Goal: Transaction & Acquisition: Purchase product/service

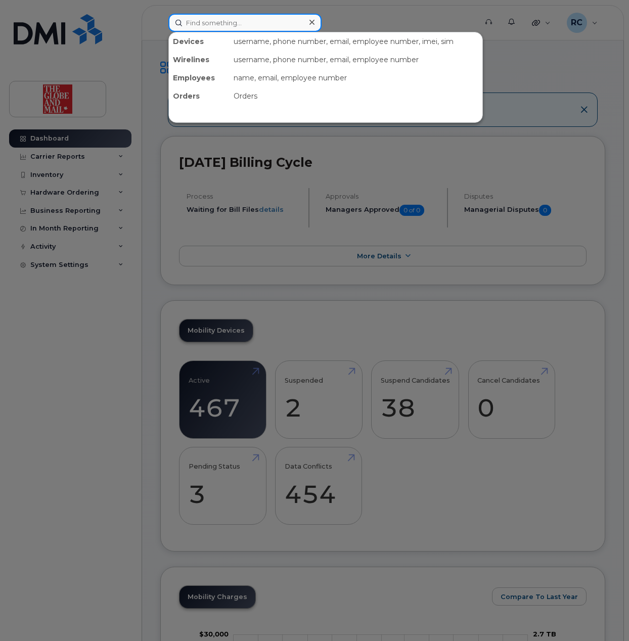
click at [241, 20] on input at bounding box center [244, 23] width 153 height 18
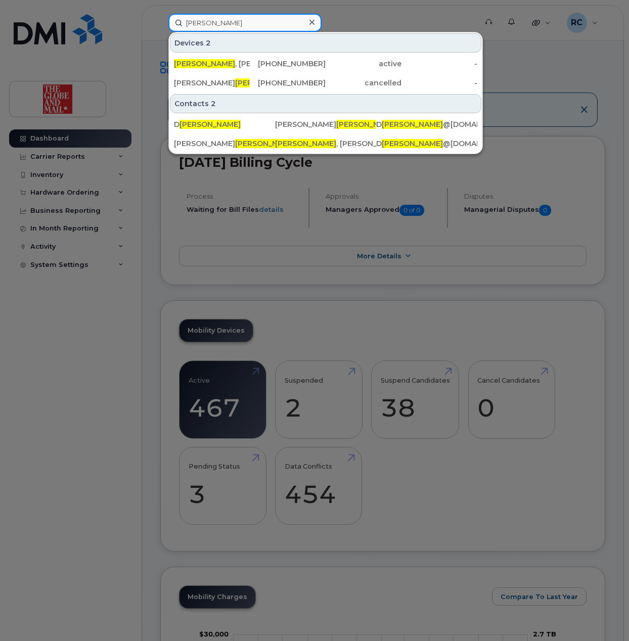
type input "parkinson"
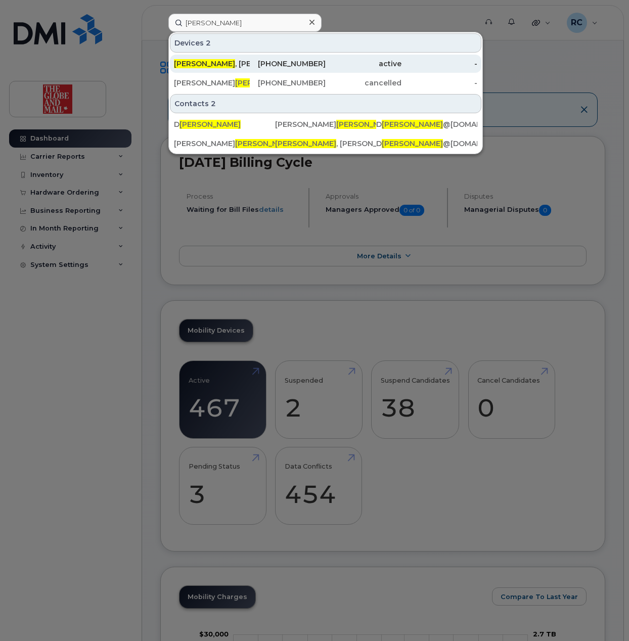
click at [216, 65] on div "Parkinson , Dave" at bounding box center [212, 64] width 76 height 10
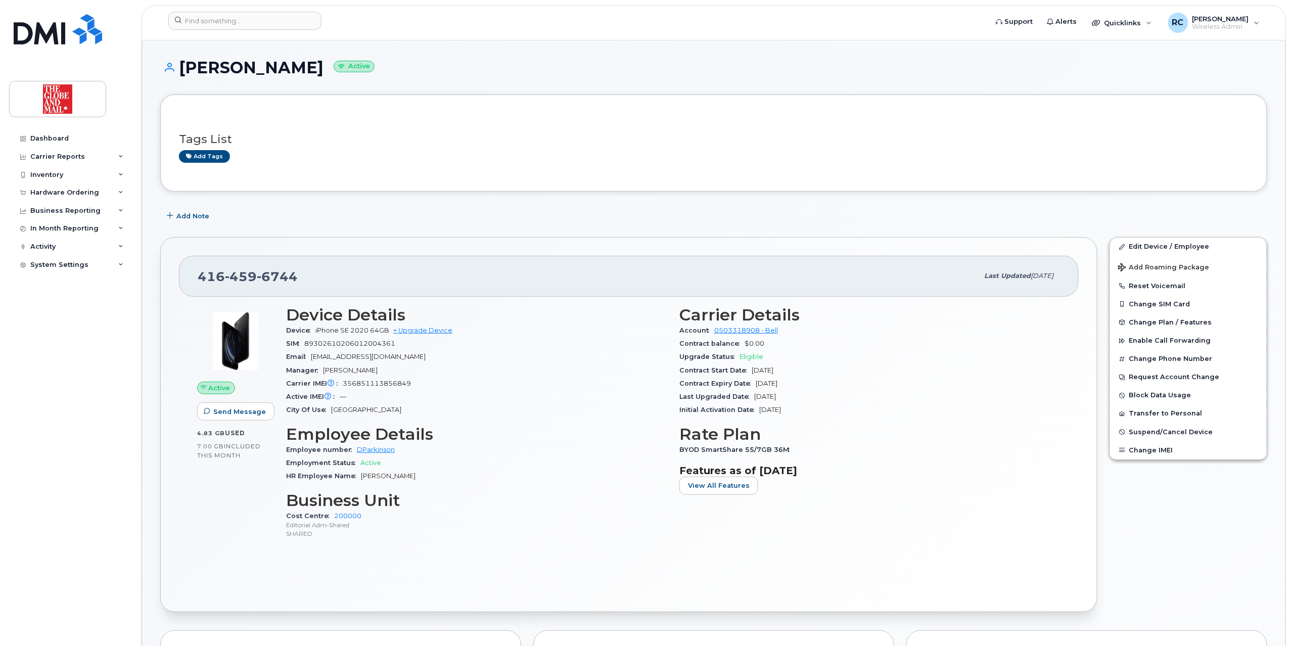
drag, startPoint x: 334, startPoint y: 275, endPoint x: 324, endPoint y: 271, distance: 10.4
click at [334, 275] on div "416 459 6744" at bounding box center [588, 275] width 781 height 21
drag, startPoint x: 318, startPoint y: 270, endPoint x: 76, endPoint y: 303, distance: 244.9
drag, startPoint x: 596, startPoint y: 412, endPoint x: 587, endPoint y: 408, distance: 10.0
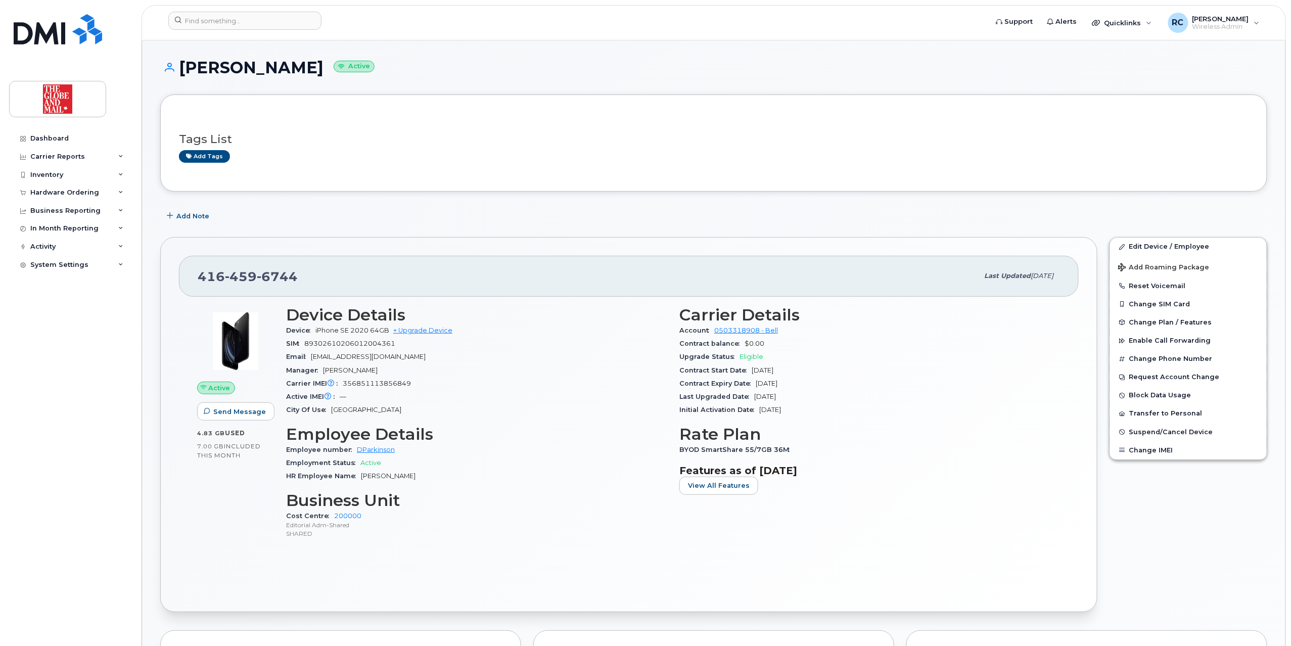
click at [591, 411] on div "City Of Use Toronto" at bounding box center [476, 409] width 381 height 13
drag, startPoint x: 315, startPoint y: 276, endPoint x: 200, endPoint y: 290, distance: 116.1
click at [200, 290] on div "416 459 6744 Last updated Jul 30, 2025" at bounding box center [629, 276] width 900 height 40
copy span "416 459 6744"
click at [415, 332] on link "+ Upgrade Device" at bounding box center [422, 330] width 59 height 8
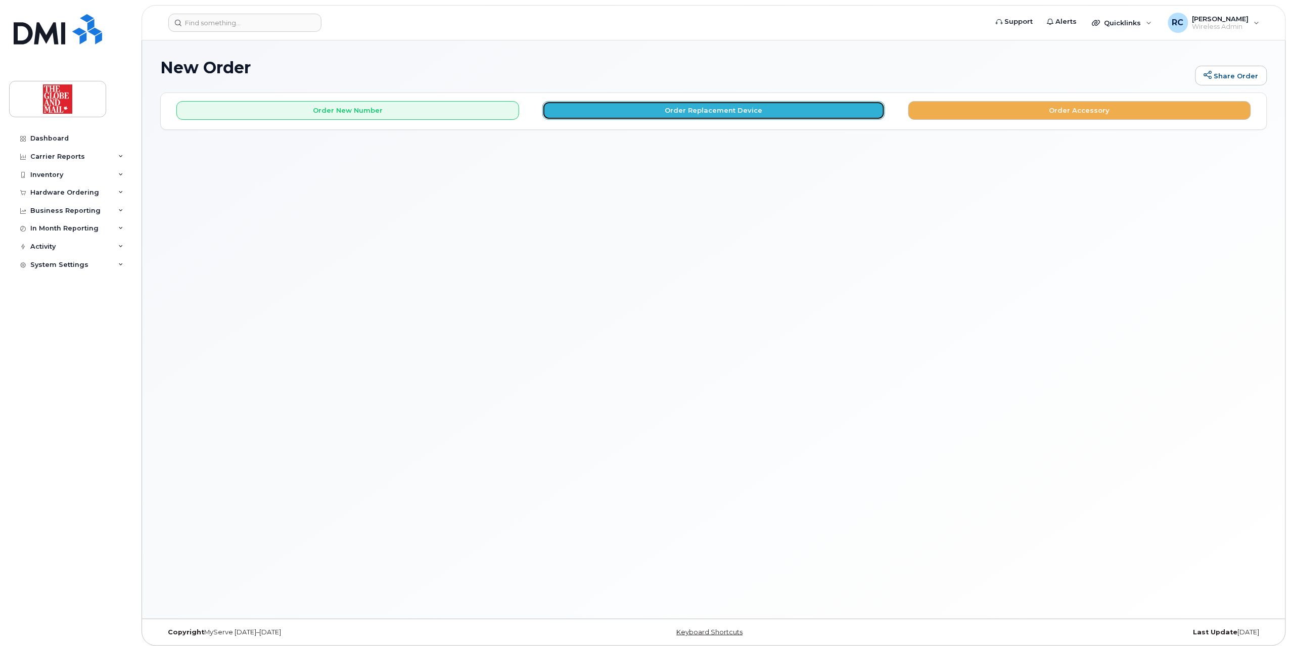
click at [684, 112] on button "Order Replacement Device" at bounding box center [713, 110] width 343 height 19
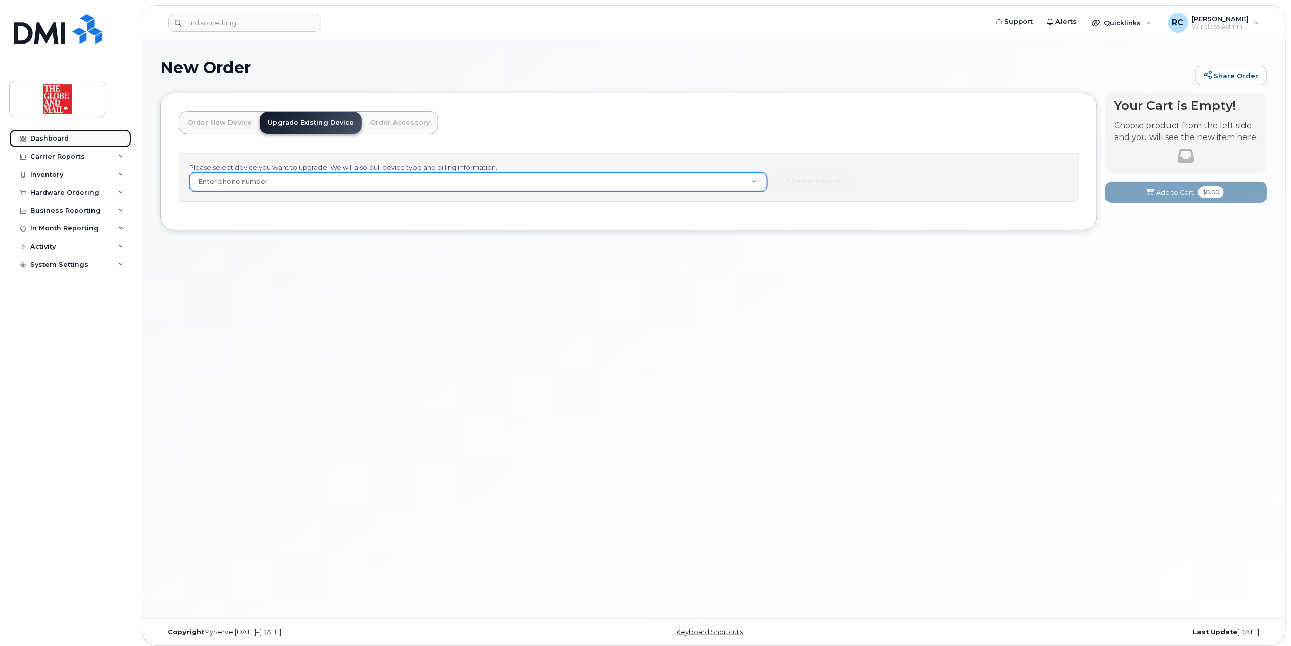
click at [45, 138] on div "Dashboard" at bounding box center [49, 138] width 38 height 8
click at [51, 135] on div "Dashboard" at bounding box center [49, 138] width 38 height 8
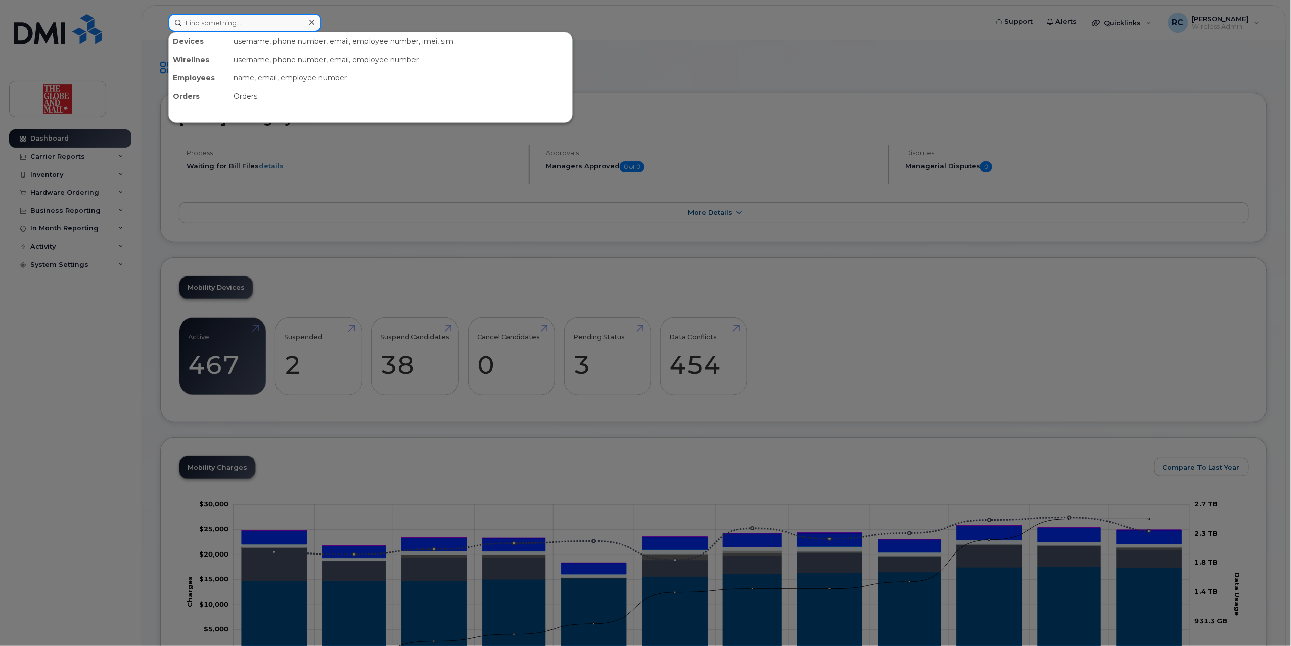
click at [281, 25] on input at bounding box center [244, 23] width 153 height 18
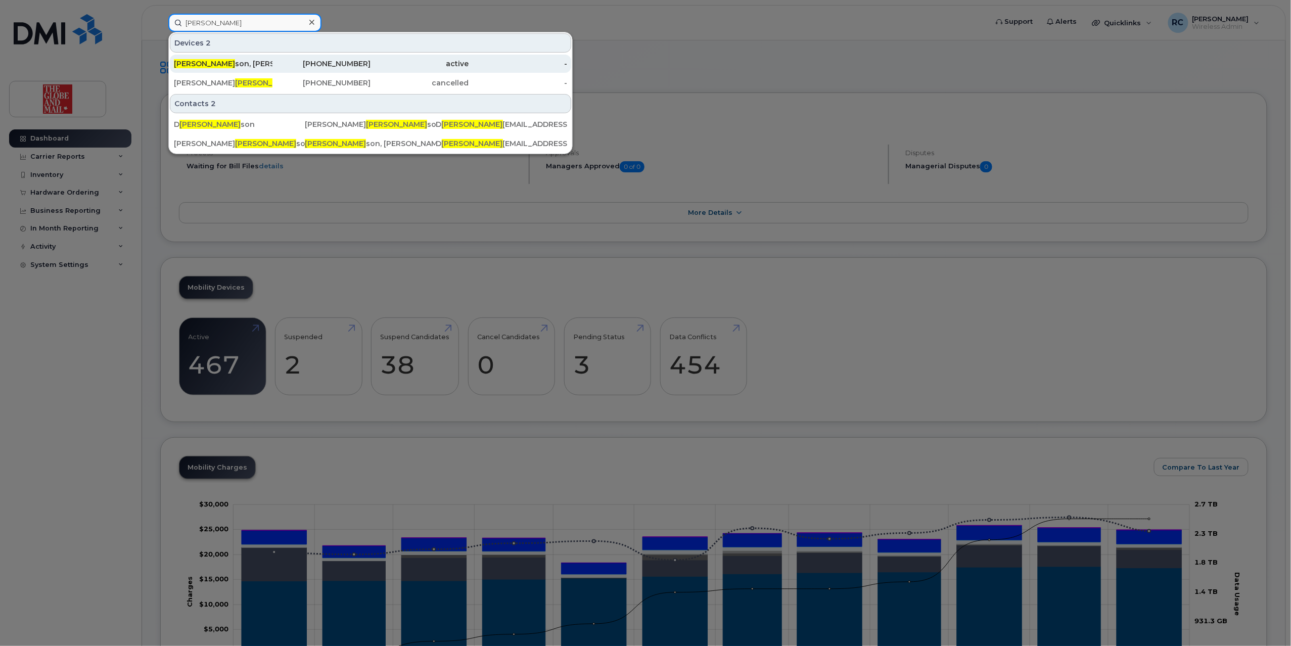
type input "parkin"
click at [266, 64] on div "Parkin son, Dave" at bounding box center [223, 64] width 99 height 10
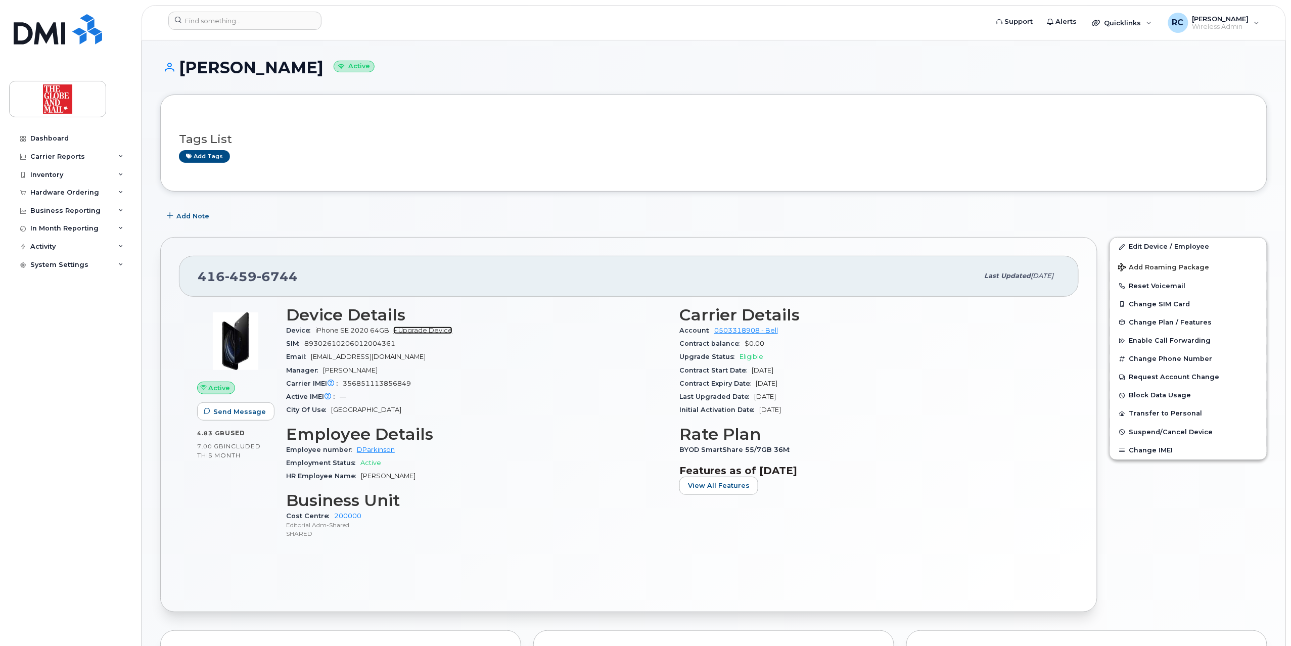
click at [429, 334] on link "+ Upgrade Device" at bounding box center [422, 330] width 59 height 8
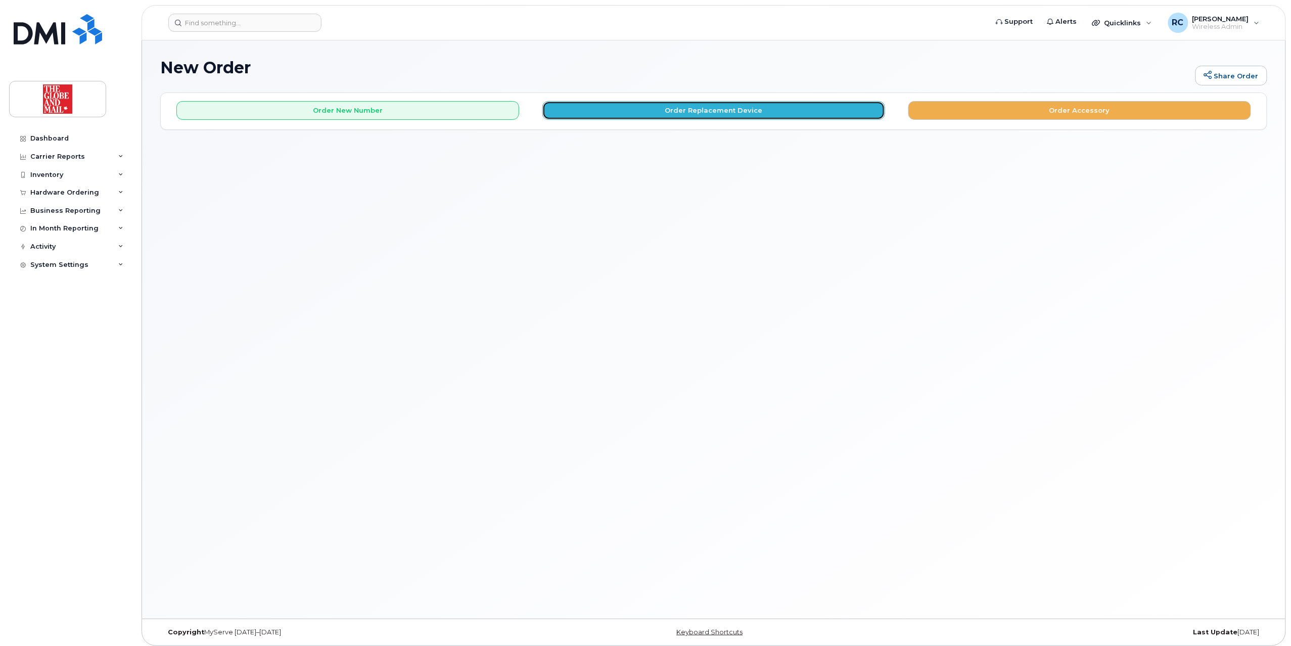
click at [689, 112] on button "Order Replacement Device" at bounding box center [713, 110] width 343 height 19
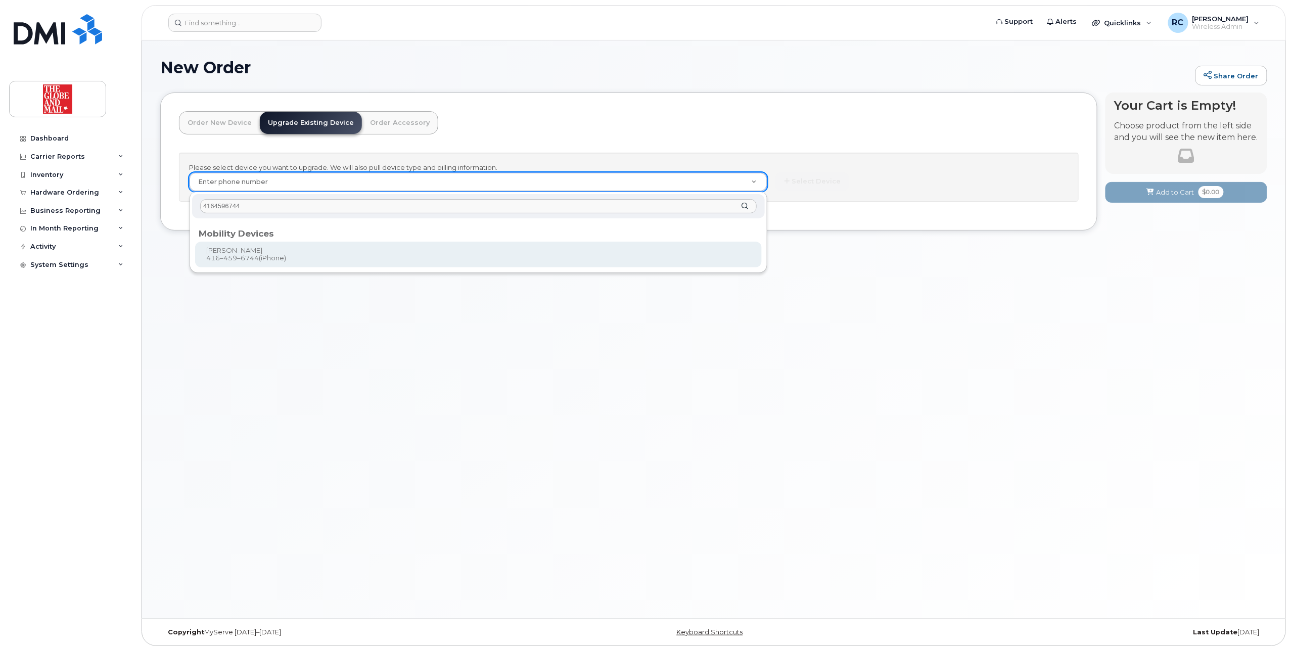
type input "4164596744"
type input "243770"
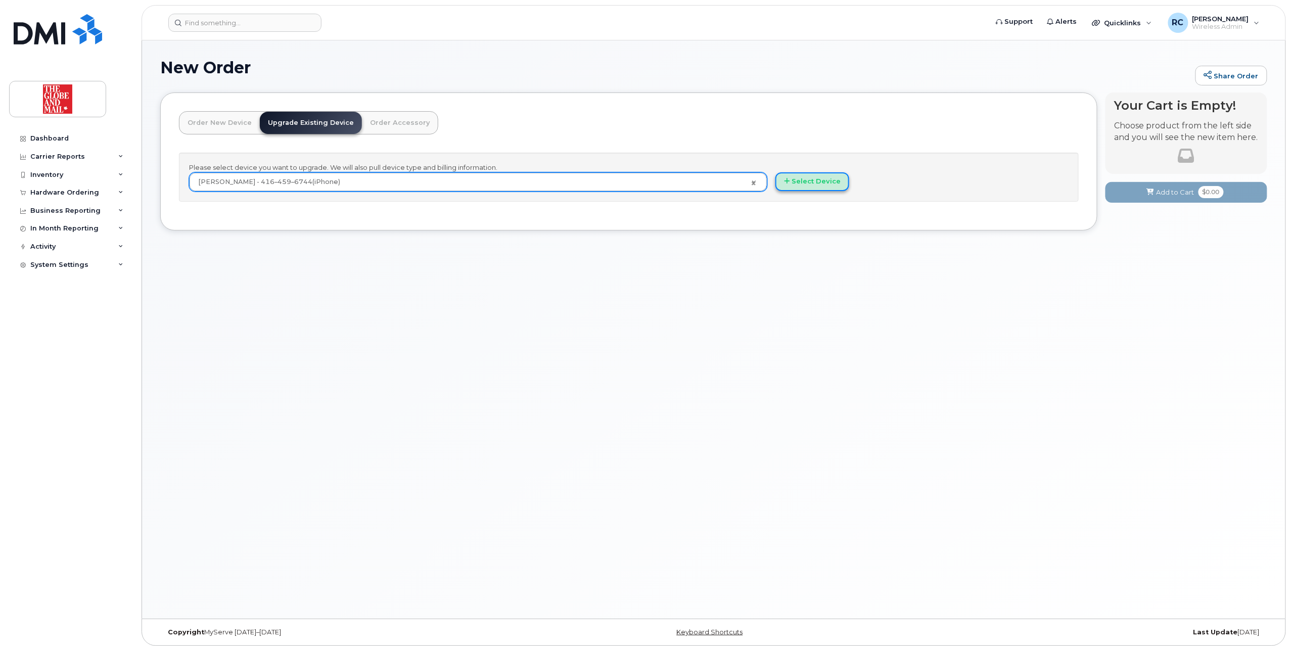
click at [817, 186] on button "Select Device" at bounding box center [812, 181] width 74 height 19
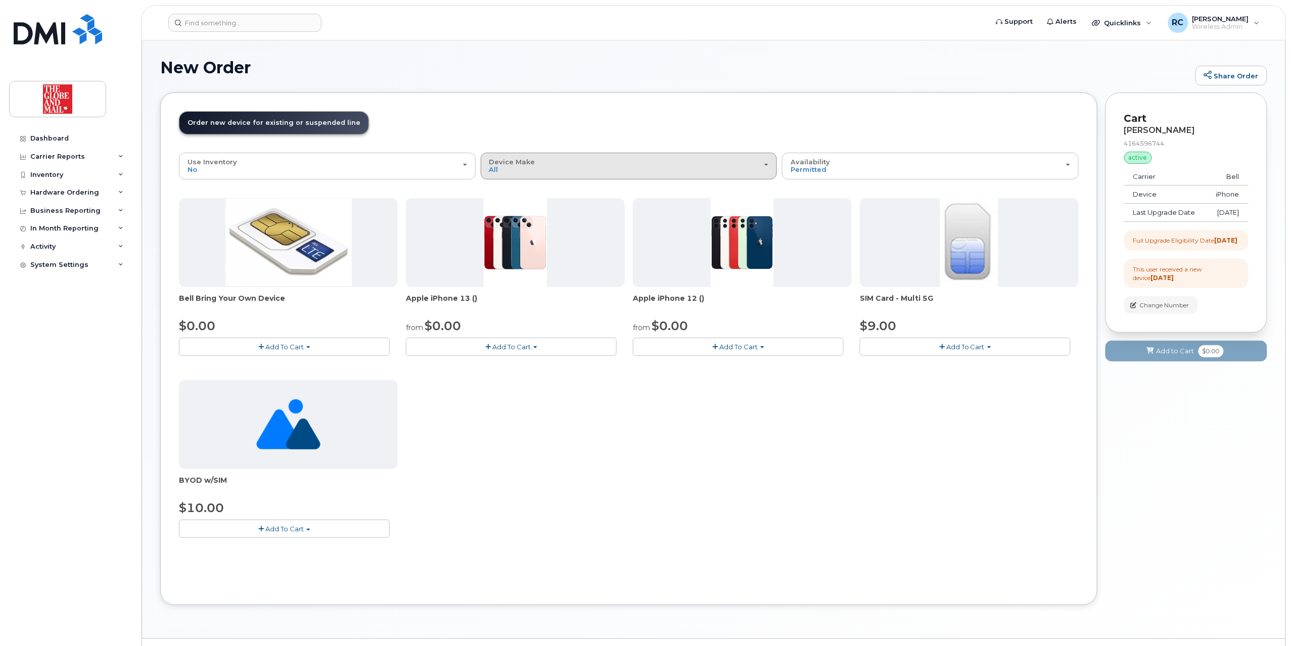
click at [615, 166] on div "Device Make All Cell Phone iPhone Unknown" at bounding box center [628, 166] width 279 height 16
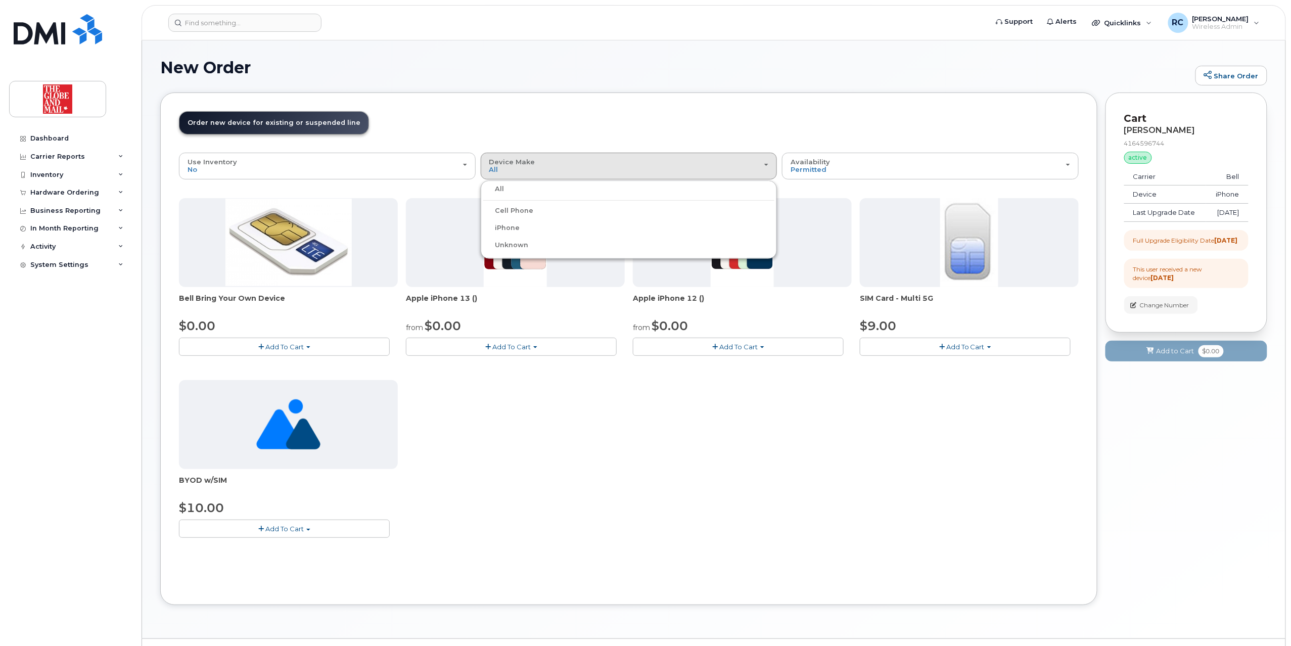
click at [502, 230] on label "iPhone" at bounding box center [501, 228] width 37 height 12
click at [0, 0] on input "iPhone" at bounding box center [0, 0] width 0 height 0
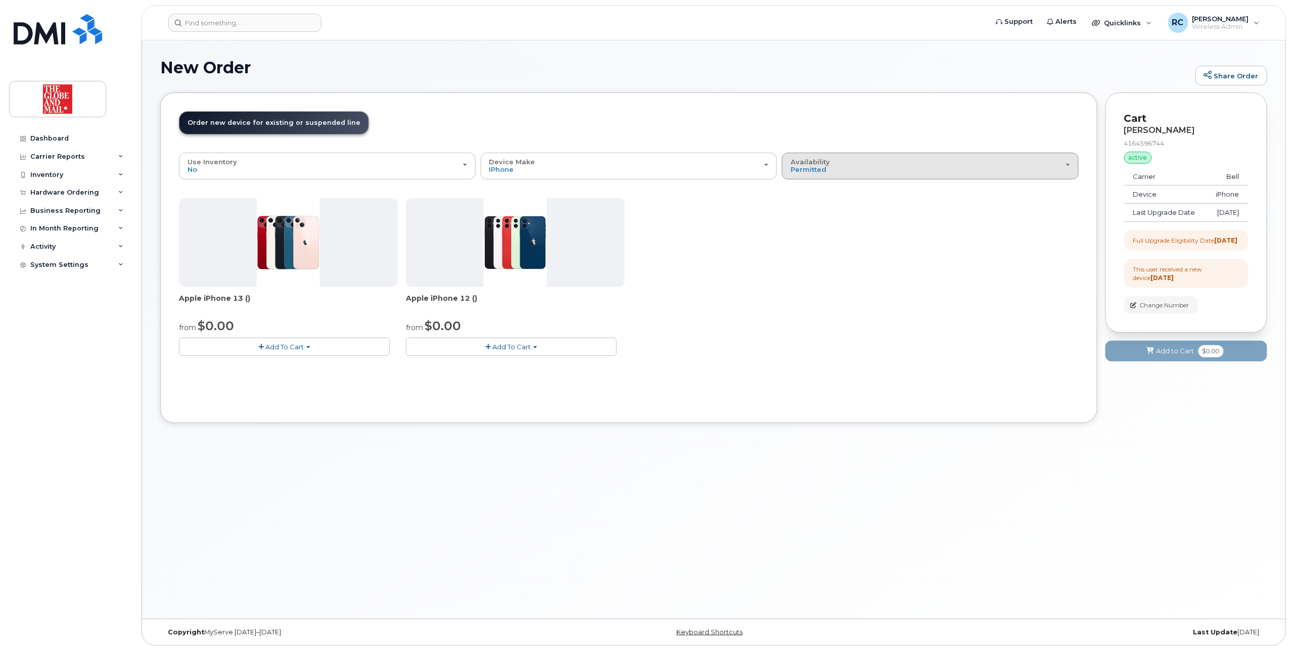
click at [831, 161] on div "Availability Permitted All" at bounding box center [929, 166] width 279 height 16
click at [797, 205] on label "All" at bounding box center [794, 206] width 21 height 12
click at [0, 0] on input "All" at bounding box center [0, 0] width 0 height 0
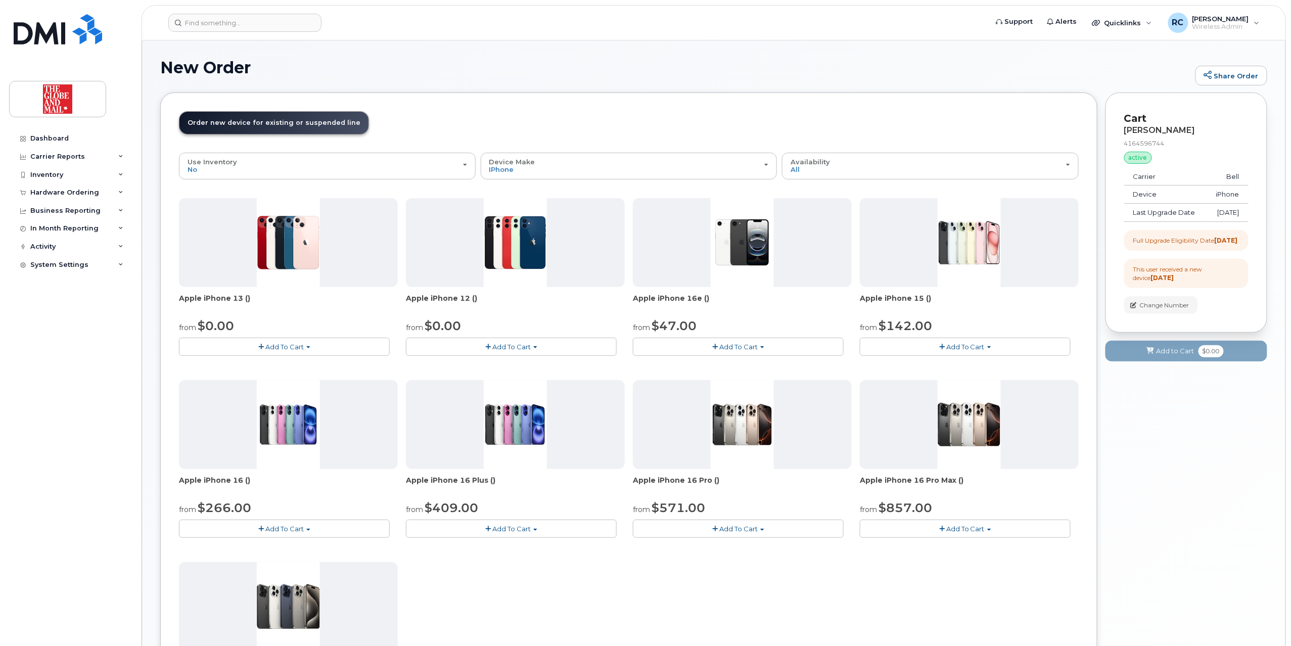
click at [698, 349] on button "Add To Cart" at bounding box center [738, 347] width 211 height 18
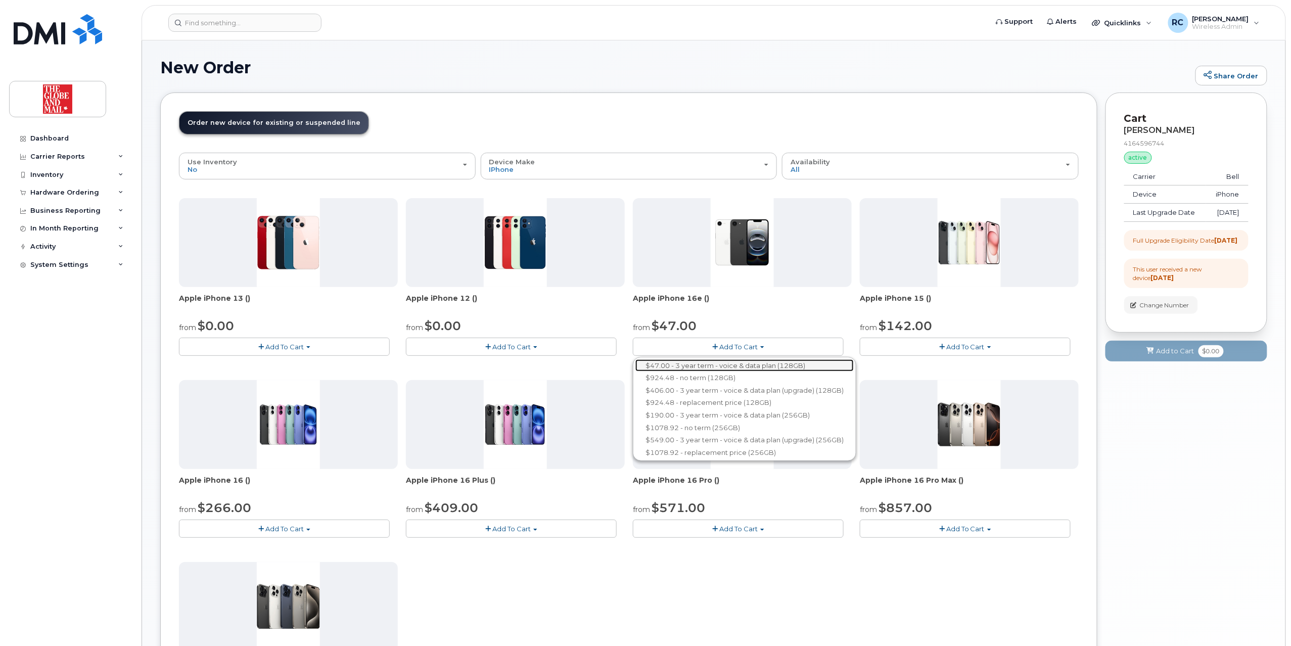
click at [698, 365] on link "$47.00 - 3 year term - voice & data plan (128GB)" at bounding box center [744, 365] width 218 height 13
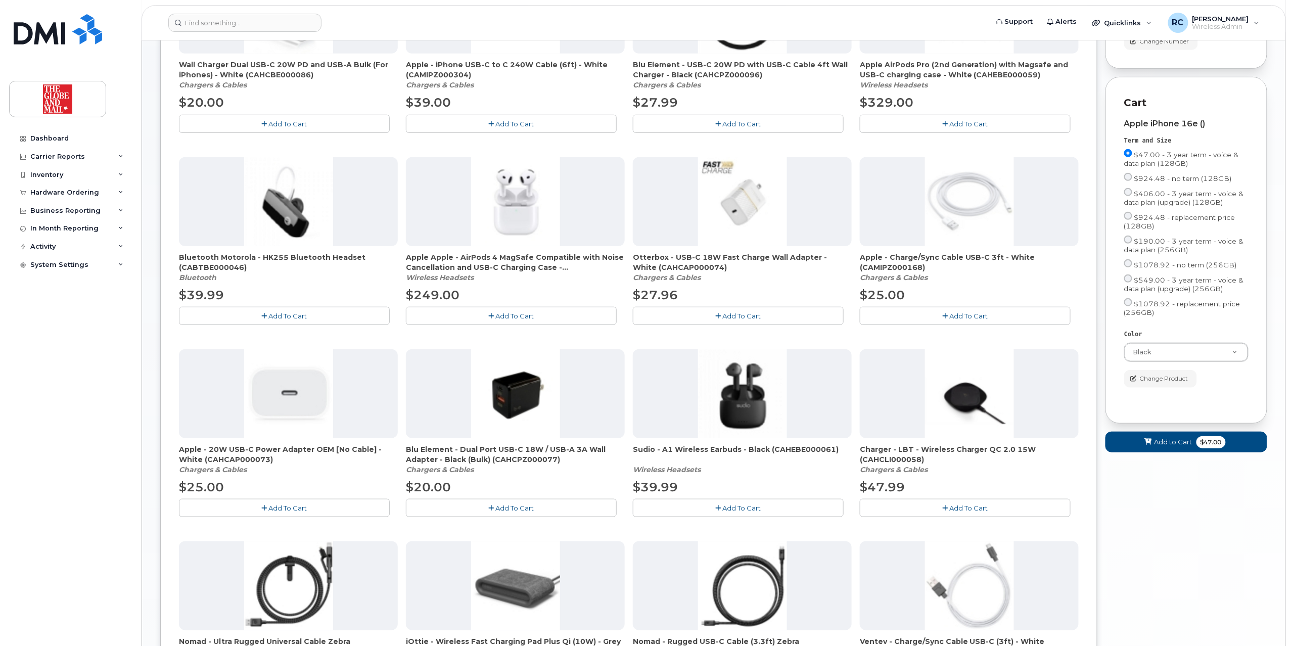
scroll to position [209, 0]
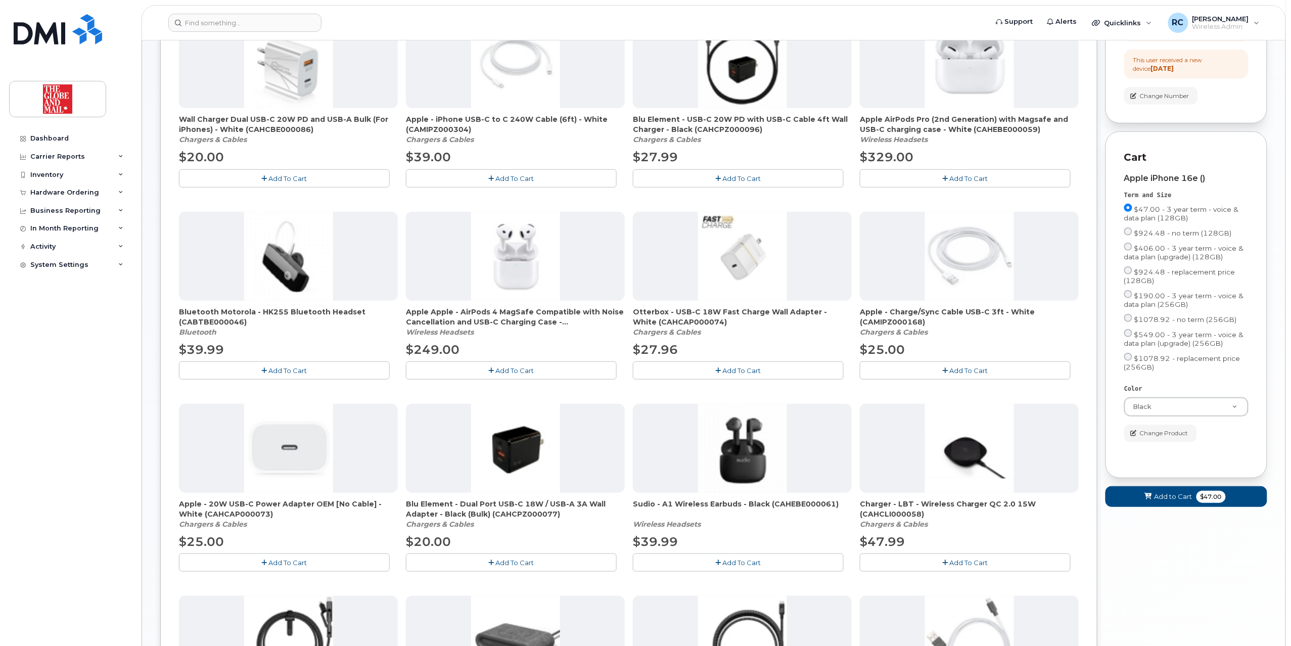
click at [271, 565] on span "Add To Cart" at bounding box center [288, 562] width 38 height 8
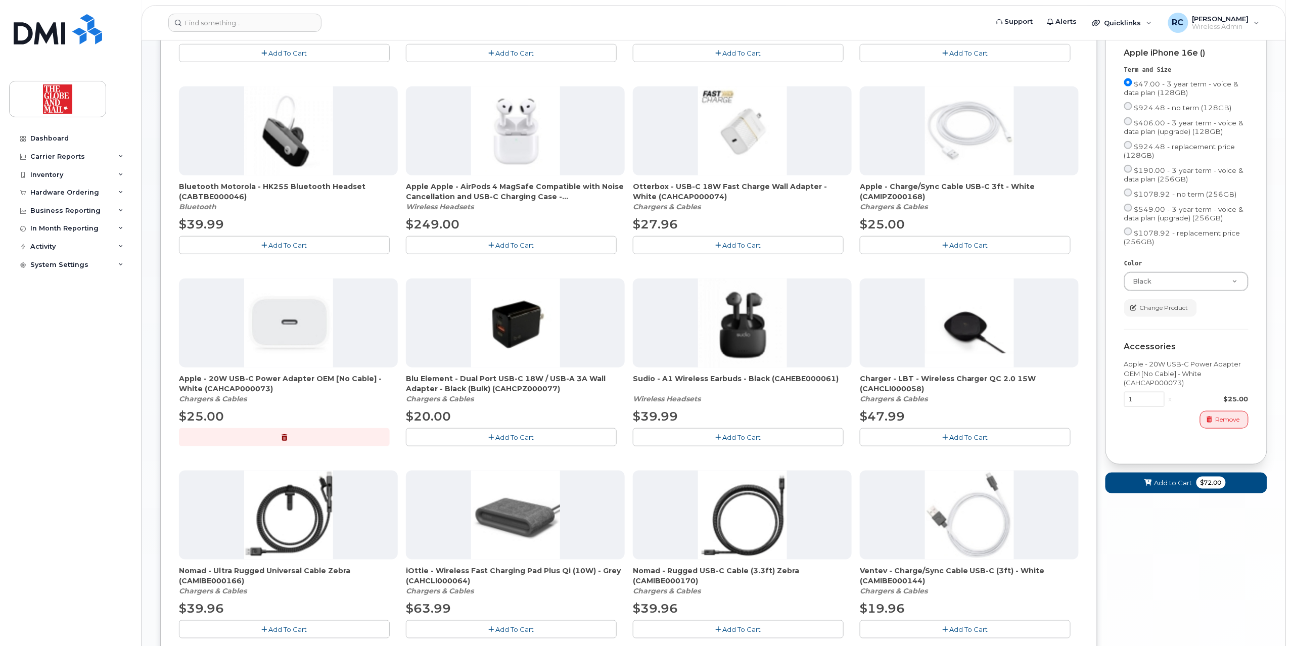
scroll to position [472, 0]
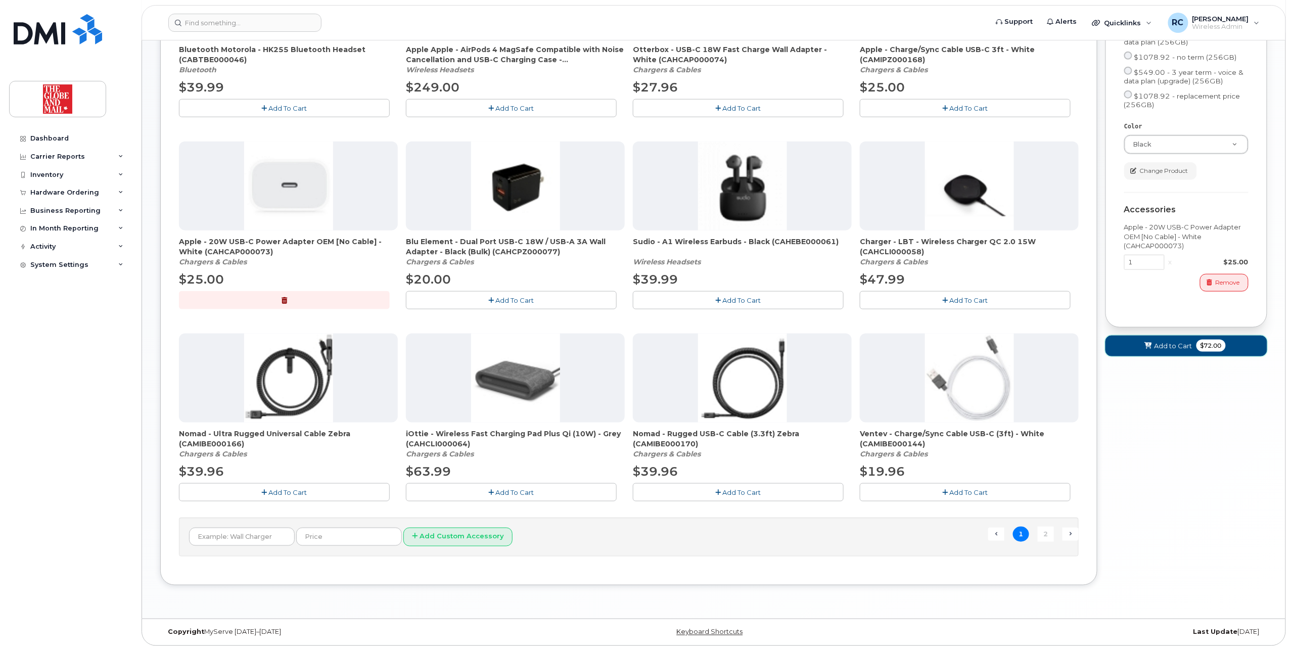
click at [1168, 351] on span "Add to Cart" at bounding box center [1173, 346] width 38 height 10
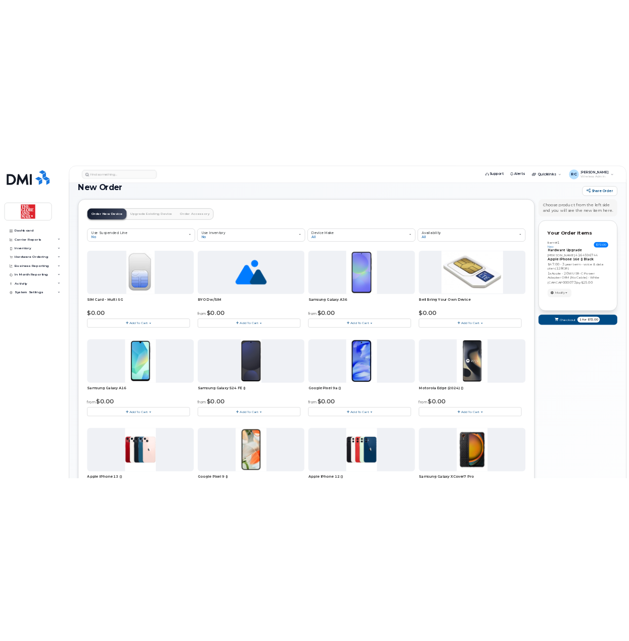
scroll to position [0, 0]
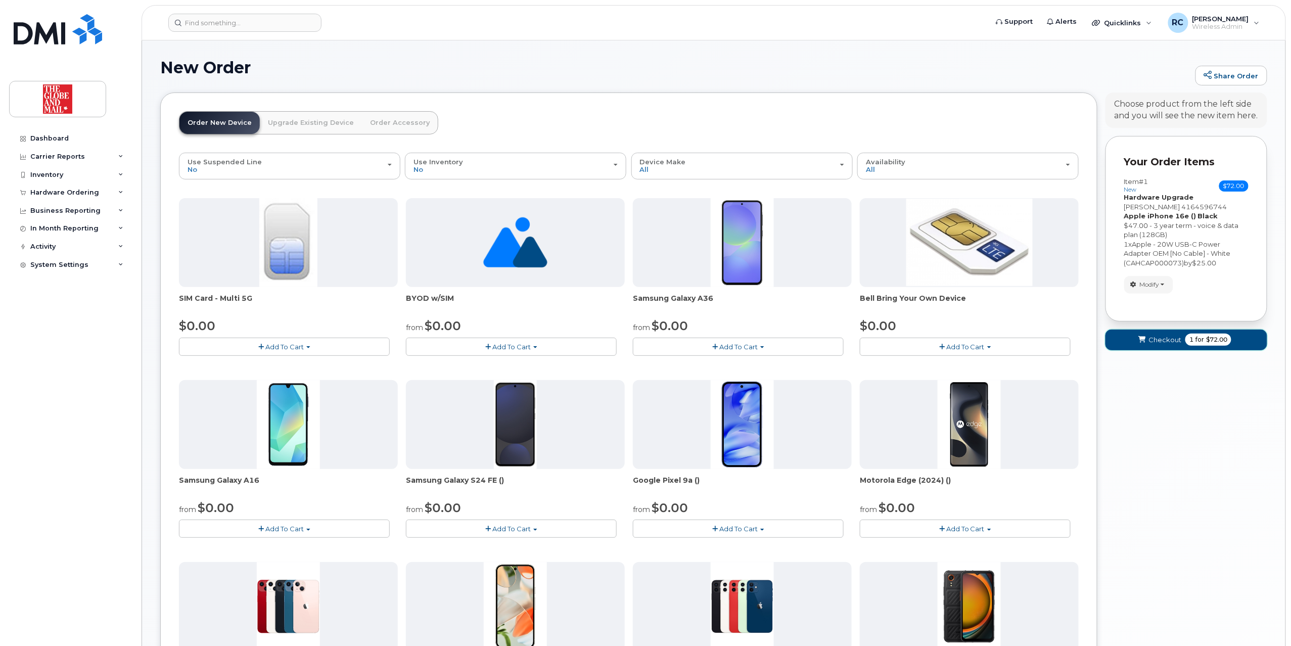
click at [1160, 340] on span "Checkout" at bounding box center [1164, 340] width 33 height 10
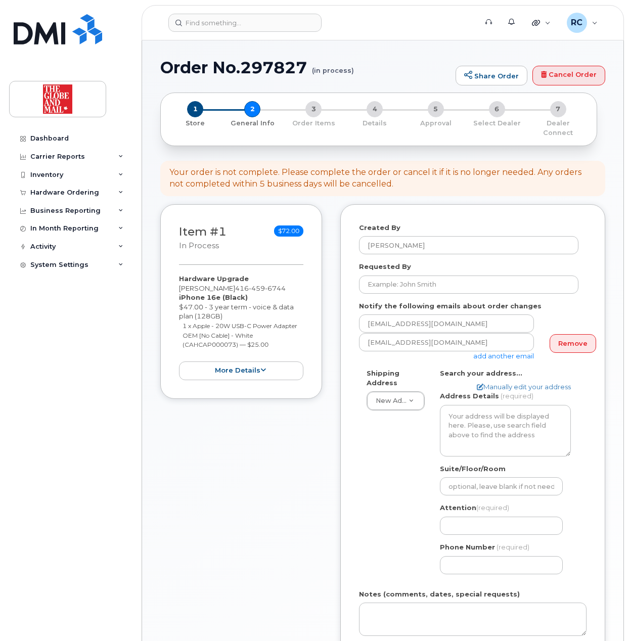
select select
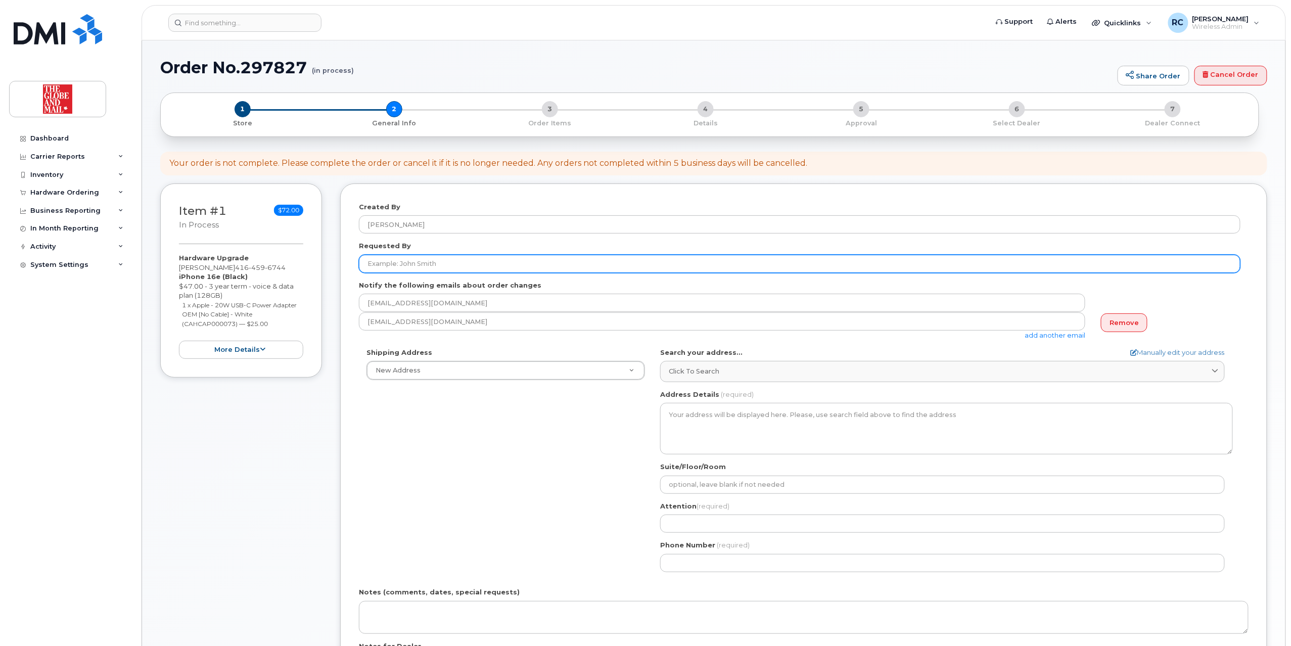
click at [466, 263] on input "Requested By" at bounding box center [799, 264] width 881 height 18
type input "[PERSON_NAME]"
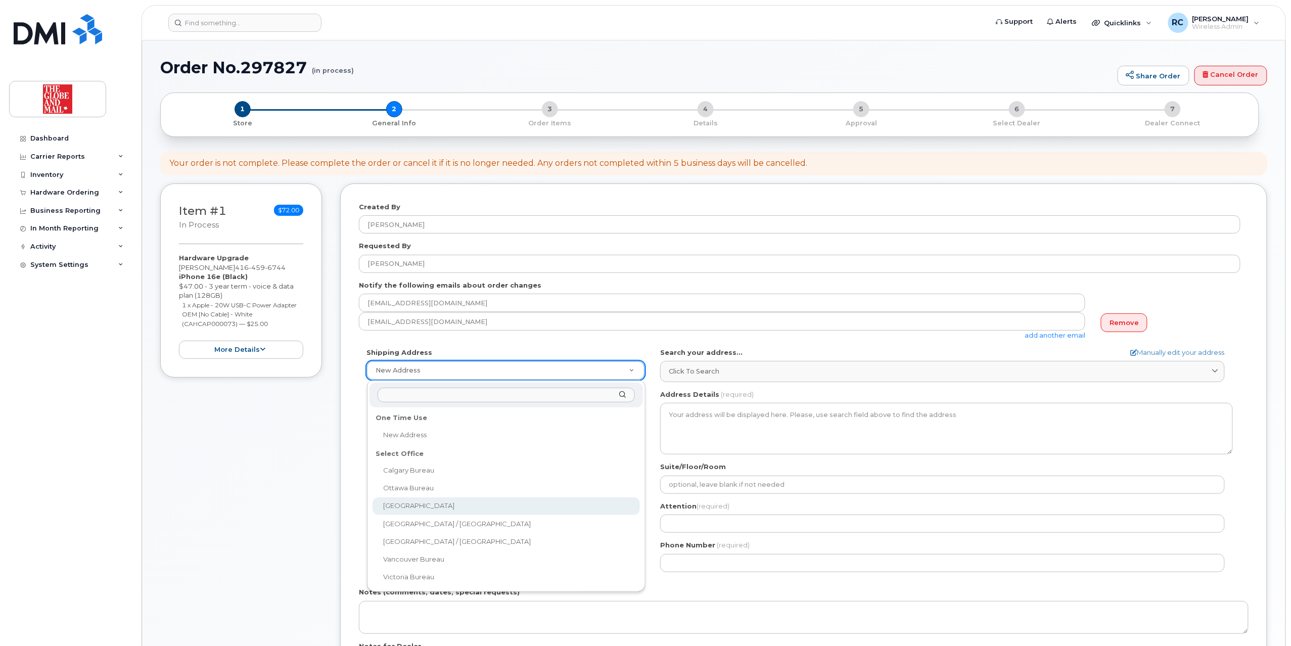
select select
type textarea "[STREET_ADDRESS]"
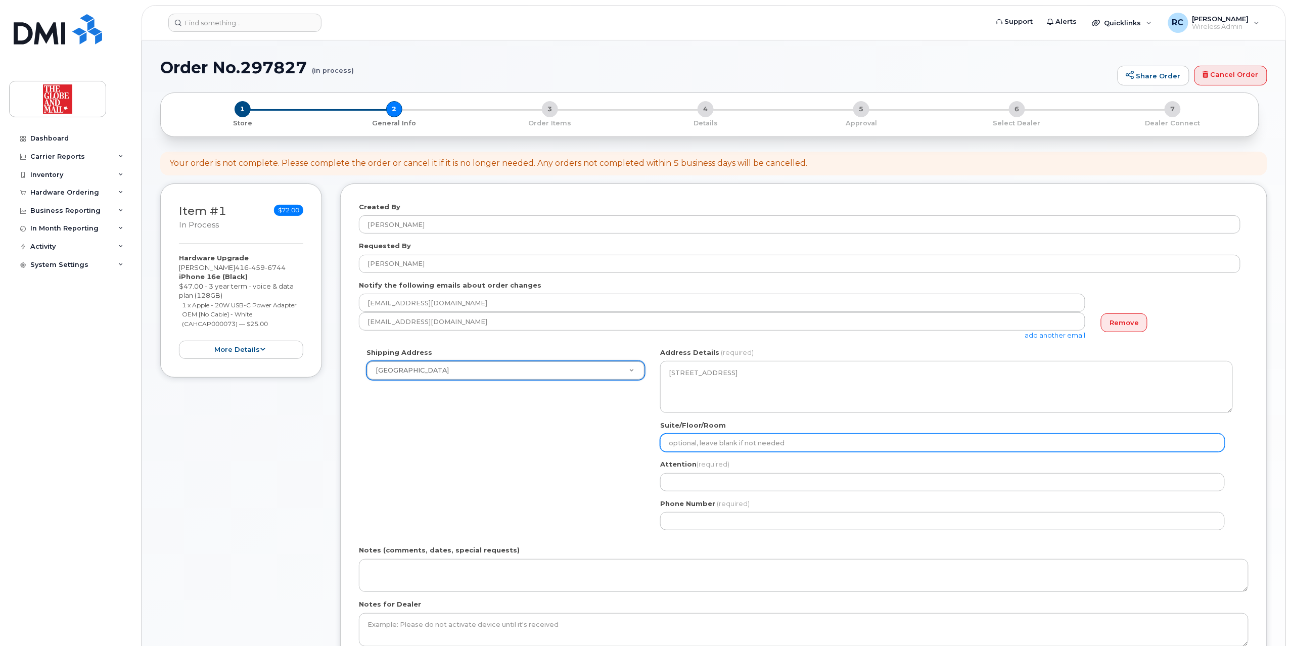
click at [628, 452] on input "Suite/Floor/Room" at bounding box center [942, 443] width 565 height 18
type input "16th floor"
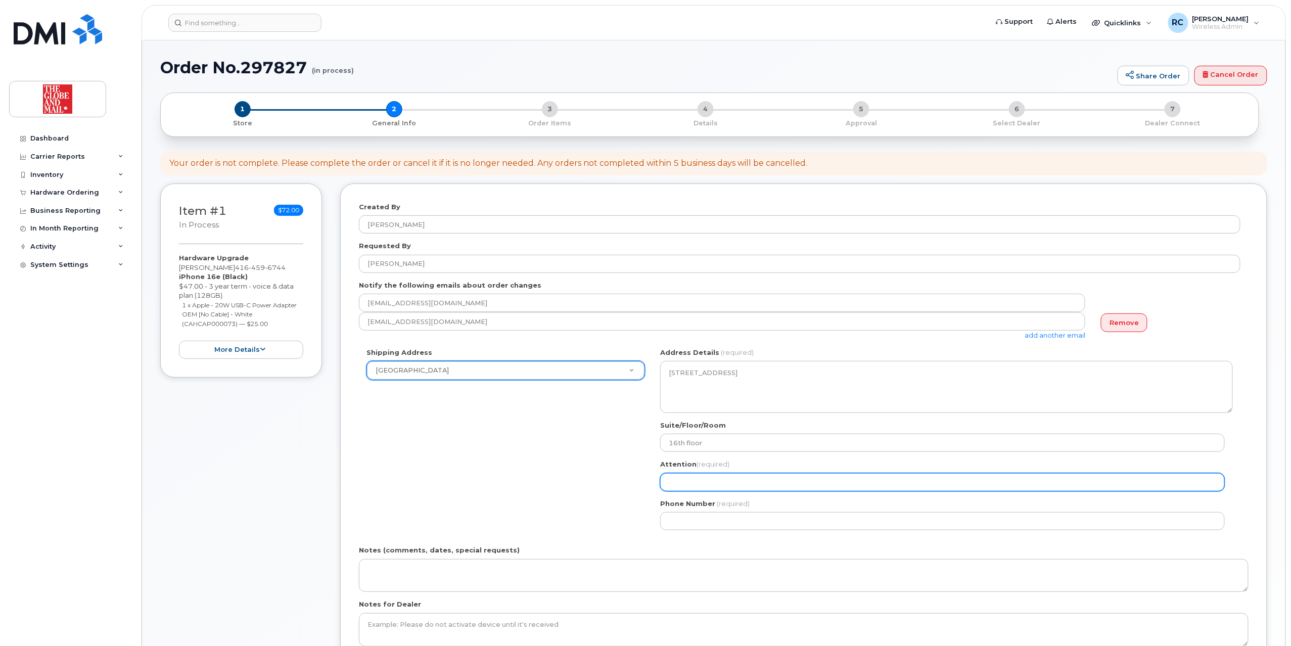
click at [628, 490] on input "Attention (required)" at bounding box center [942, 482] width 565 height 18
select select
type input "I"
select select
type input "IT Support"
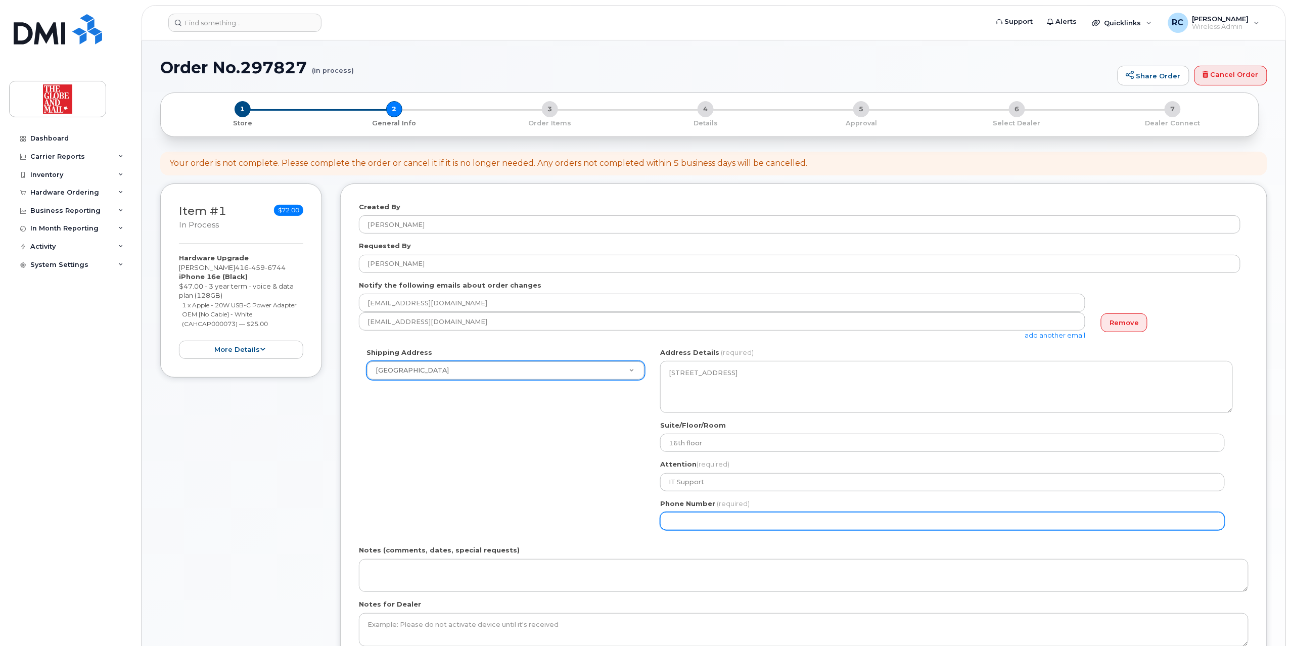
click at [628, 519] on input "Phone Number" at bounding box center [942, 521] width 565 height 18
select select
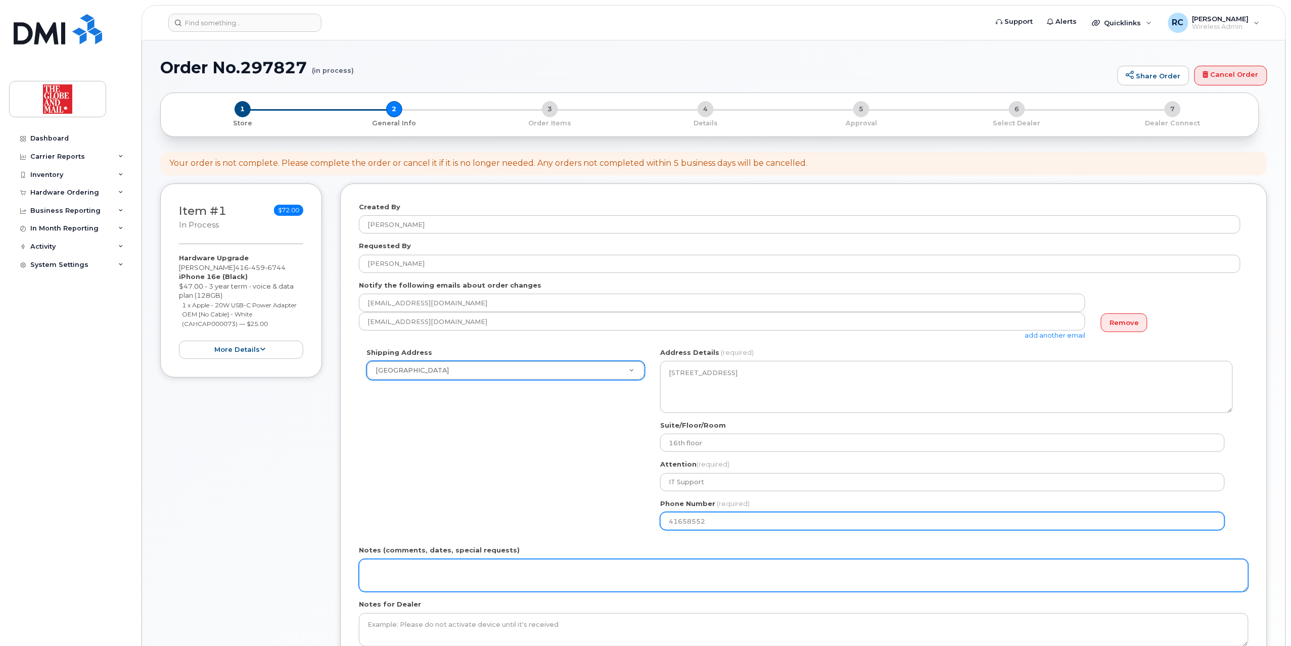
type input "416585529"
select select
type input "4165855297"
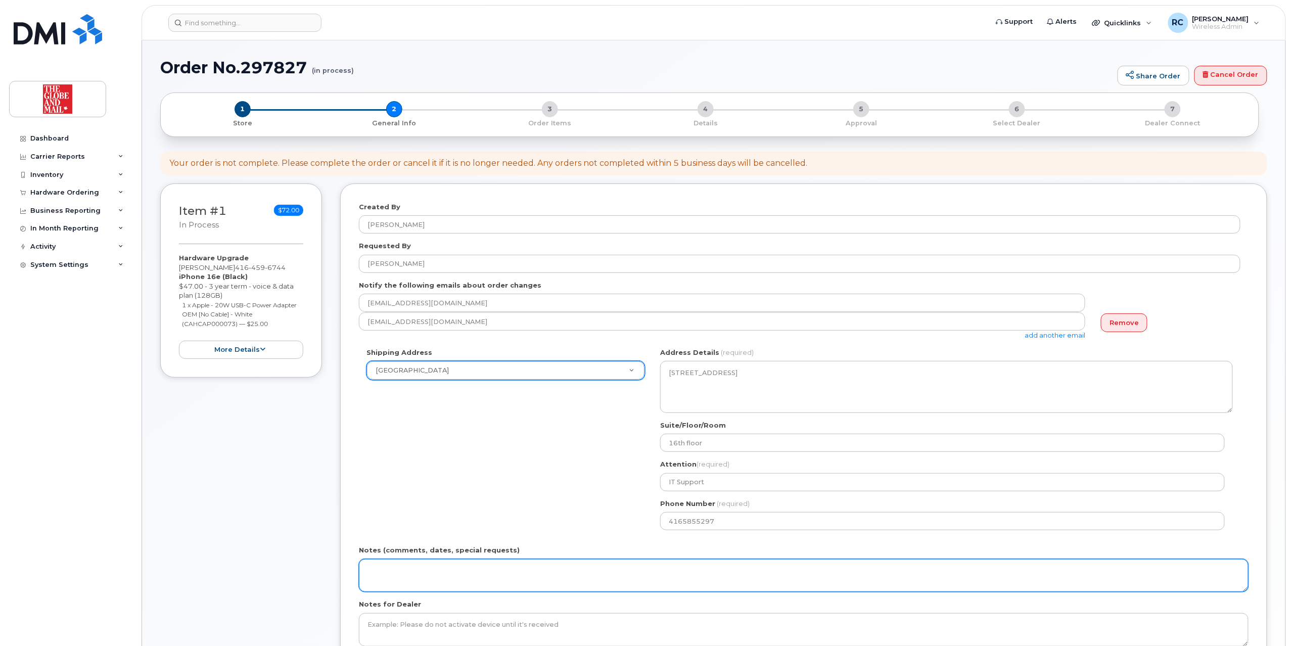
click at [589, 577] on textarea "Notes (comments, dates, special requests)" at bounding box center [803, 575] width 889 height 33
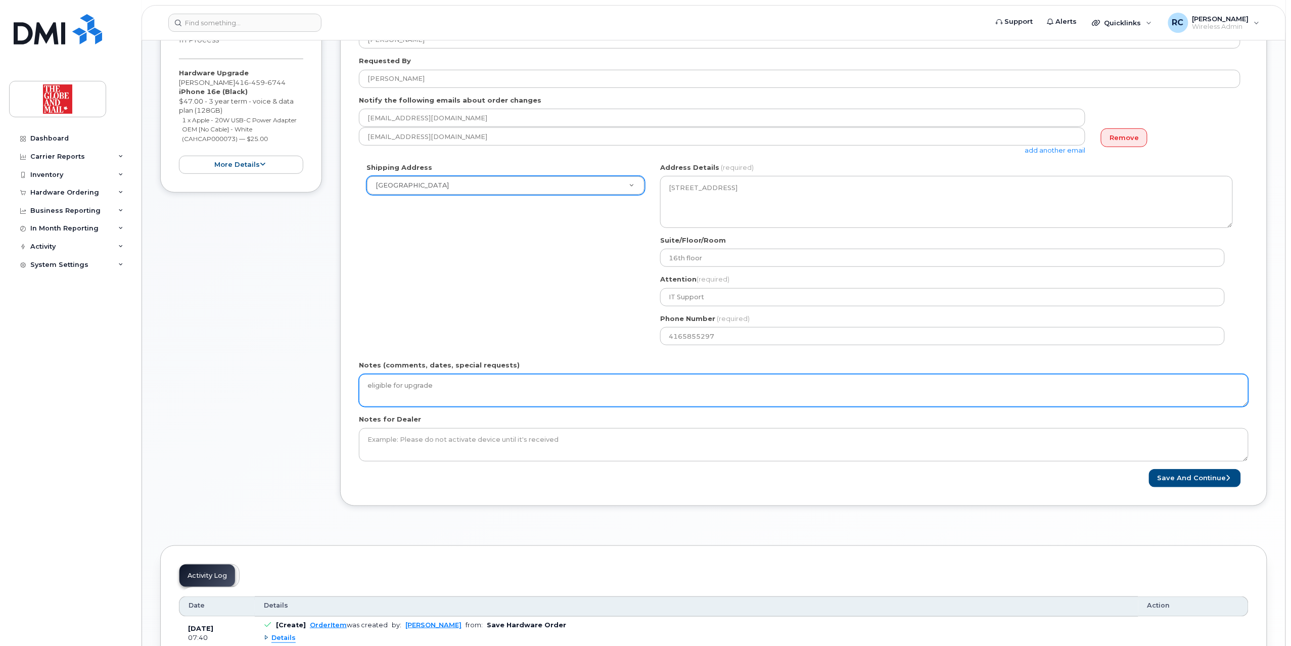
scroll to position [269, 0]
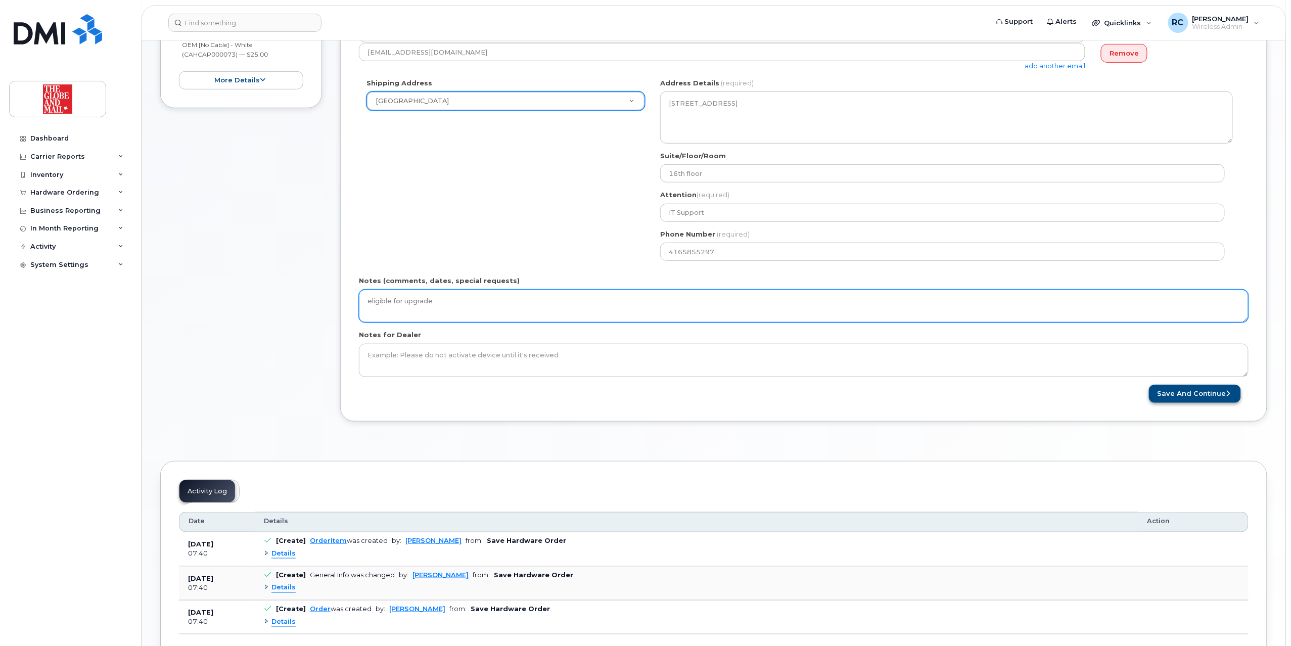
type textarea "eligible for upgrade"
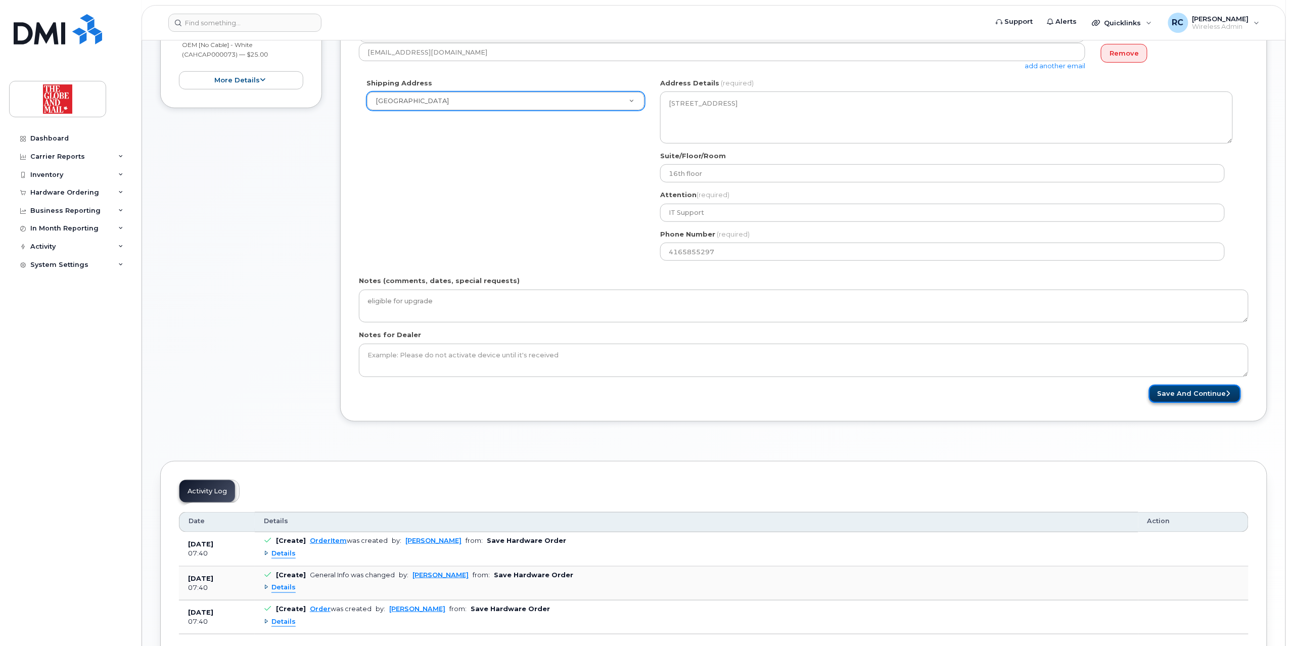
click at [628, 400] on button "Save and Continue" at bounding box center [1195, 394] width 92 height 19
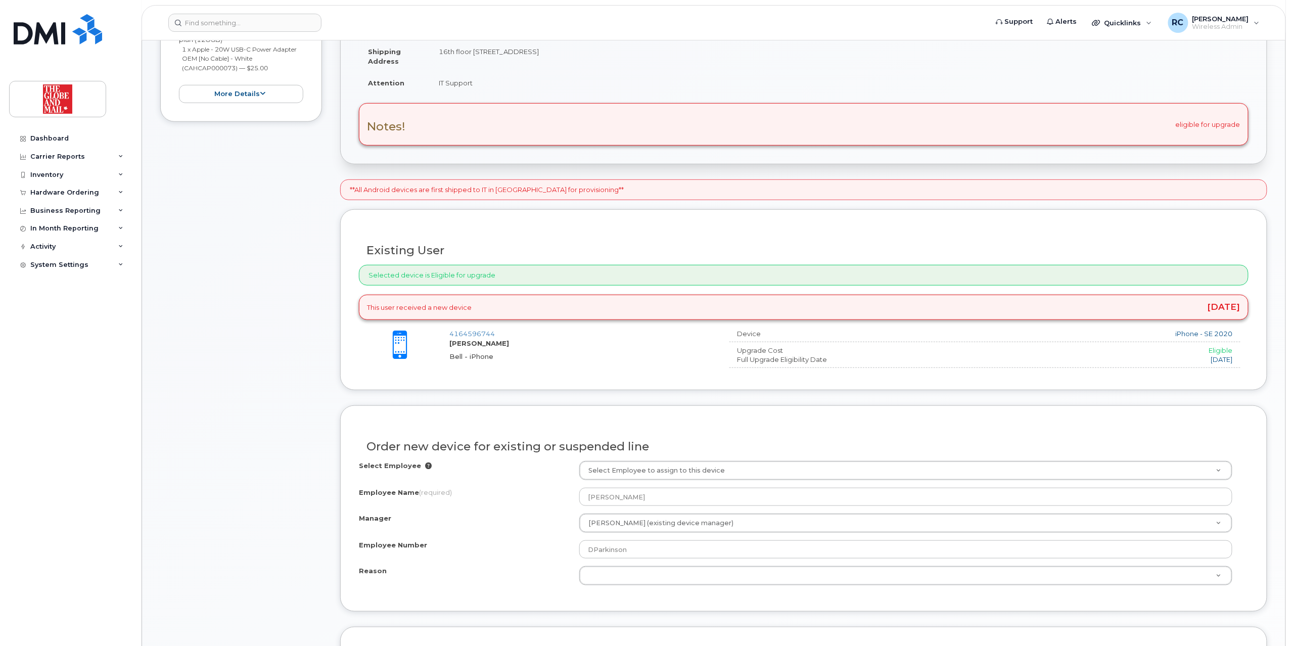
scroll to position [269, 0]
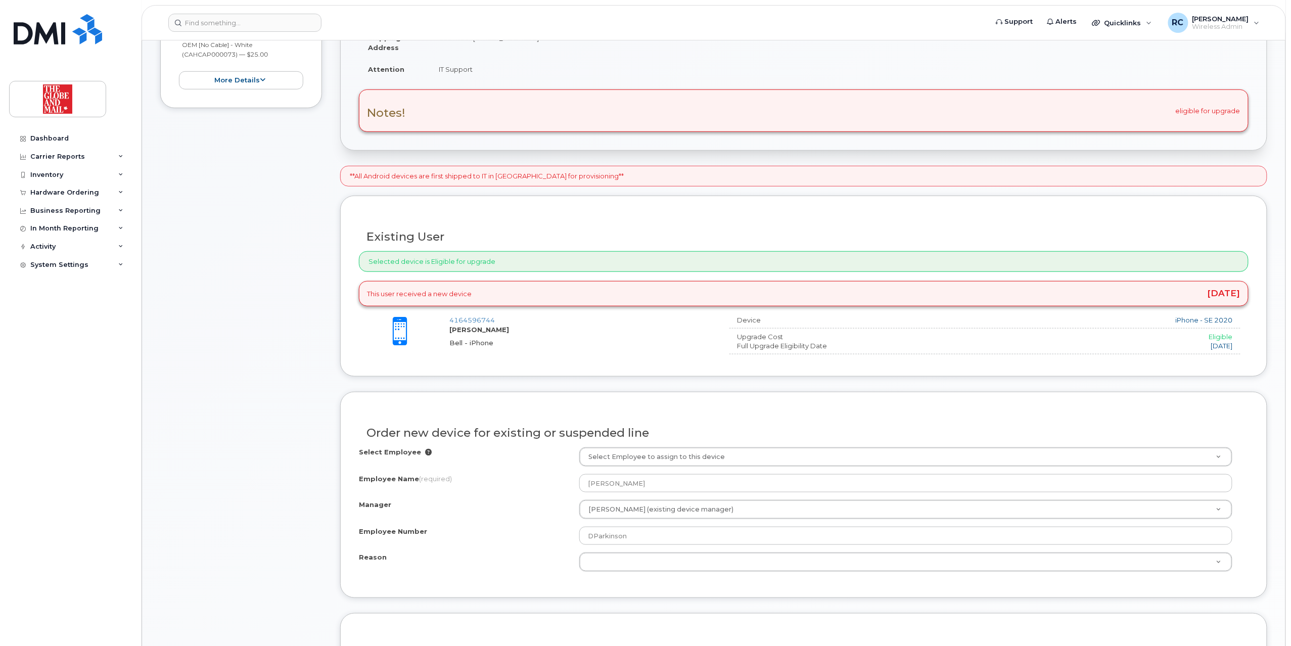
click at [509, 340] on div "4164596744 [PERSON_NAME], [PERSON_NAME] - iPhone" at bounding box center [585, 331] width 272 height 32
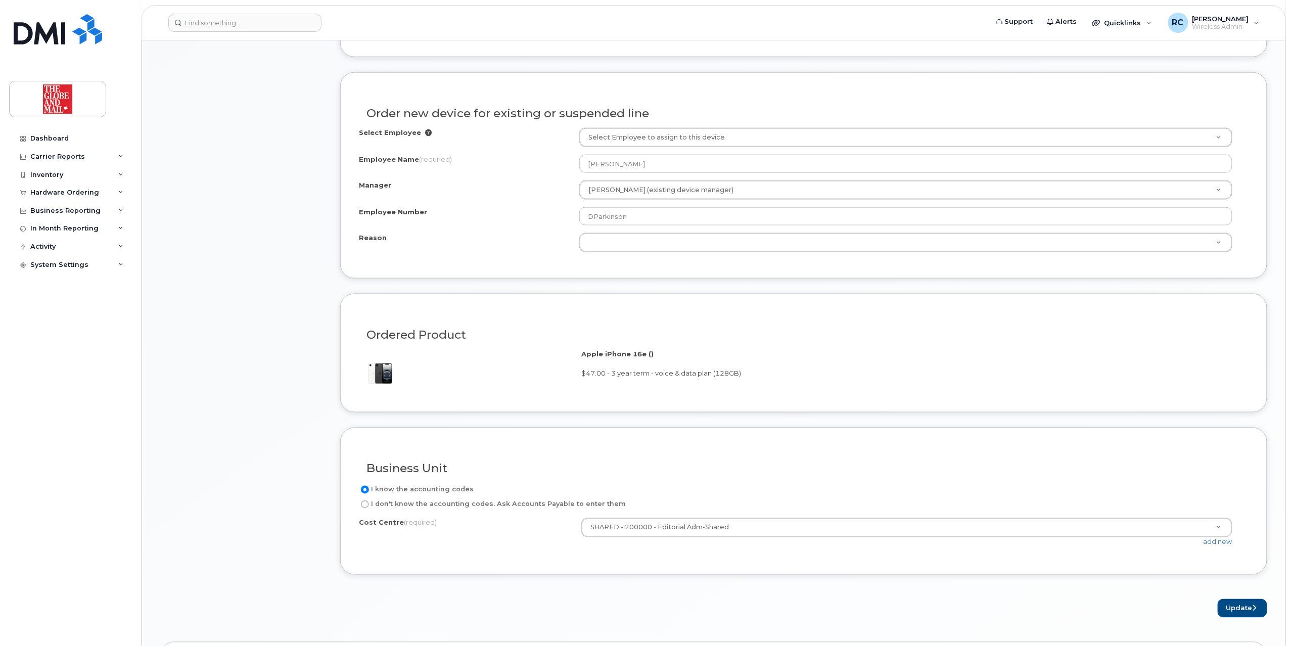
scroll to position [606, 0]
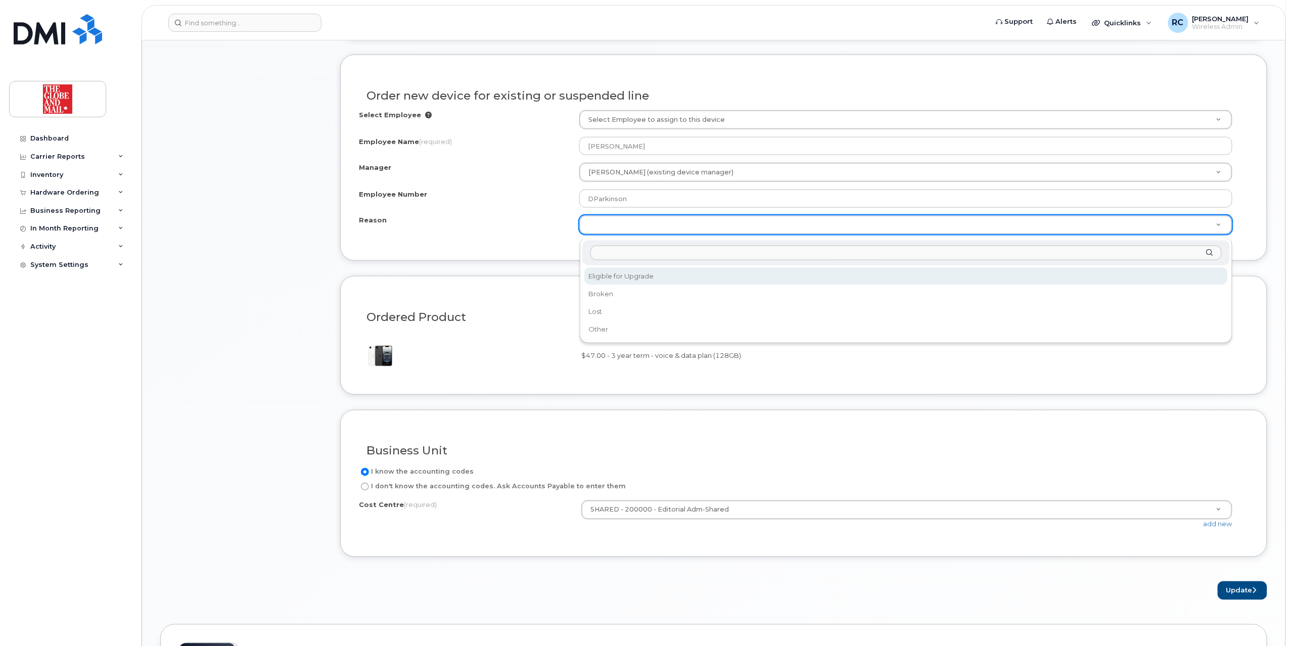
select select "eligible_for_upgrade"
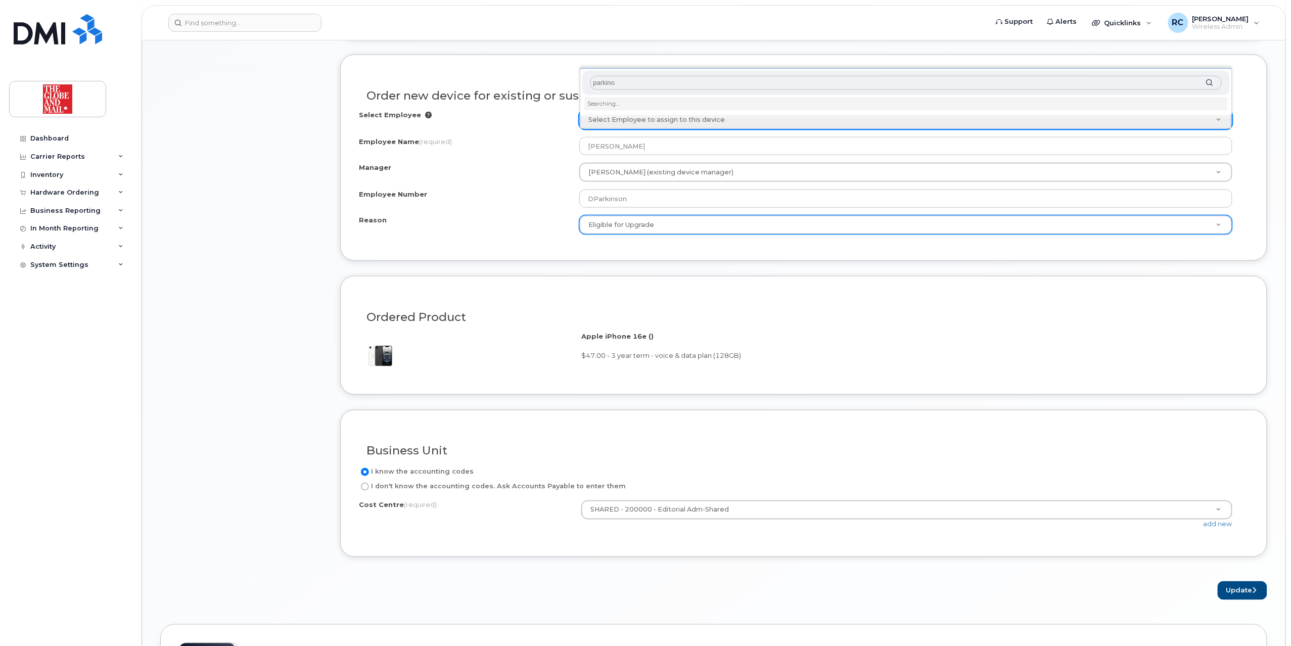
type input "parkin"
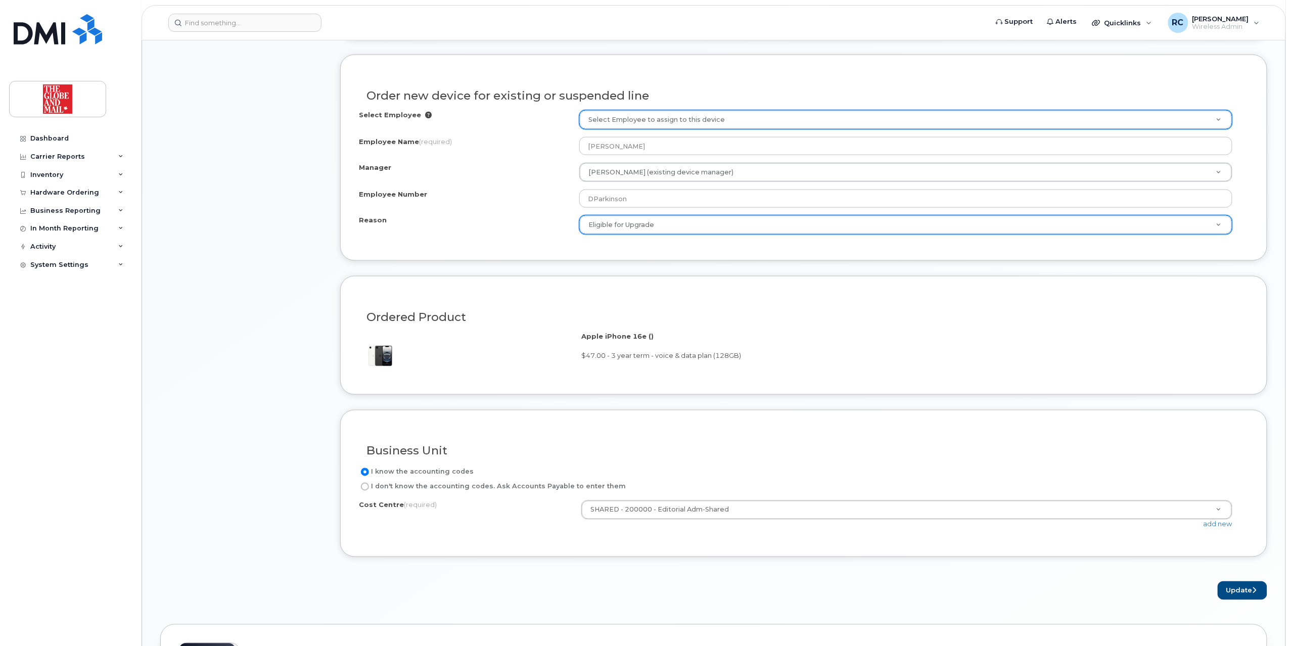
click at [425, 116] on icon at bounding box center [428, 115] width 7 height 7
type input "dparkinson"
type input "90549"
type input "Dave Parkinson"
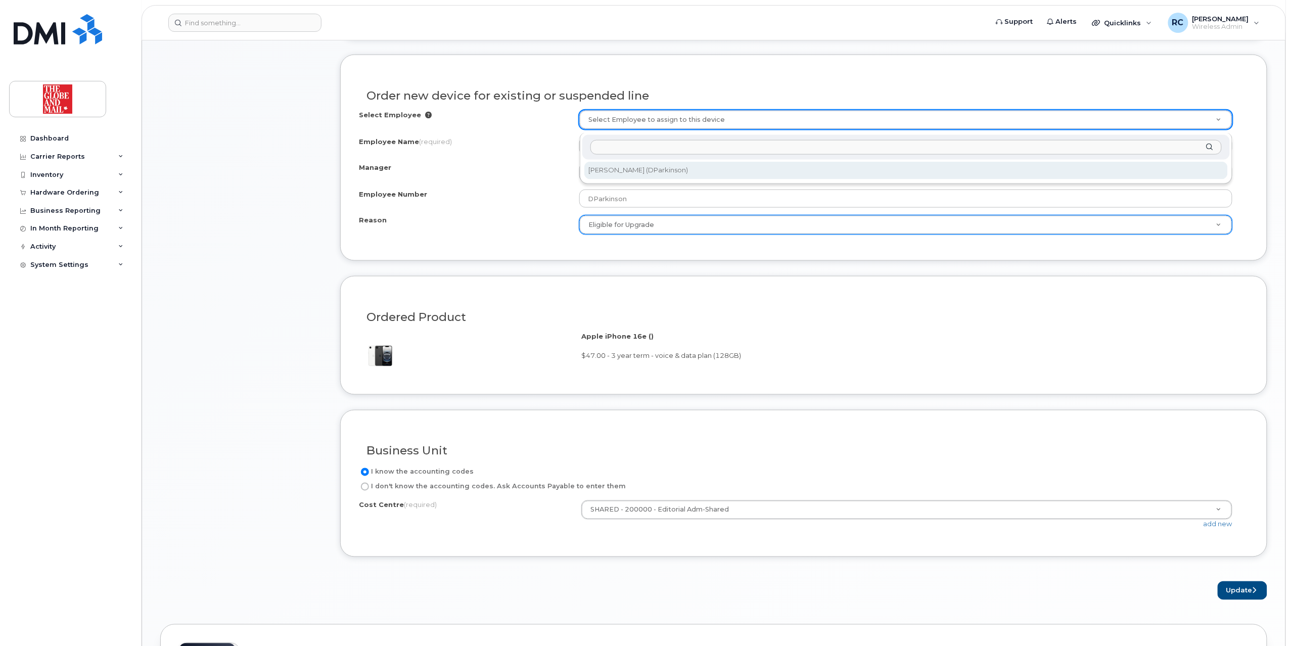
select select "90512"
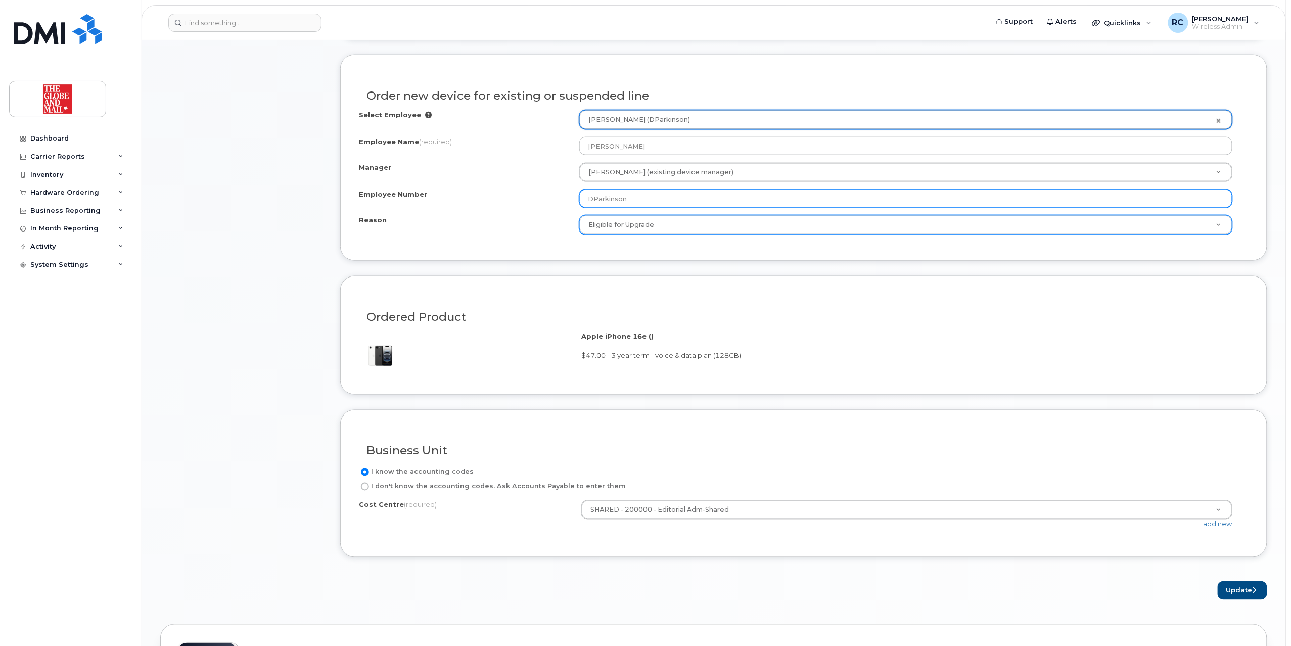
click at [648, 195] on input "DParkinson" at bounding box center [905, 199] width 653 height 18
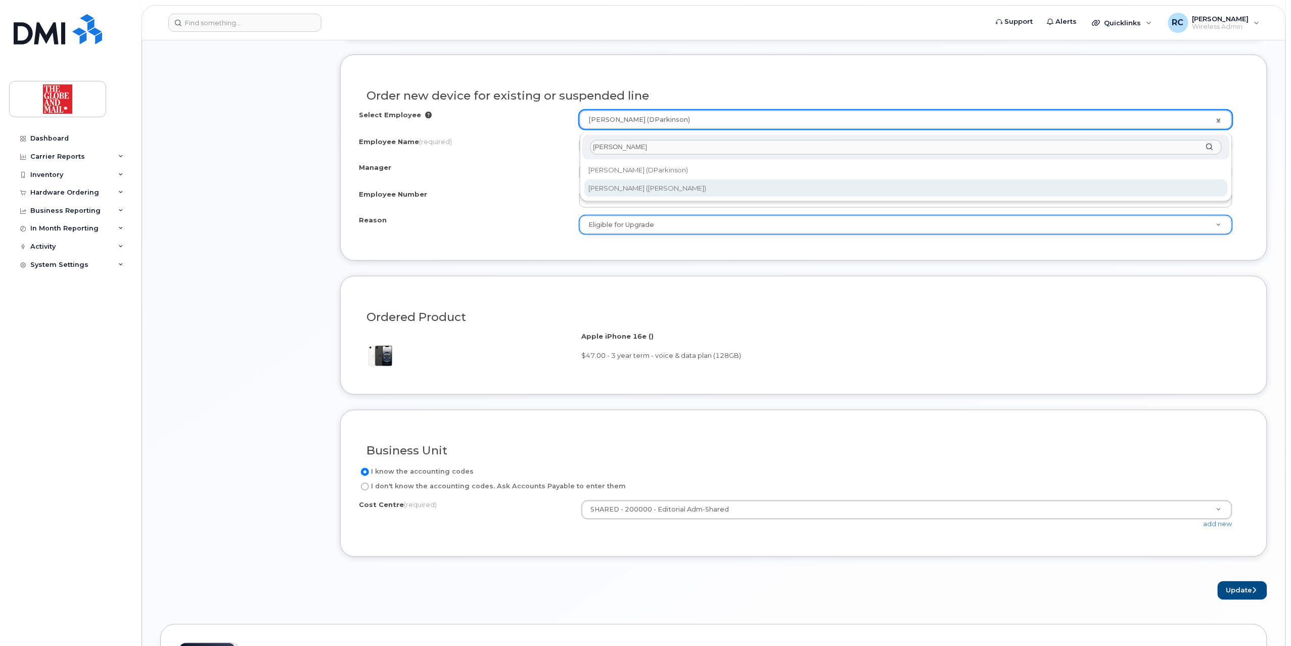
type input "parkinson"
type input "2018988"
type input "[PERSON_NAME]"
type input "d"
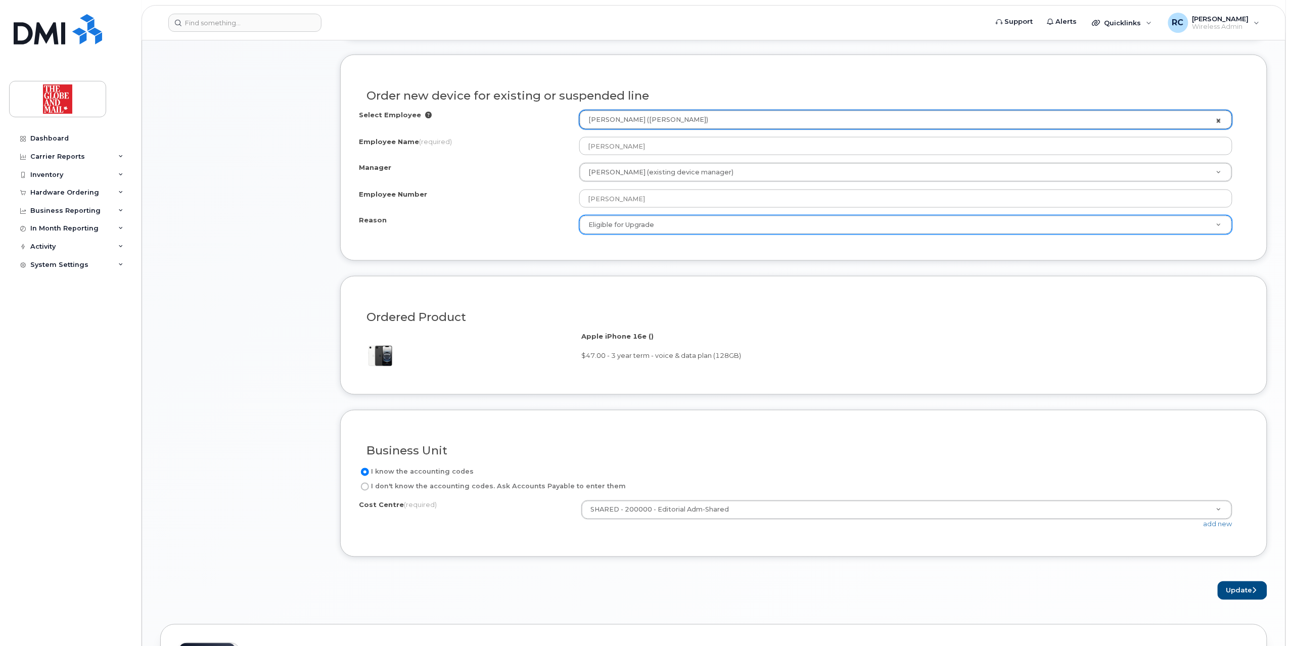
select select "528552"
select select
click at [1218, 124] on link "Parkinson, Dave (Dave Parkinson)" at bounding box center [906, 120] width 652 height 18
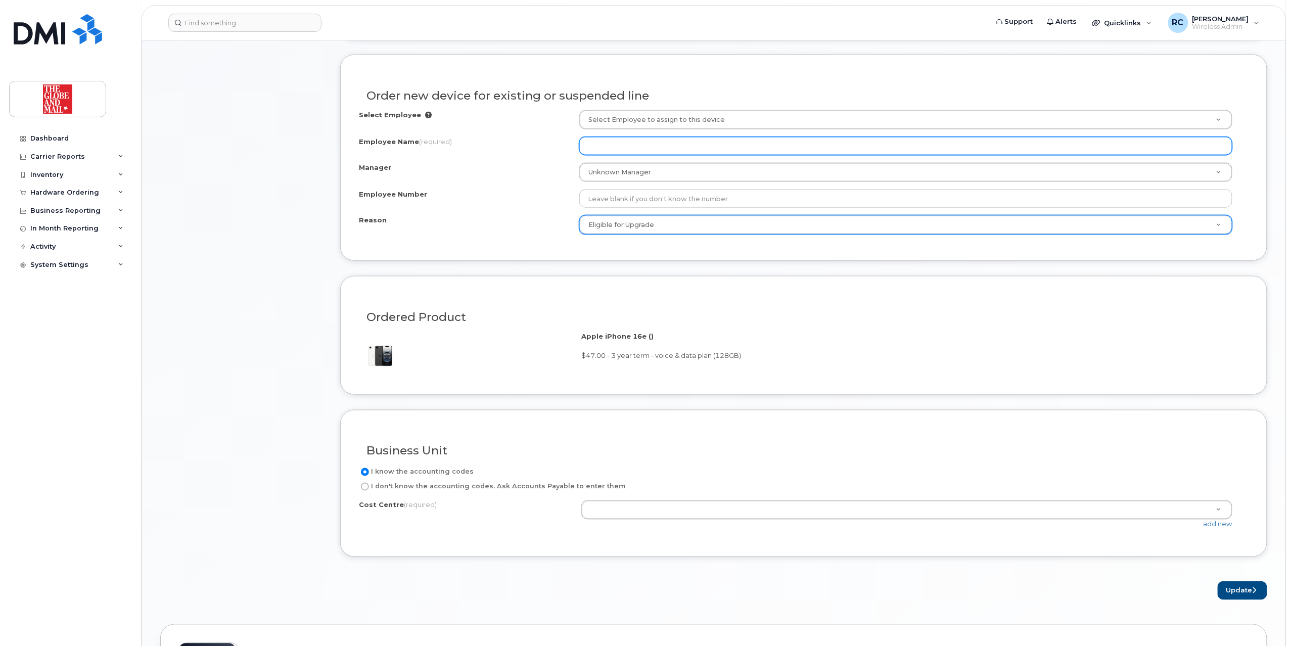
click at [668, 144] on input "Employee Name (required)" at bounding box center [905, 146] width 653 height 18
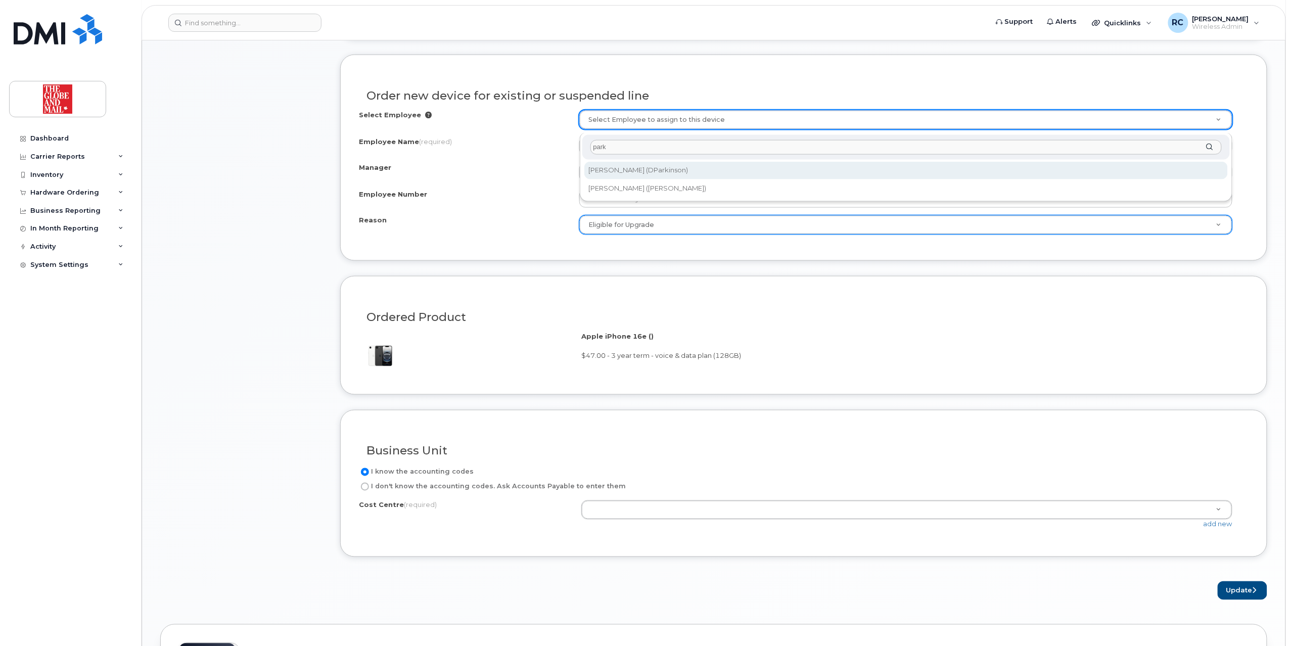
type input "park"
type input "90549"
type input "[PERSON_NAME]"
type input "DParkinson"
select select "200000"
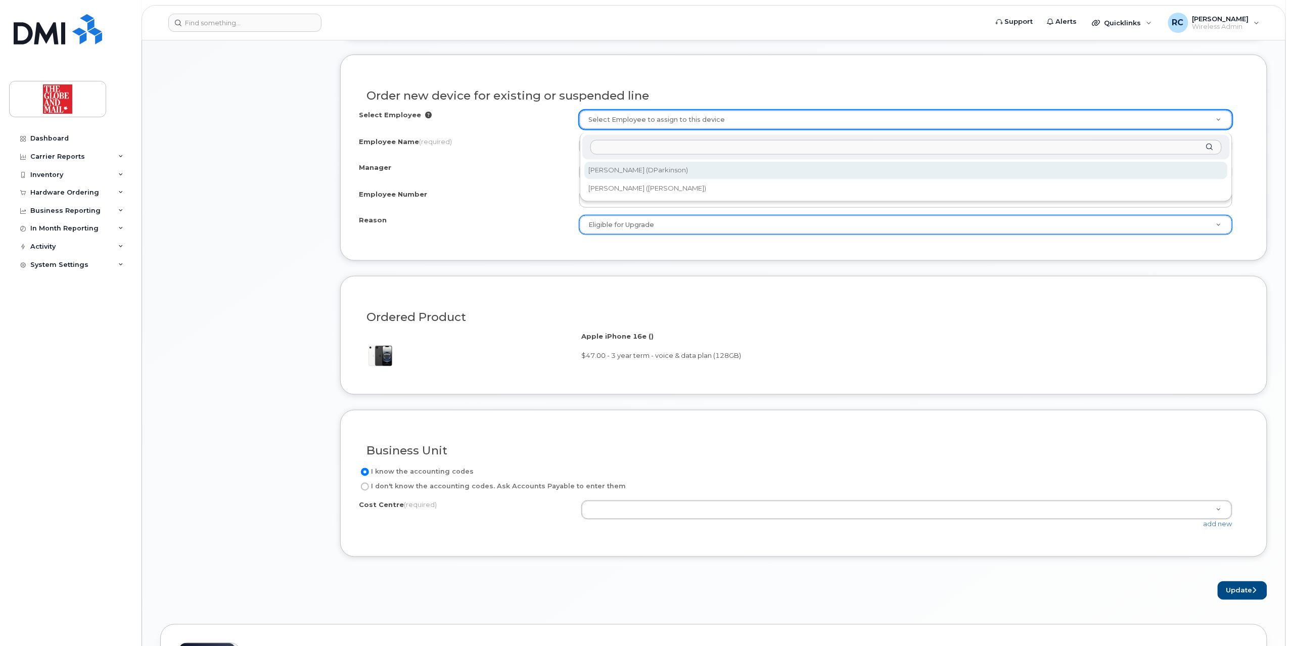
select select "90512"
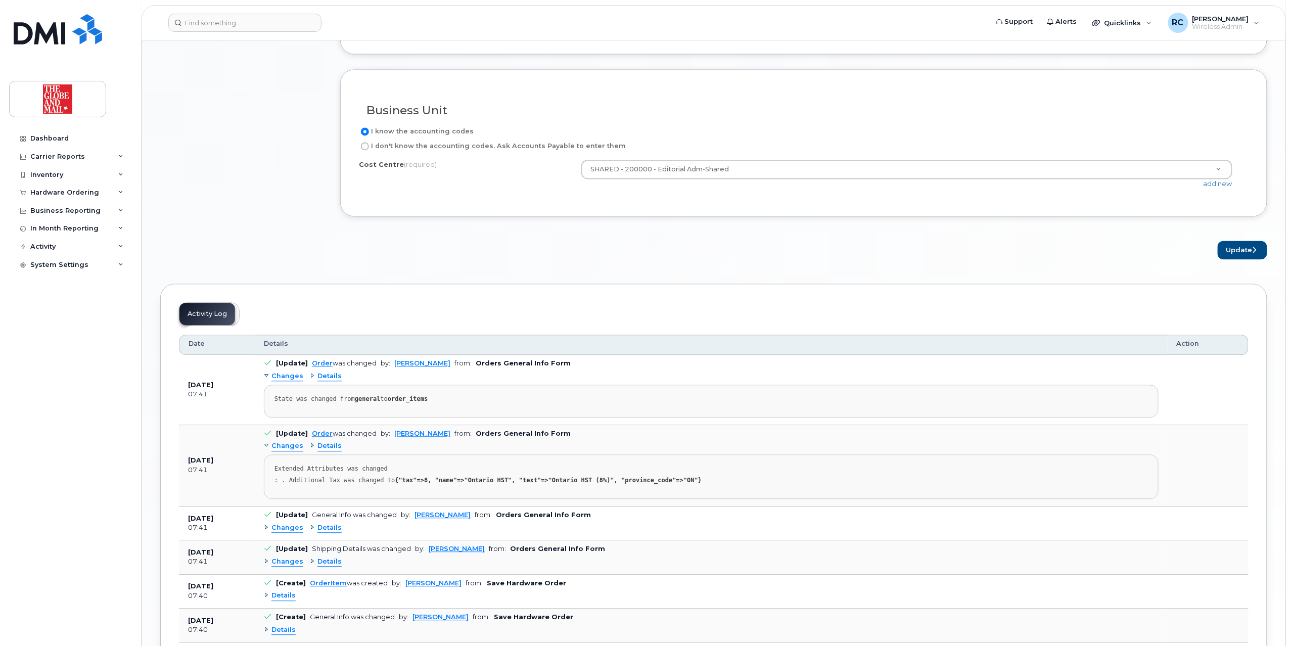
scroll to position [1074, 0]
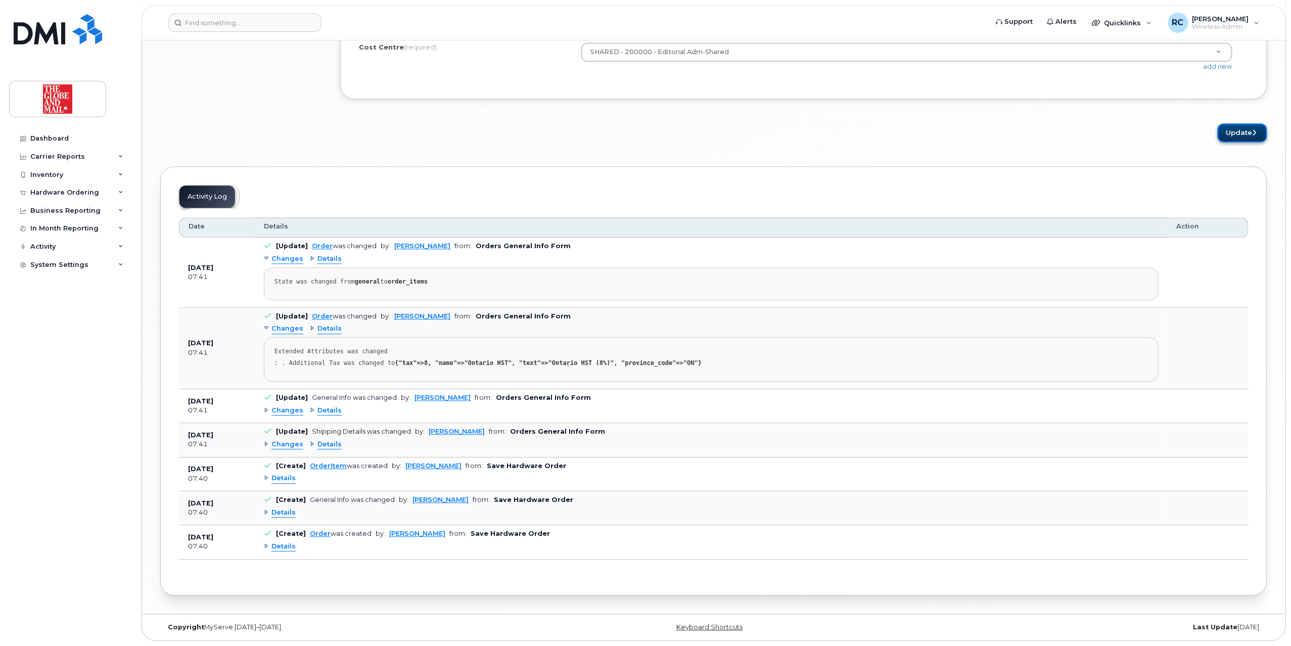
click at [1234, 129] on button "Update" at bounding box center [1242, 132] width 50 height 19
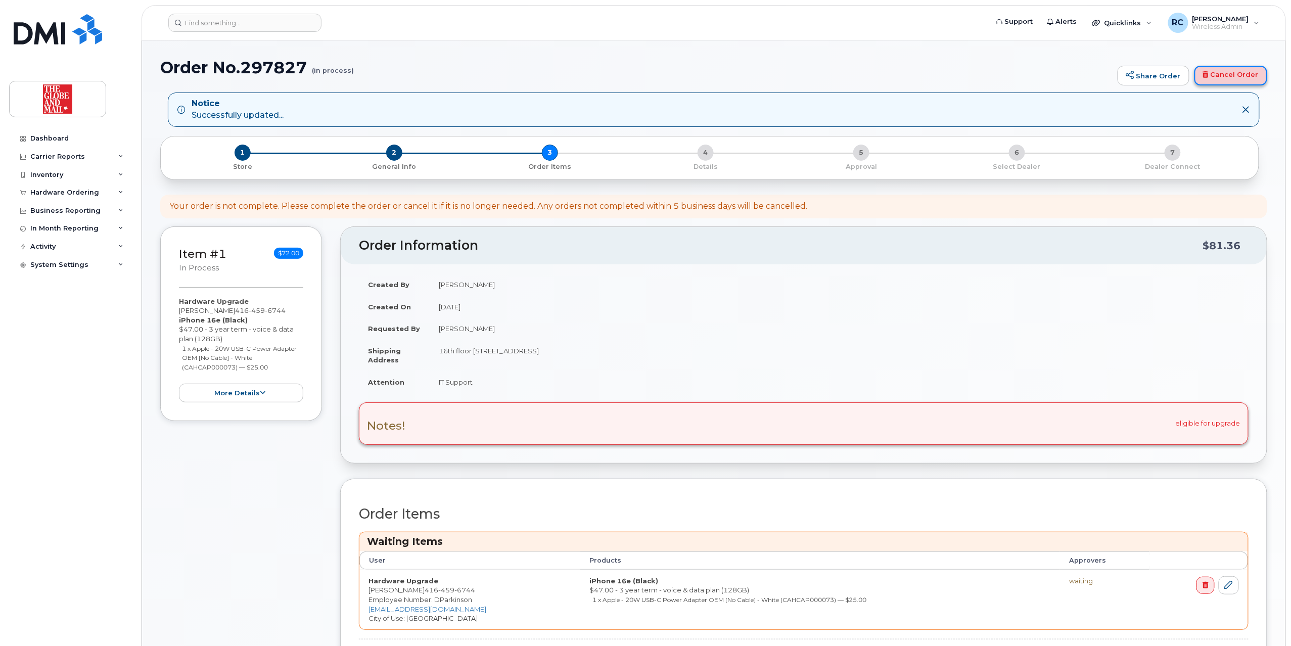
click at [1242, 75] on link "Cancel Order" at bounding box center [1230, 76] width 73 height 20
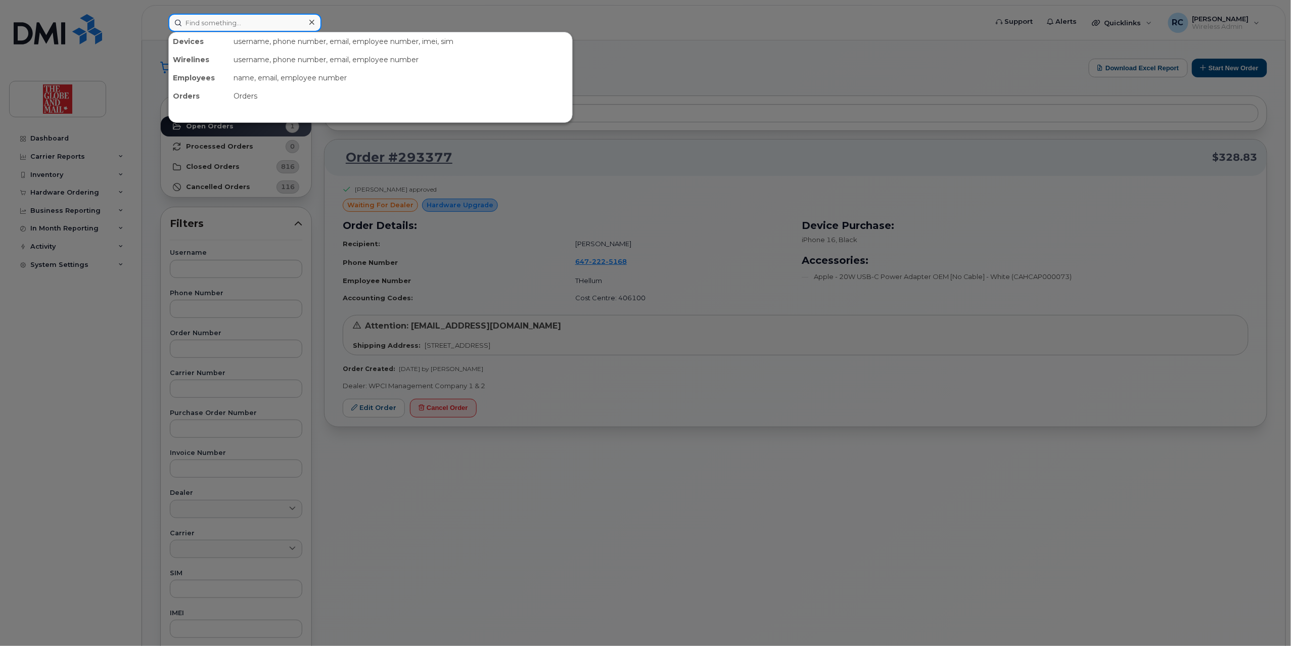
click at [249, 14] on input at bounding box center [244, 23] width 153 height 18
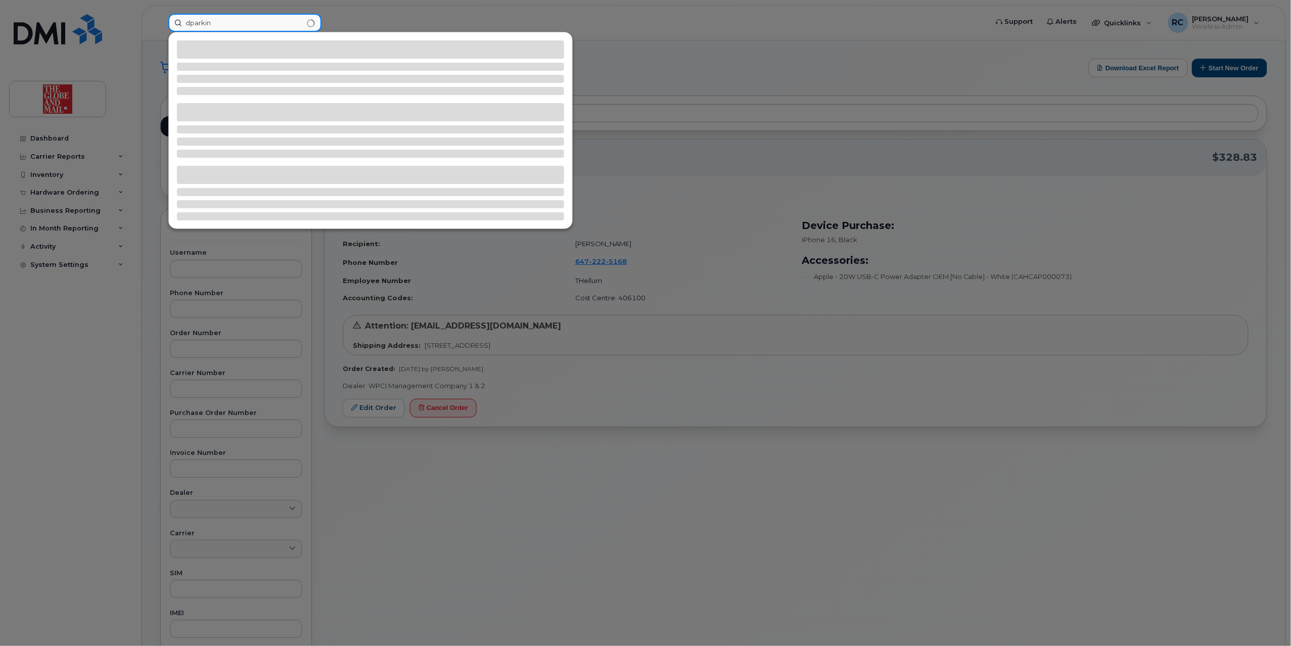
type input "dparkin"
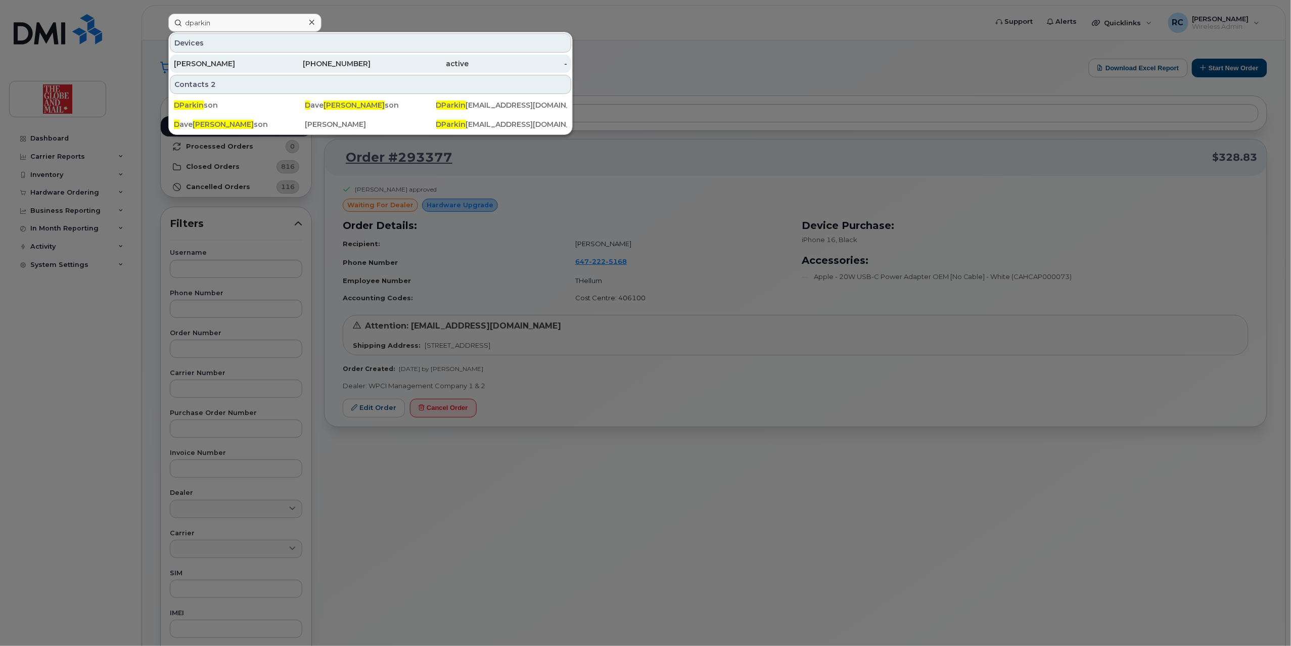
click at [272, 59] on div "[PERSON_NAME]" at bounding box center [321, 64] width 99 height 18
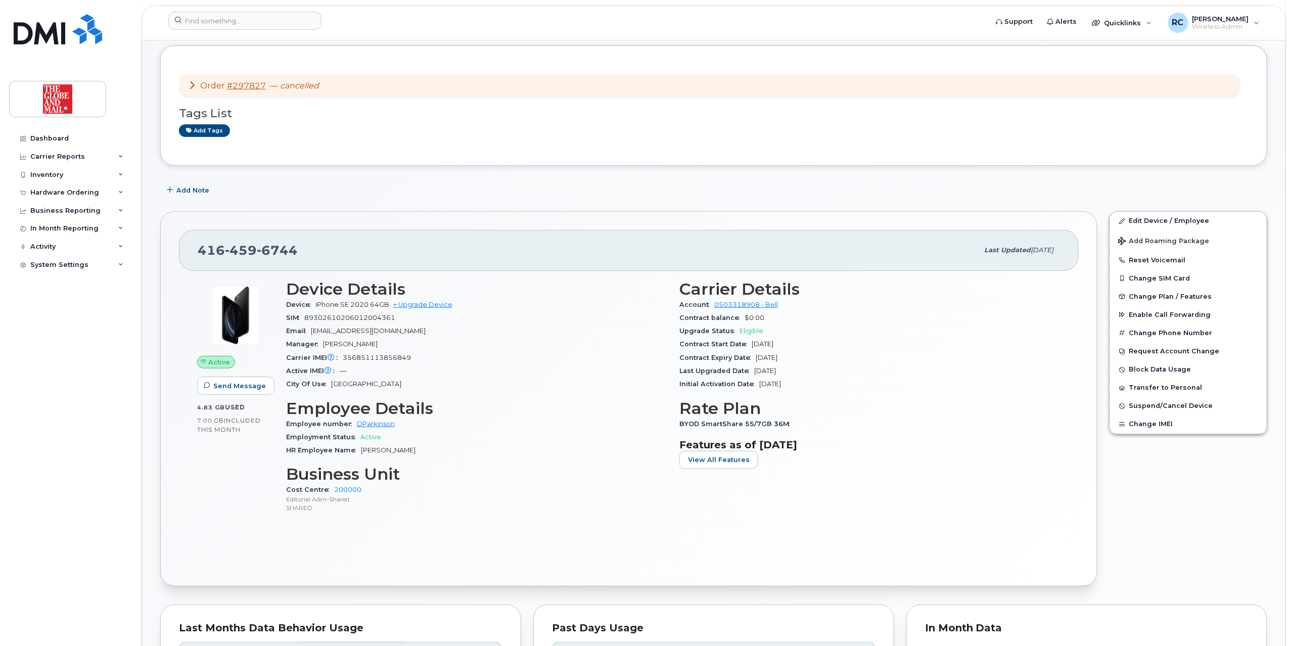
scroll to position [67, 0]
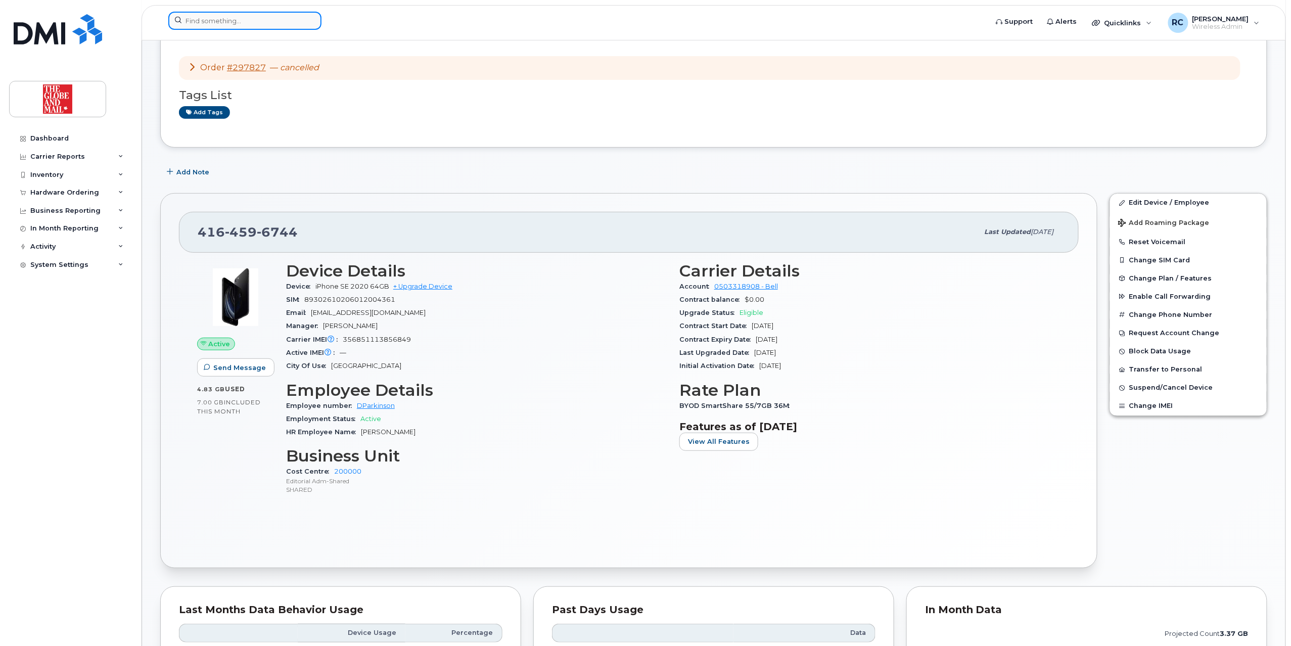
drag, startPoint x: 241, startPoint y: 17, endPoint x: 247, endPoint y: 16, distance: 6.1
click at [247, 16] on input at bounding box center [244, 21] width 153 height 18
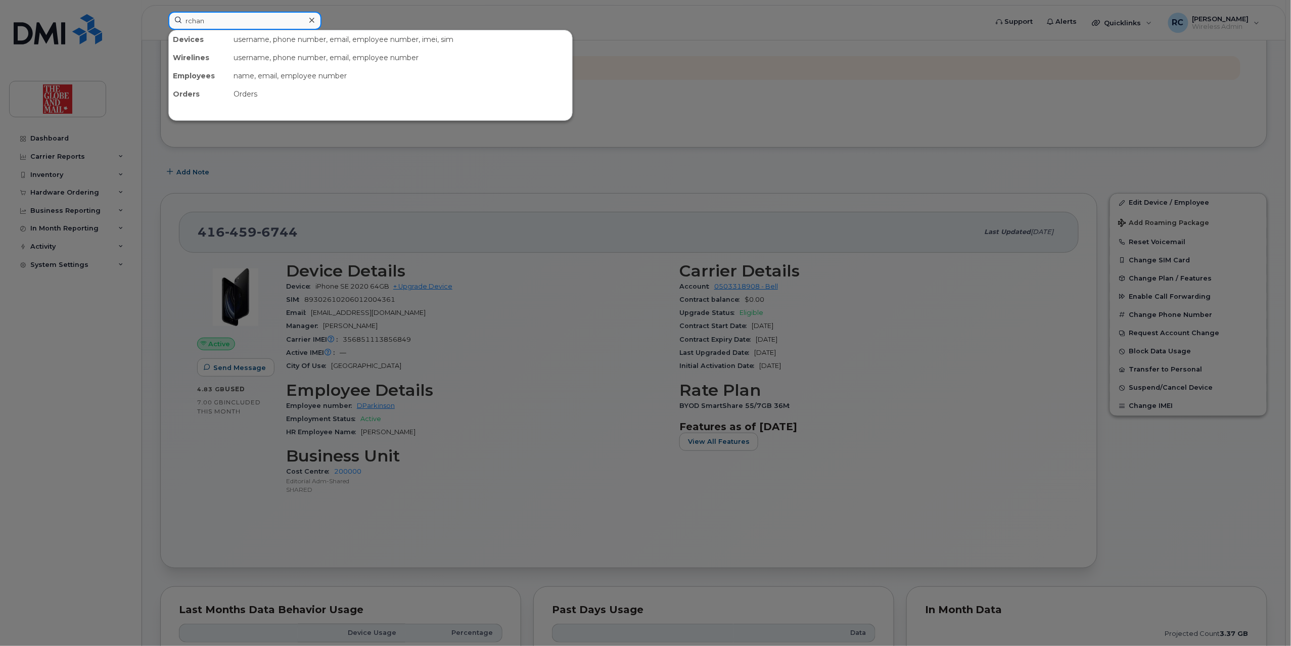
type input "rchan"
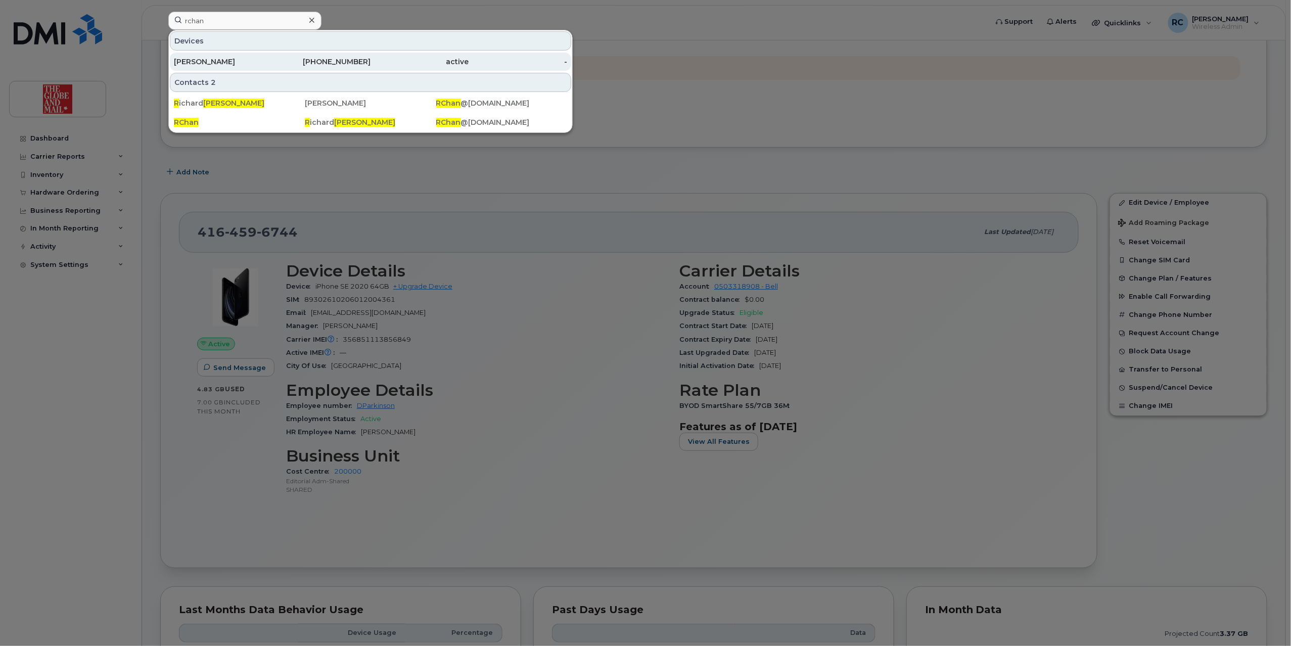
click at [327, 62] on div "416-436-7927" at bounding box center [321, 62] width 99 height 10
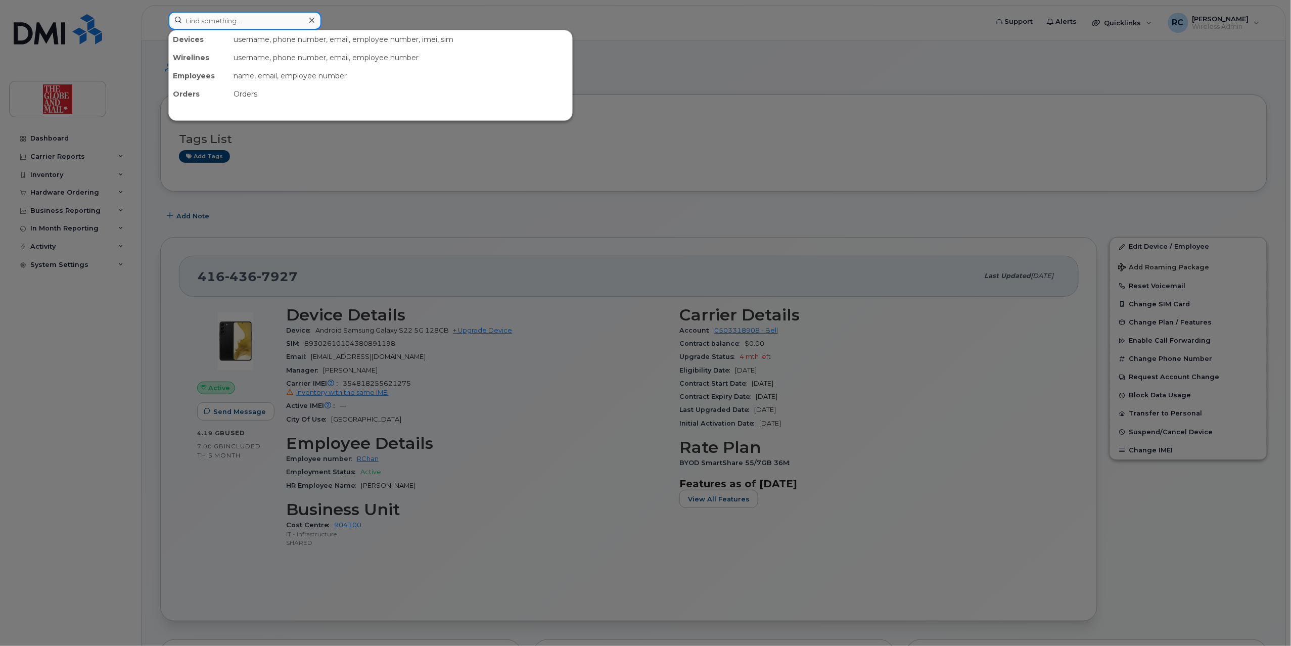
click at [254, 21] on input at bounding box center [244, 21] width 153 height 18
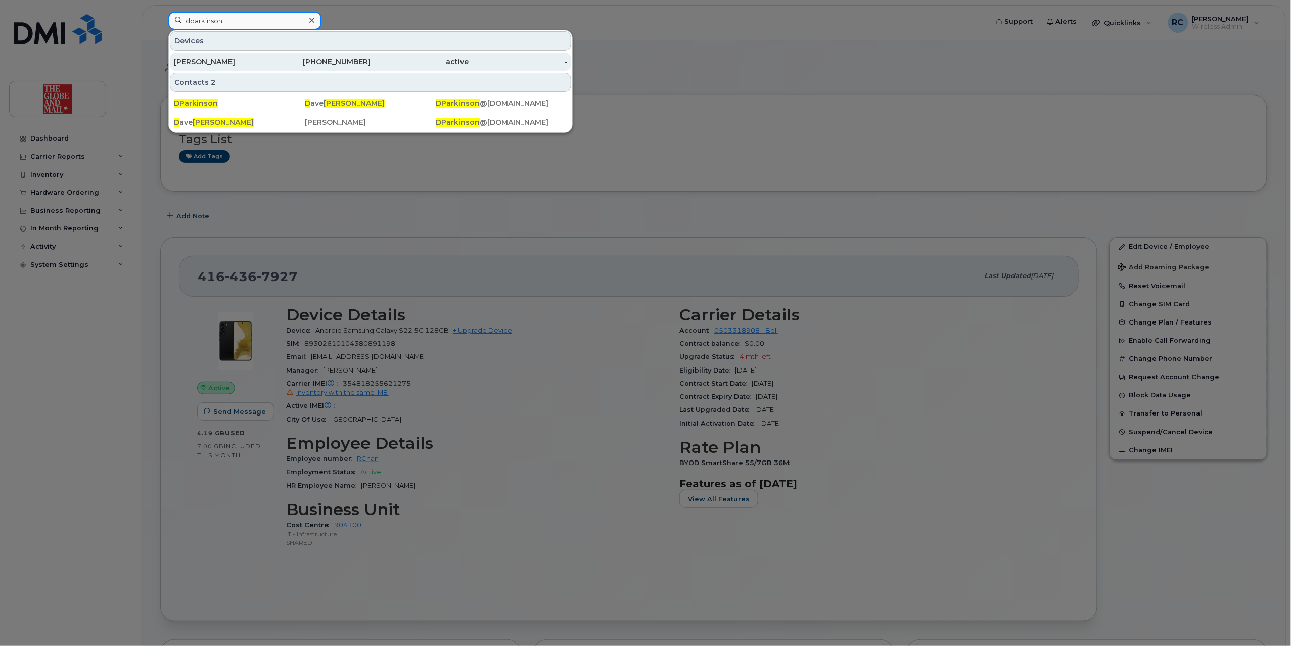
type input "dparkinson"
click at [307, 67] on div "416-459-6744" at bounding box center [321, 62] width 99 height 10
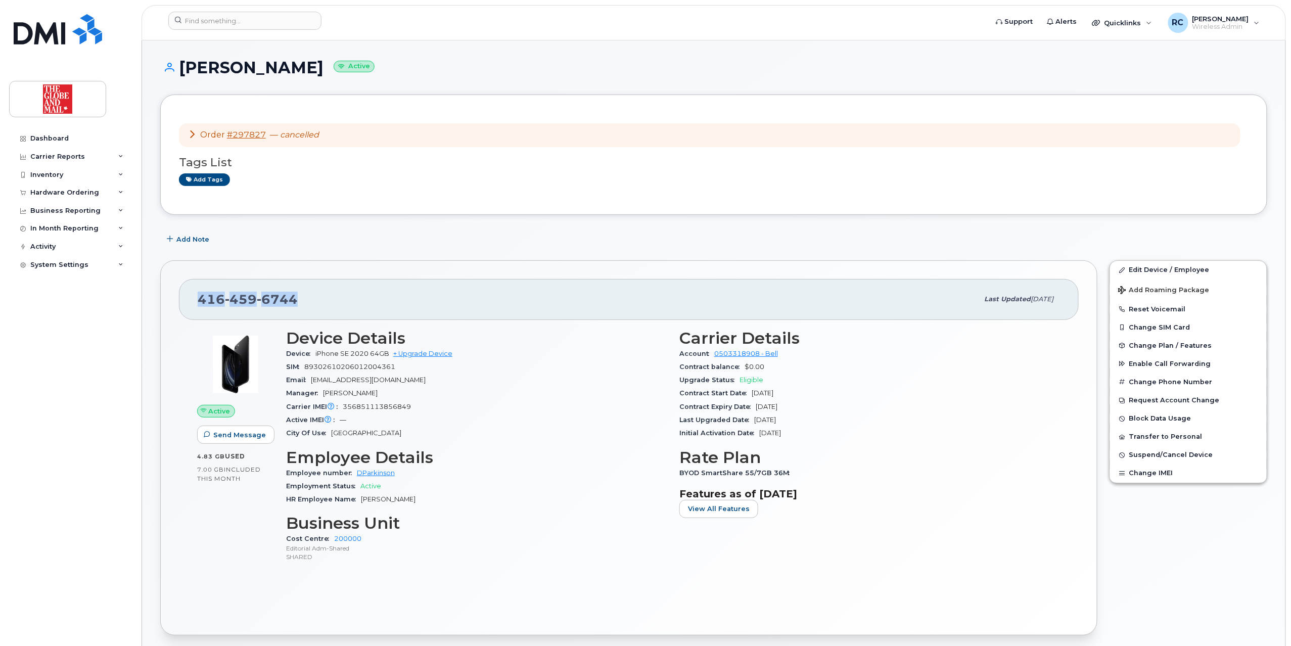
drag, startPoint x: 302, startPoint y: 294, endPoint x: 182, endPoint y: 302, distance: 120.0
click at [182, 302] on div "[PHONE_NUMBER] Last updated [DATE]" at bounding box center [629, 299] width 900 height 40
copy span "[PHONE_NUMBER]"
click at [429, 352] on link "+ Upgrade Device" at bounding box center [422, 354] width 59 height 8
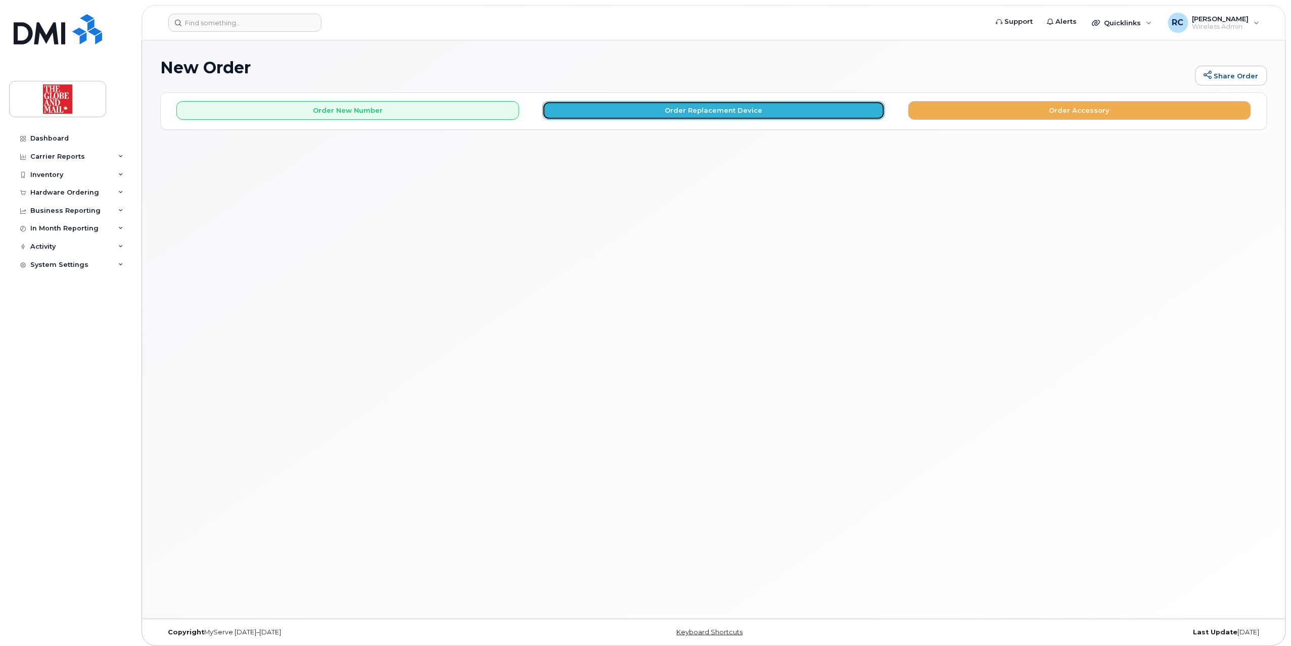
click at [714, 104] on button "Order Replacement Device" at bounding box center [713, 110] width 343 height 19
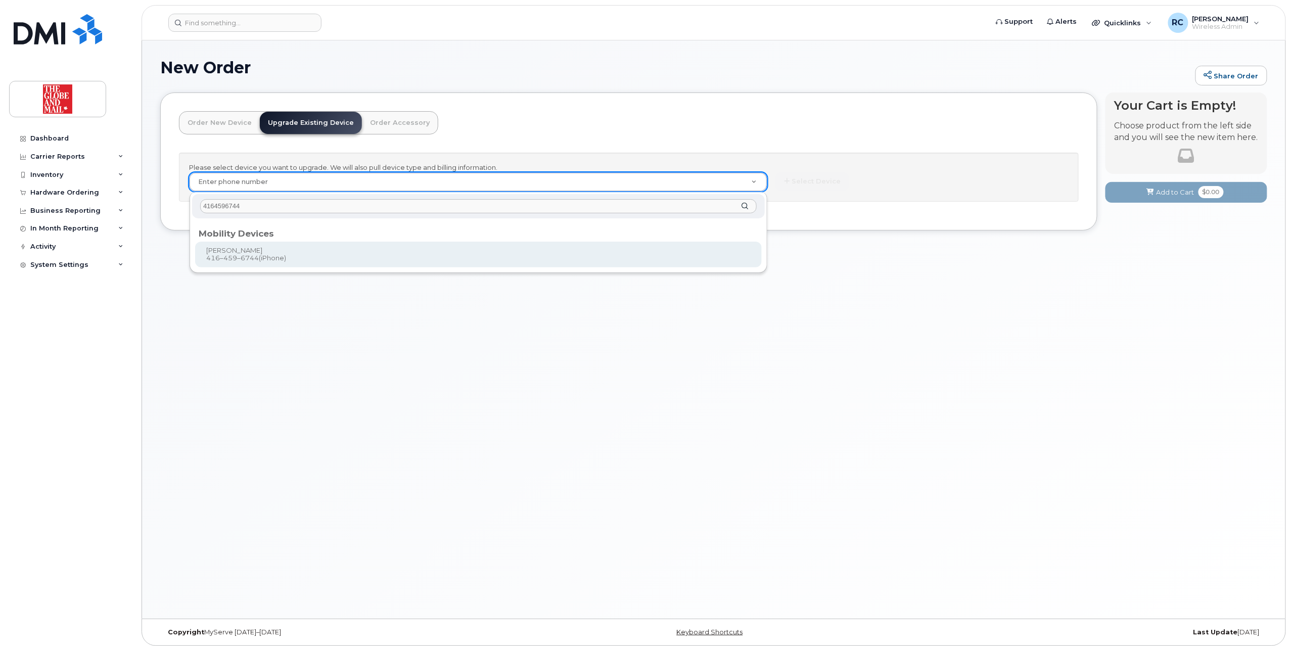
type input "4164596744"
type input "243770"
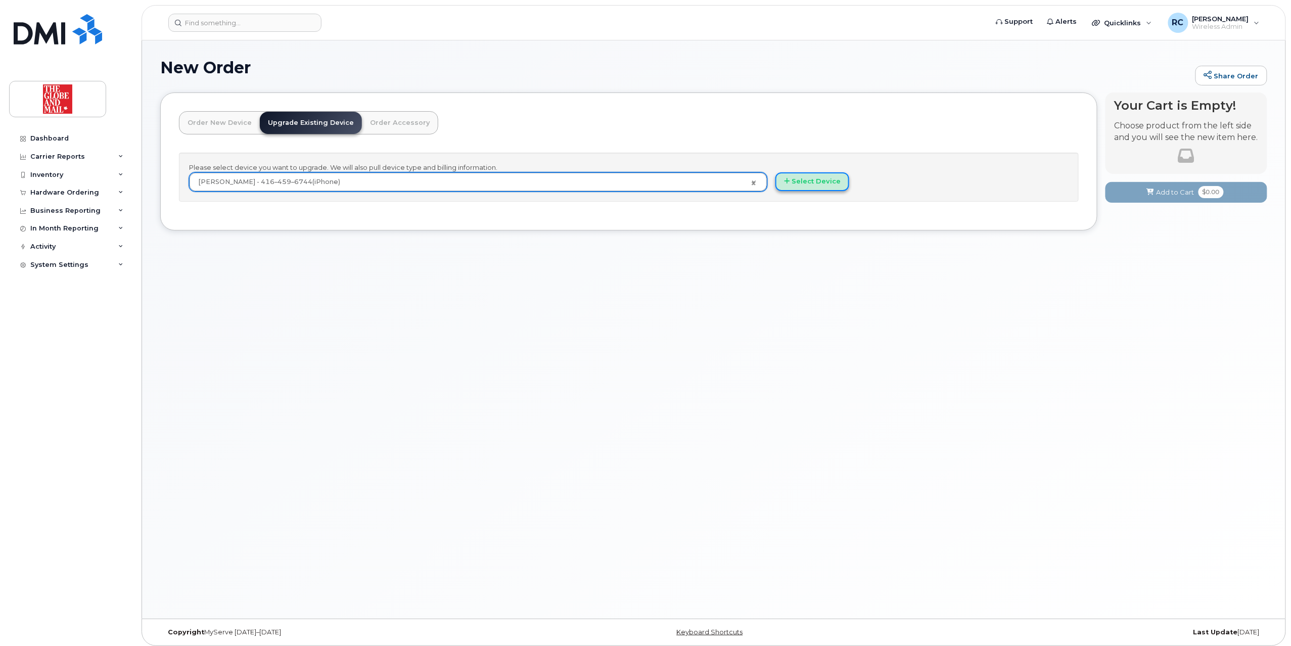
click at [827, 177] on button "Select Device" at bounding box center [812, 181] width 74 height 19
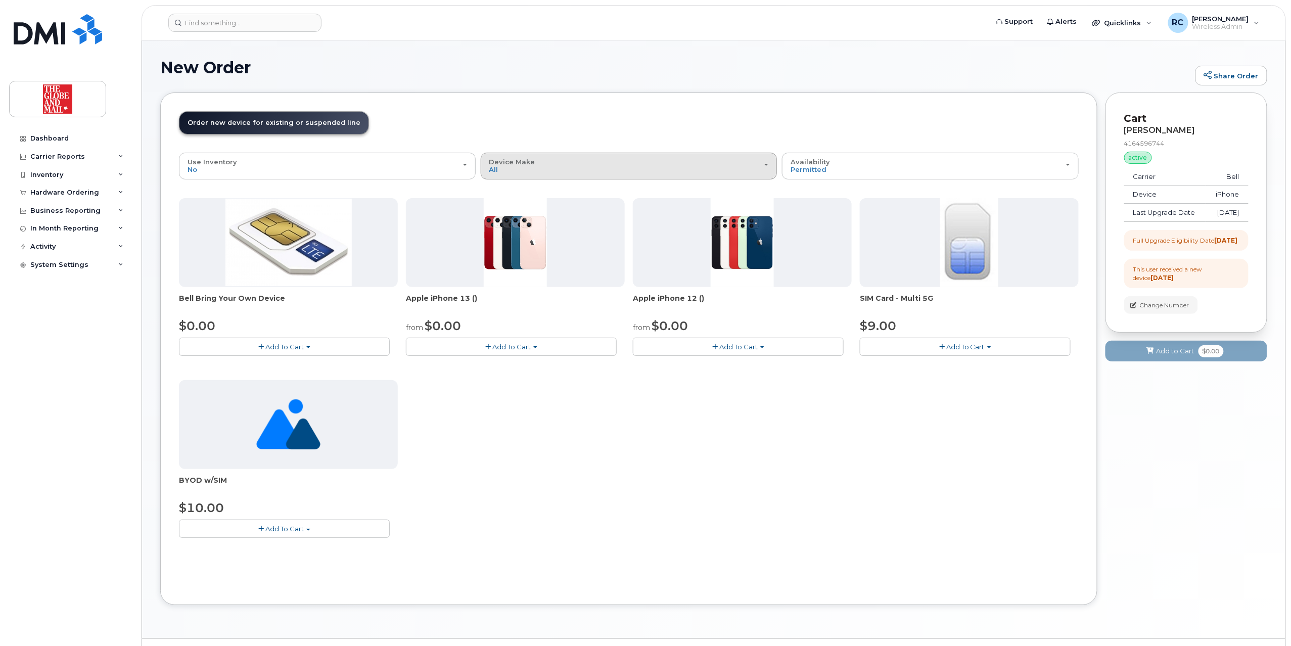
click at [605, 172] on div "Device Make All Cell Phone iPhone Unknown" at bounding box center [628, 166] width 279 height 16
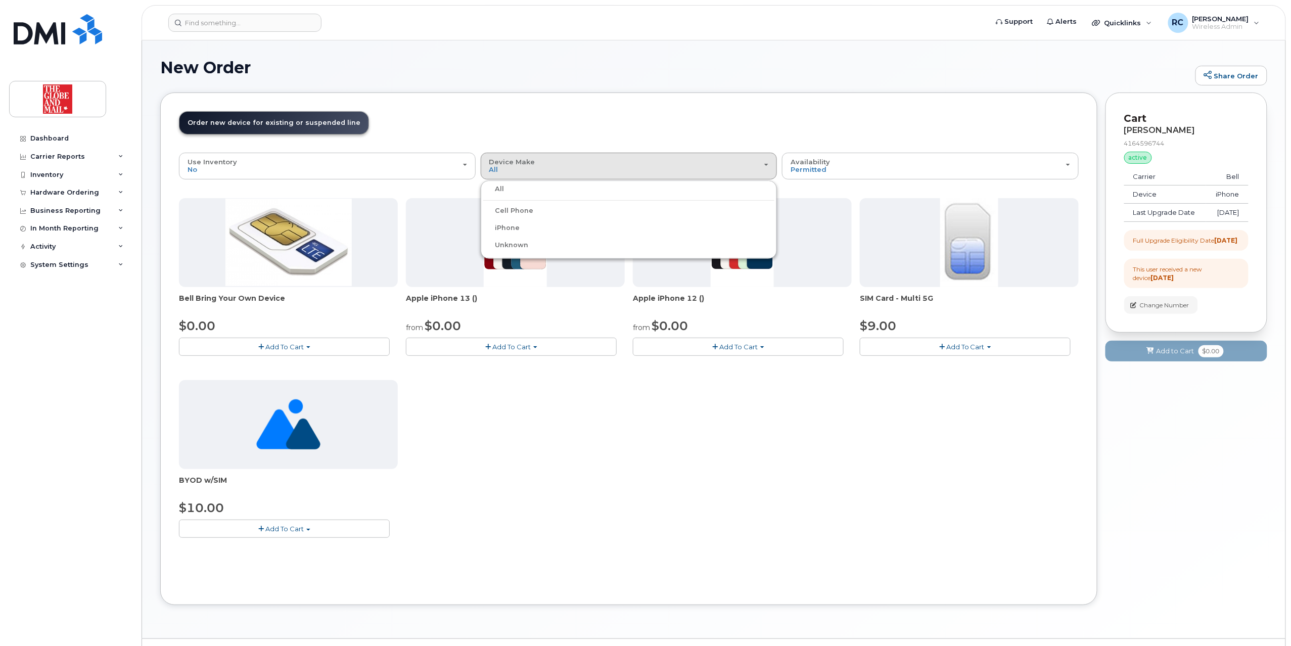
click at [512, 223] on label "iPhone" at bounding box center [501, 228] width 37 height 12
click at [0, 0] on input "iPhone" at bounding box center [0, 0] width 0 height 0
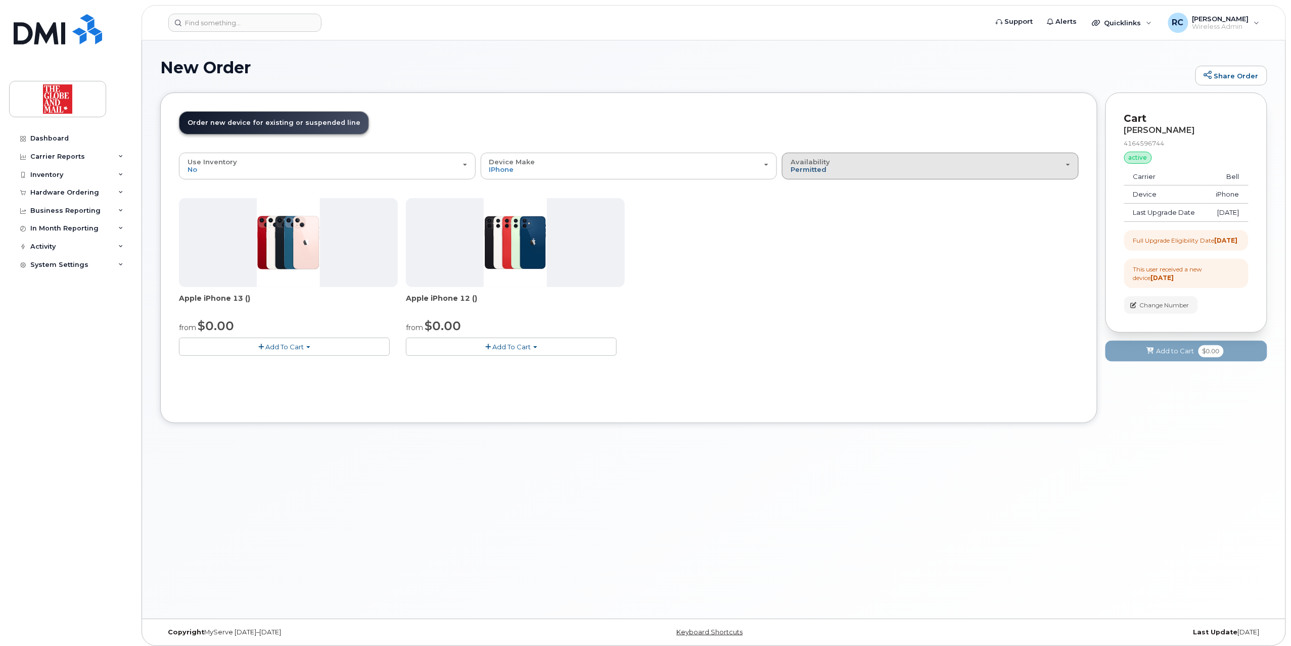
click at [814, 169] on span "Permitted" at bounding box center [808, 169] width 36 height 8
click at [800, 209] on label "All" at bounding box center [794, 206] width 21 height 12
click at [0, 0] on input "All" at bounding box center [0, 0] width 0 height 0
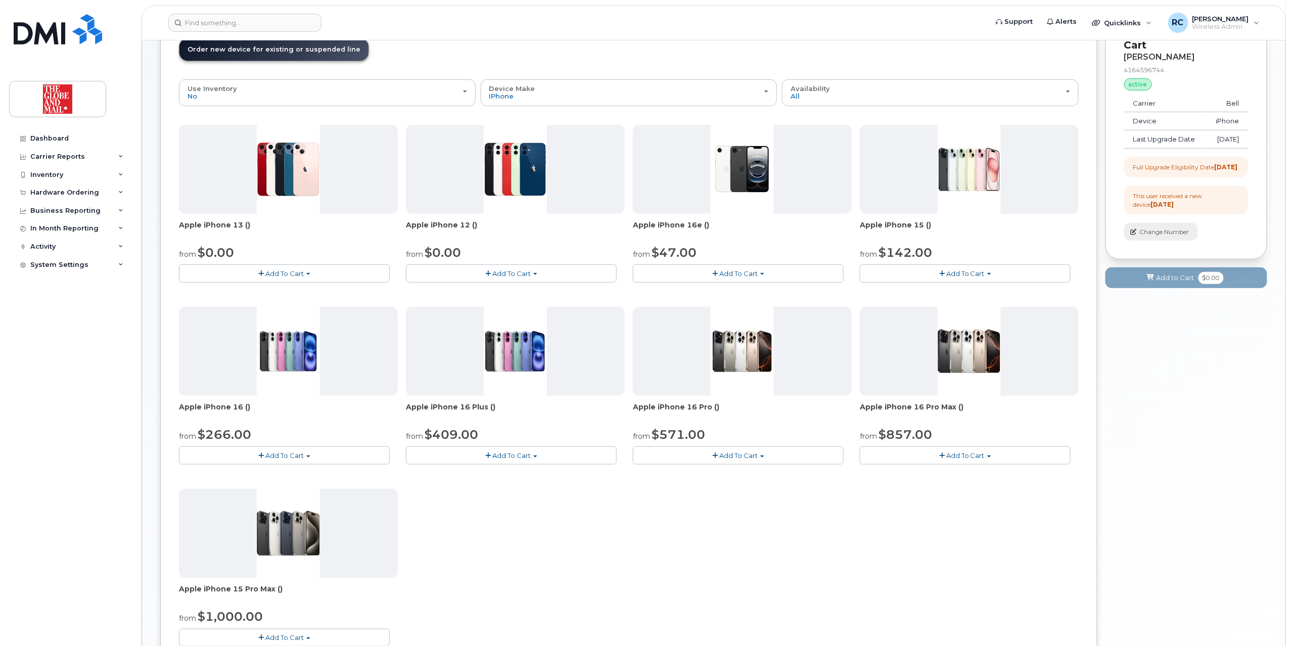
scroll to position [67, 0]
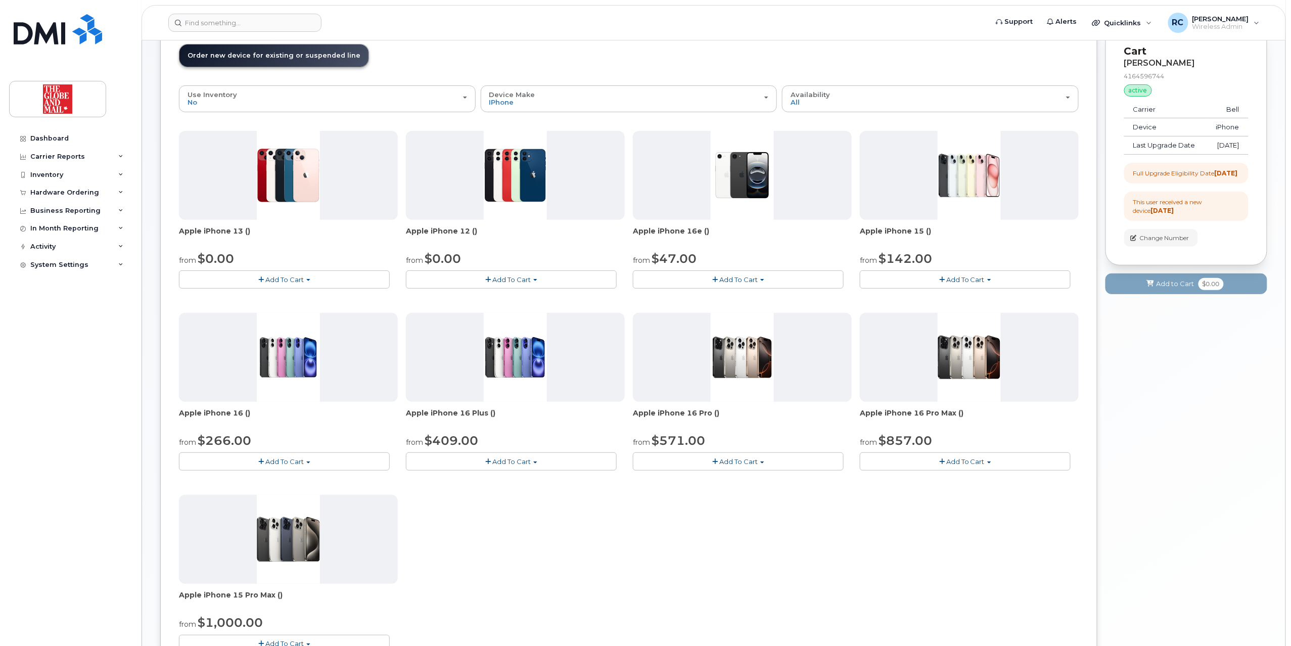
click at [727, 277] on span "Add To Cart" at bounding box center [738, 279] width 38 height 8
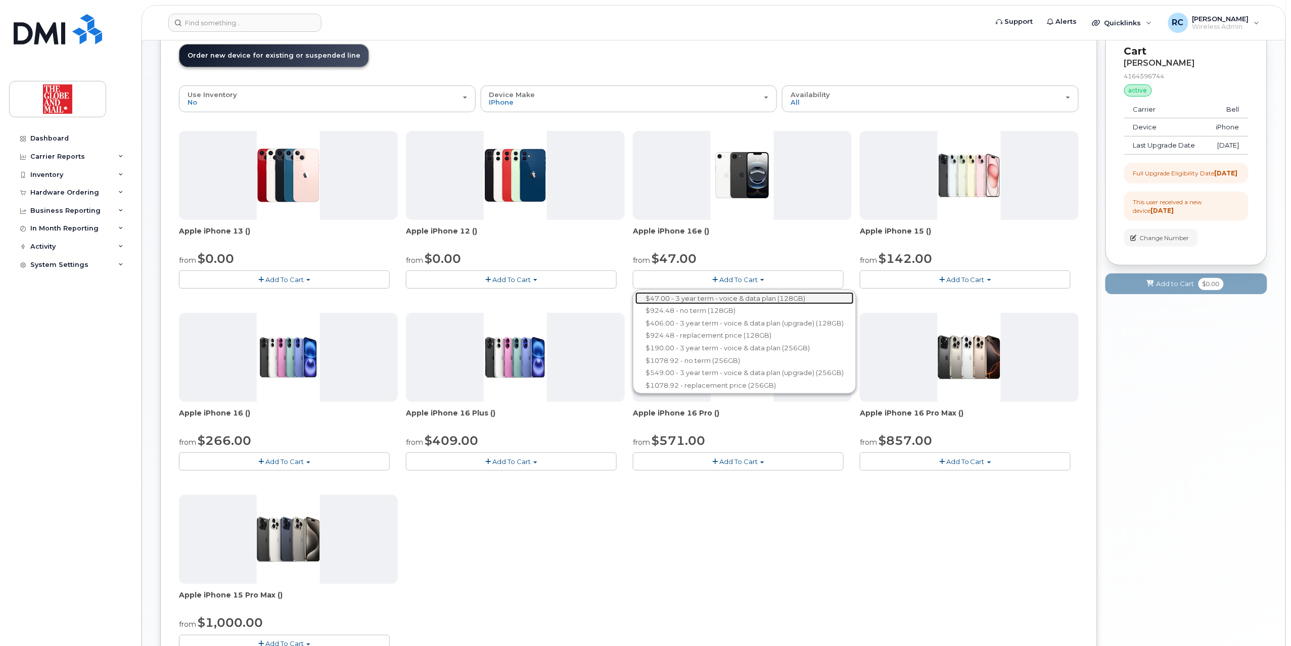
click at [670, 296] on link "$47.00 - 3 year term - voice & data plan (128GB)" at bounding box center [744, 298] width 218 height 13
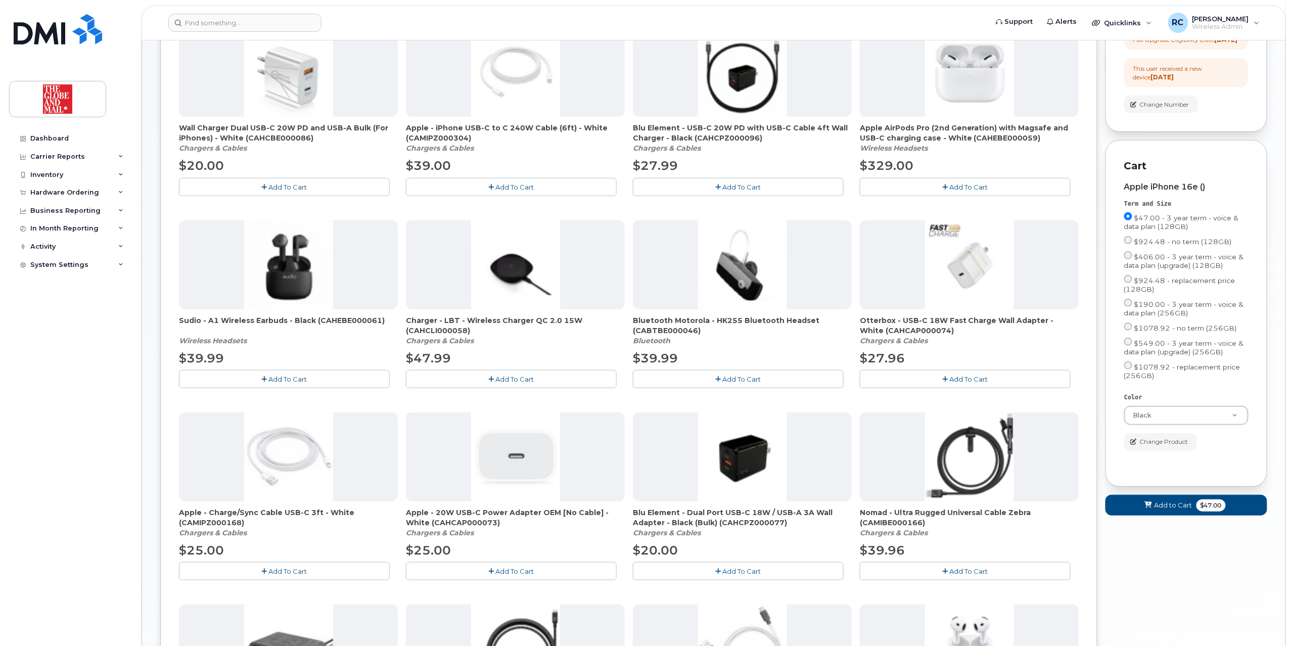
scroll to position [337, 0]
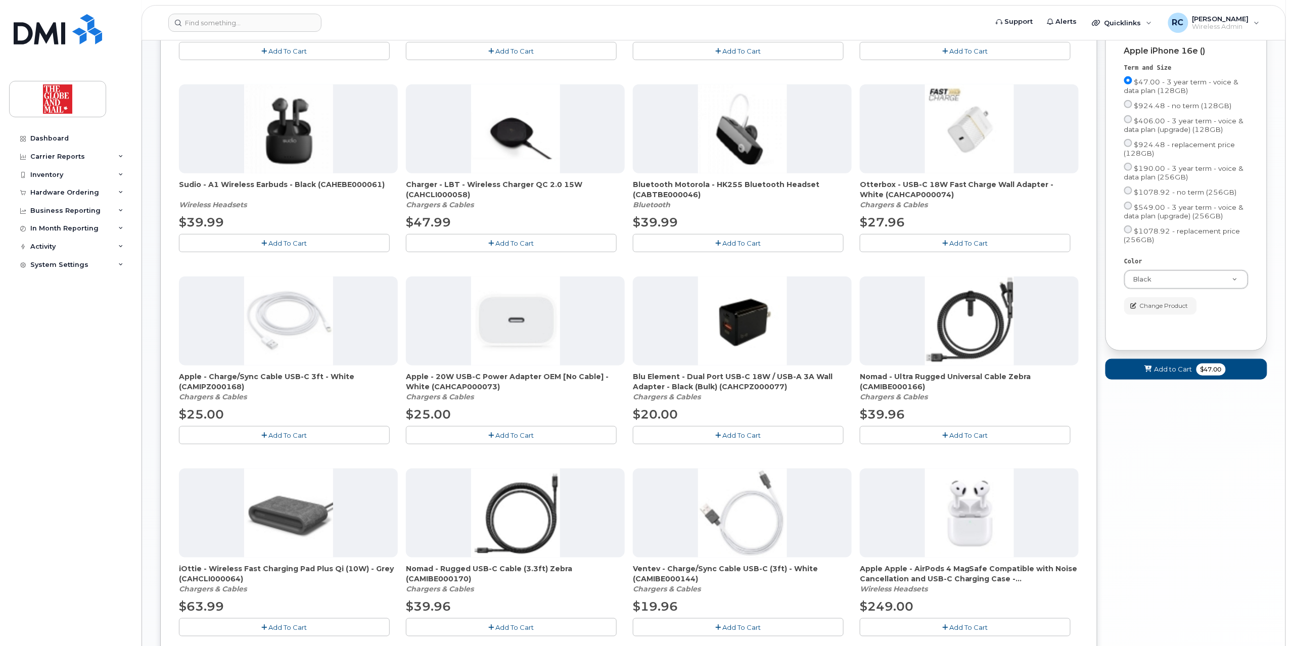
click at [511, 439] on span "Add To Cart" at bounding box center [515, 435] width 38 height 8
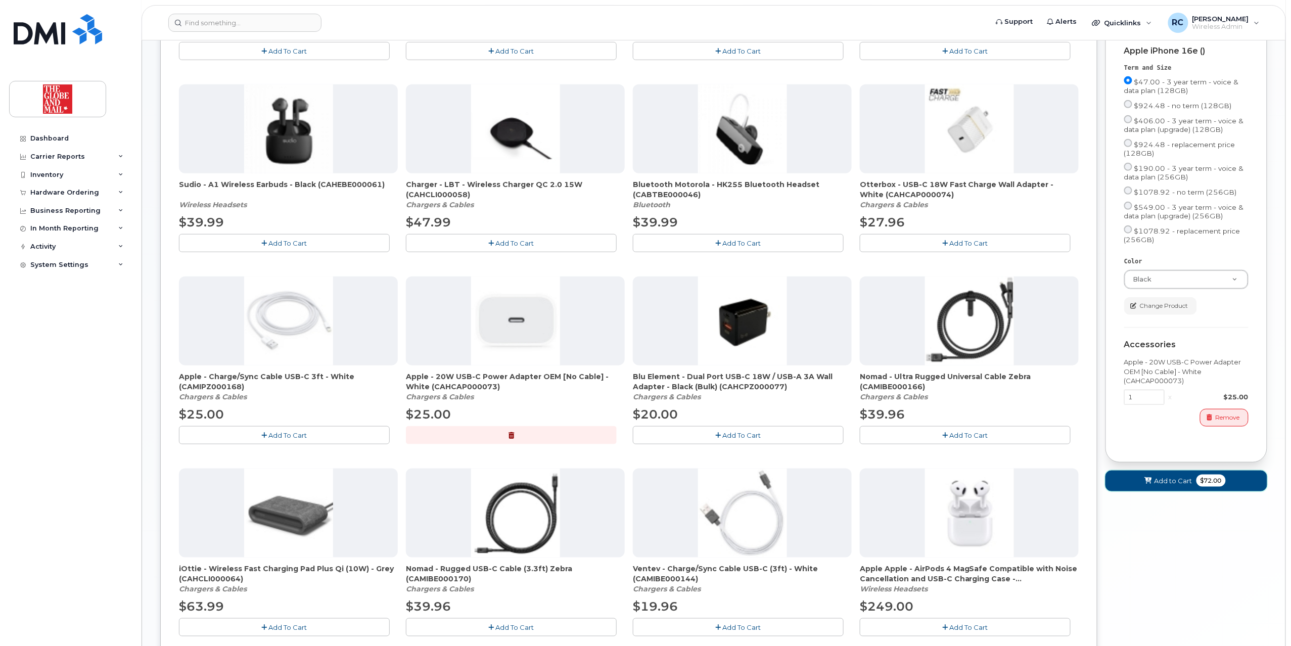
click at [1166, 486] on span "Add to Cart" at bounding box center [1173, 481] width 38 height 10
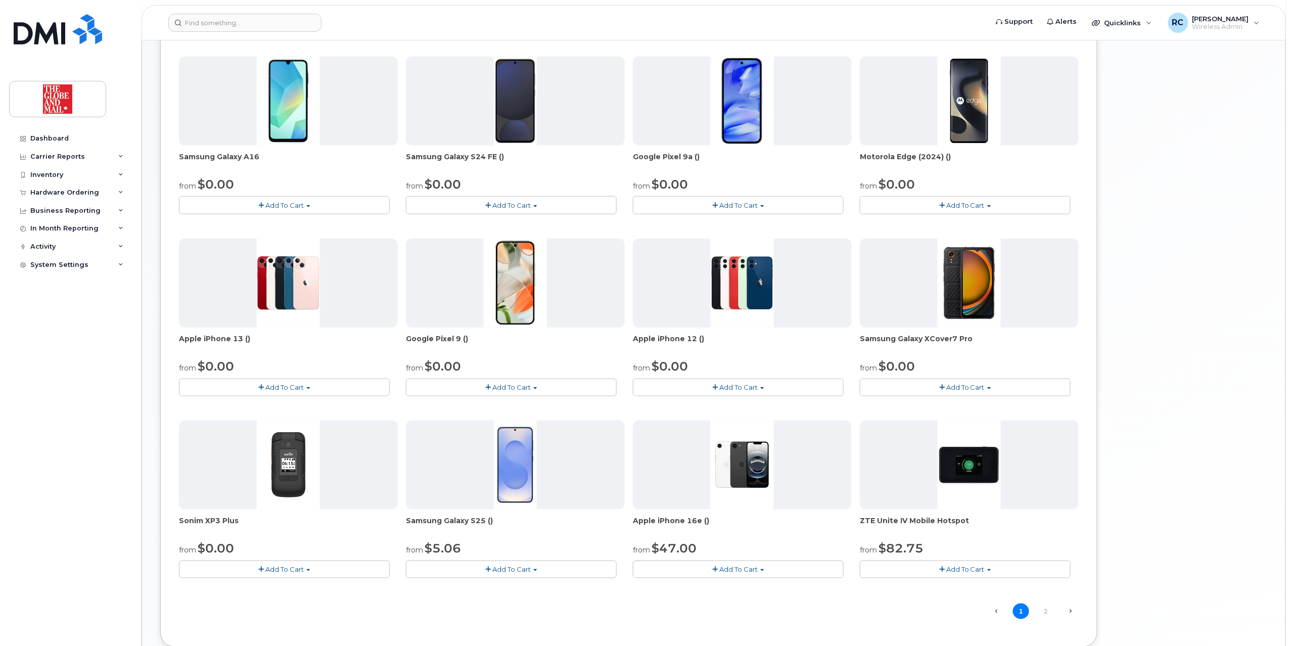
scroll to position [122, 0]
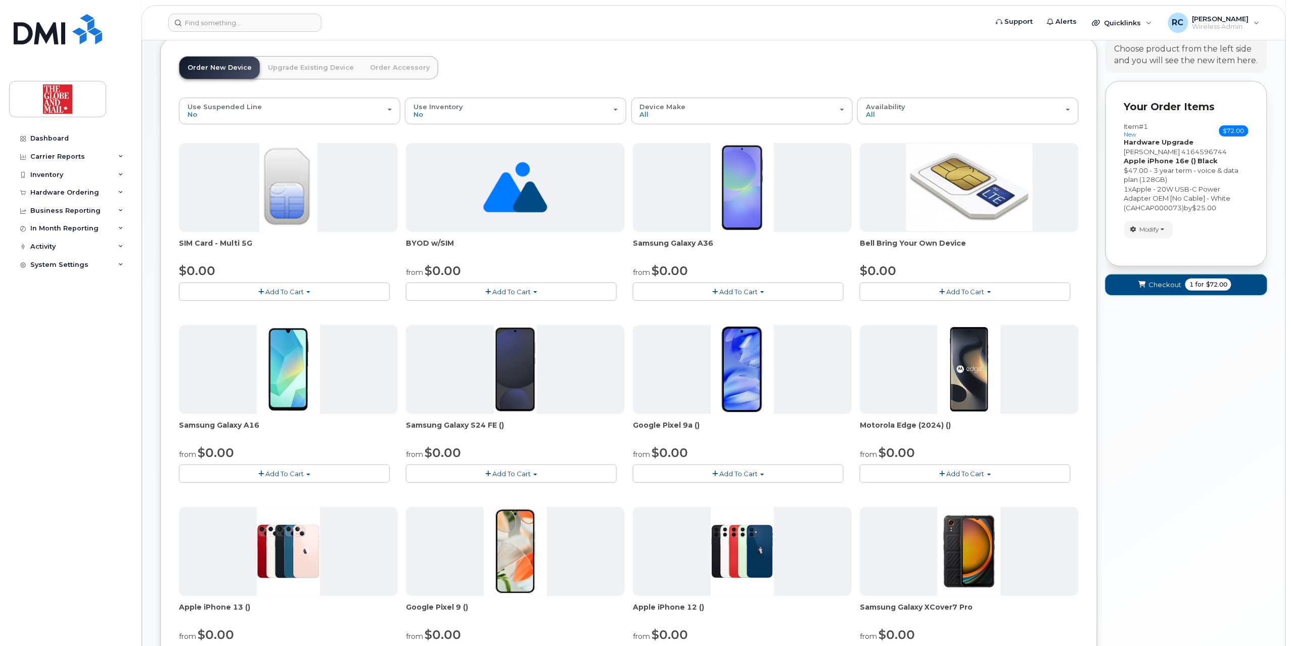
click at [1165, 282] on span "Checkout" at bounding box center [1164, 285] width 33 height 10
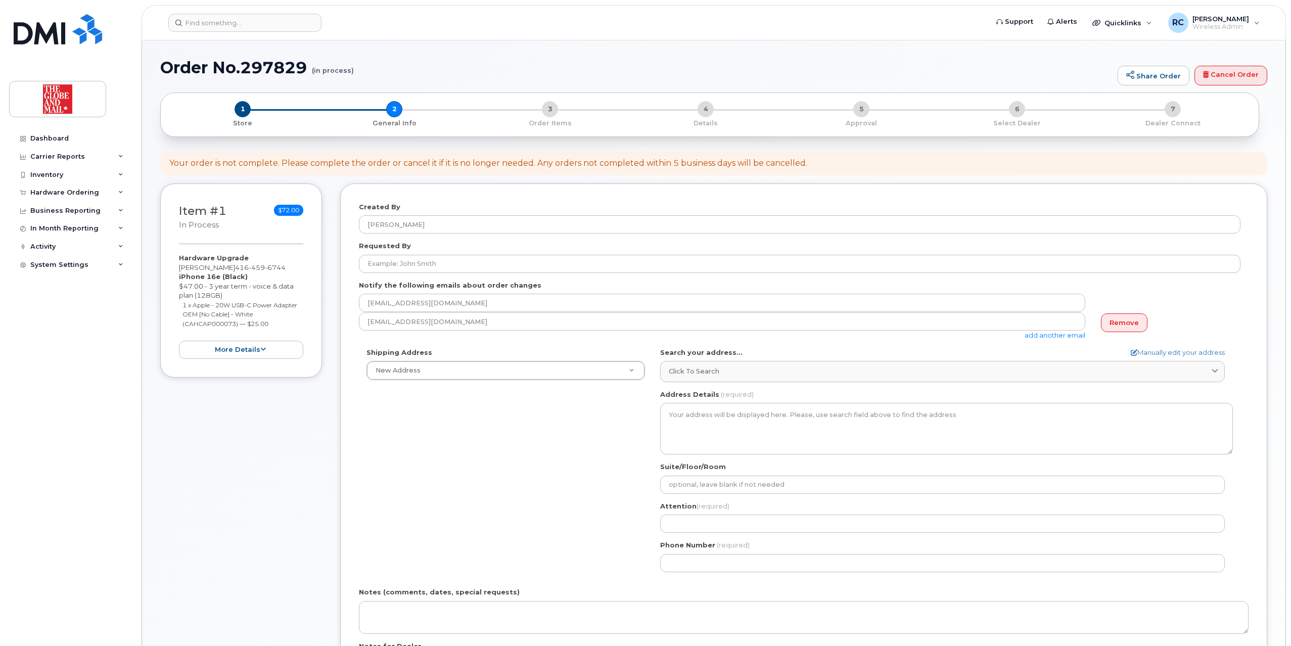
select select
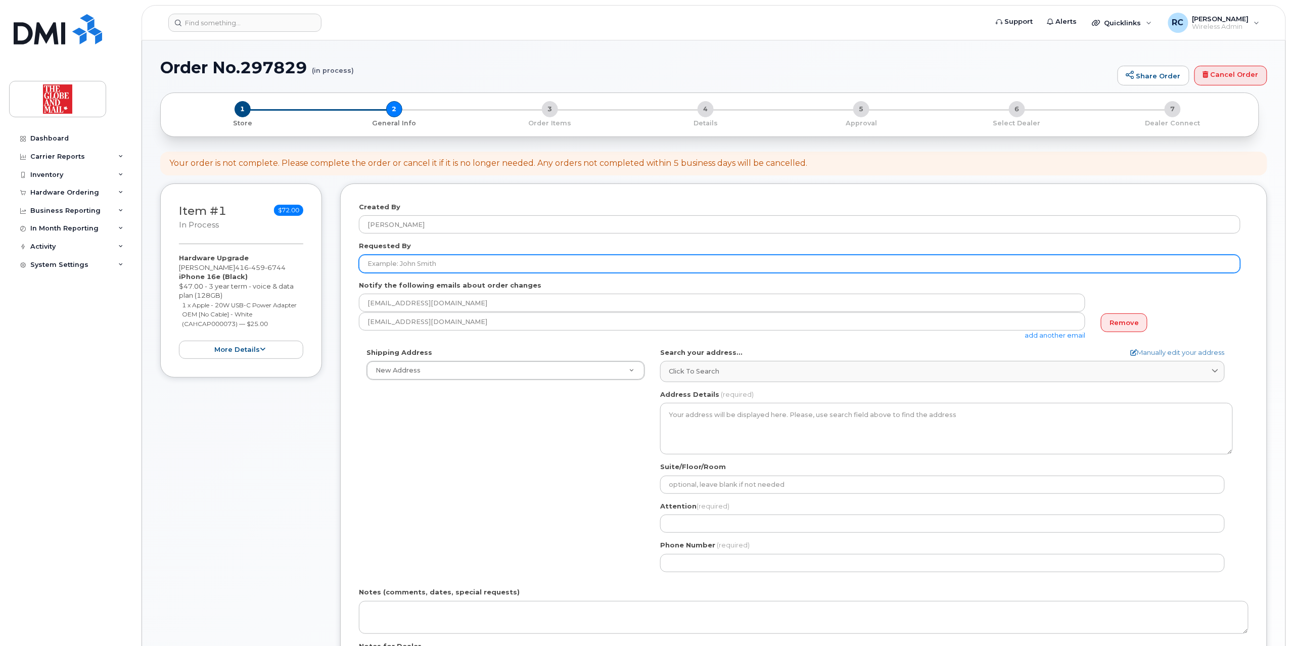
click at [469, 267] on input "Requested By" at bounding box center [799, 264] width 881 height 18
type input "[PERSON_NAME]"
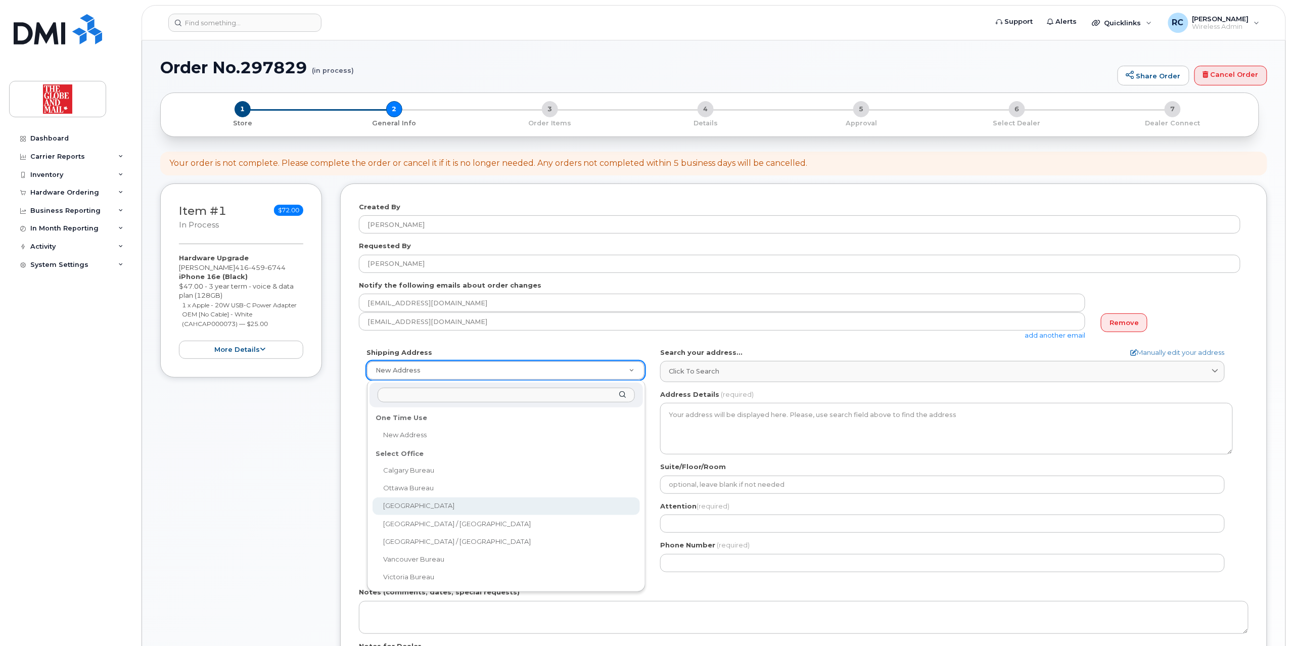
select select
type textarea "351 King St E. Toronto Ontario M5A 1L1"
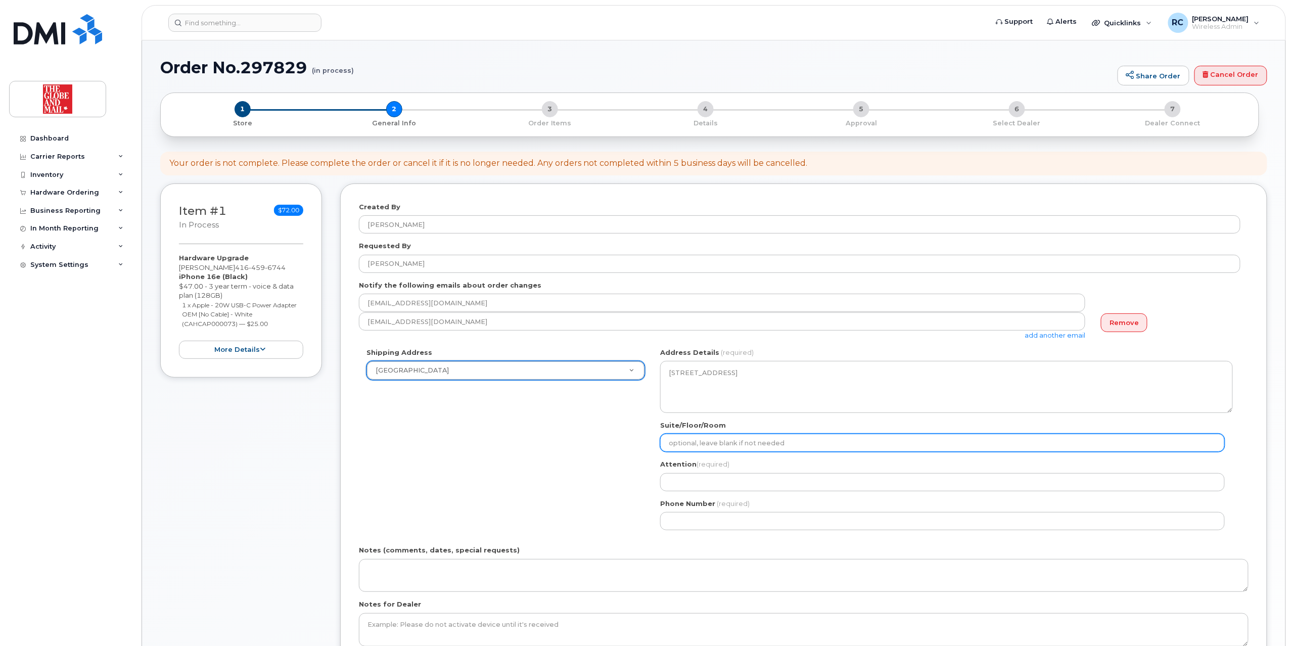
click at [718, 435] on input "Suite/Floor/Room" at bounding box center [942, 443] width 565 height 18
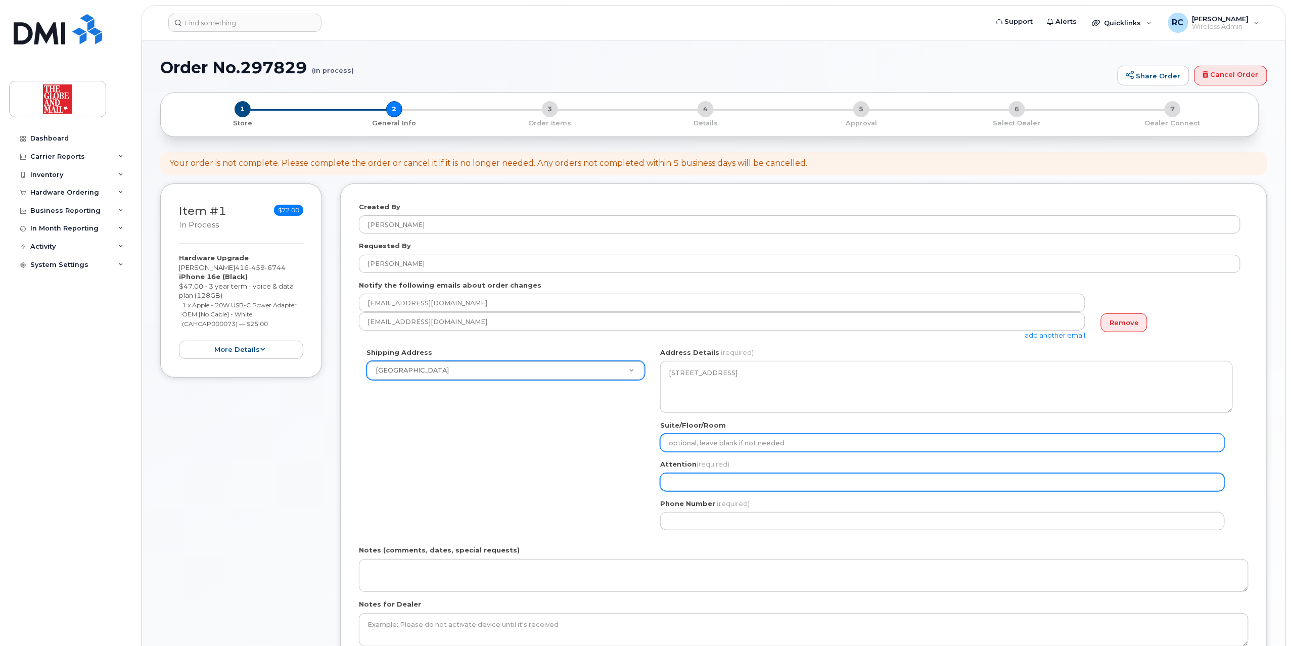
type input "16th floor"
select select
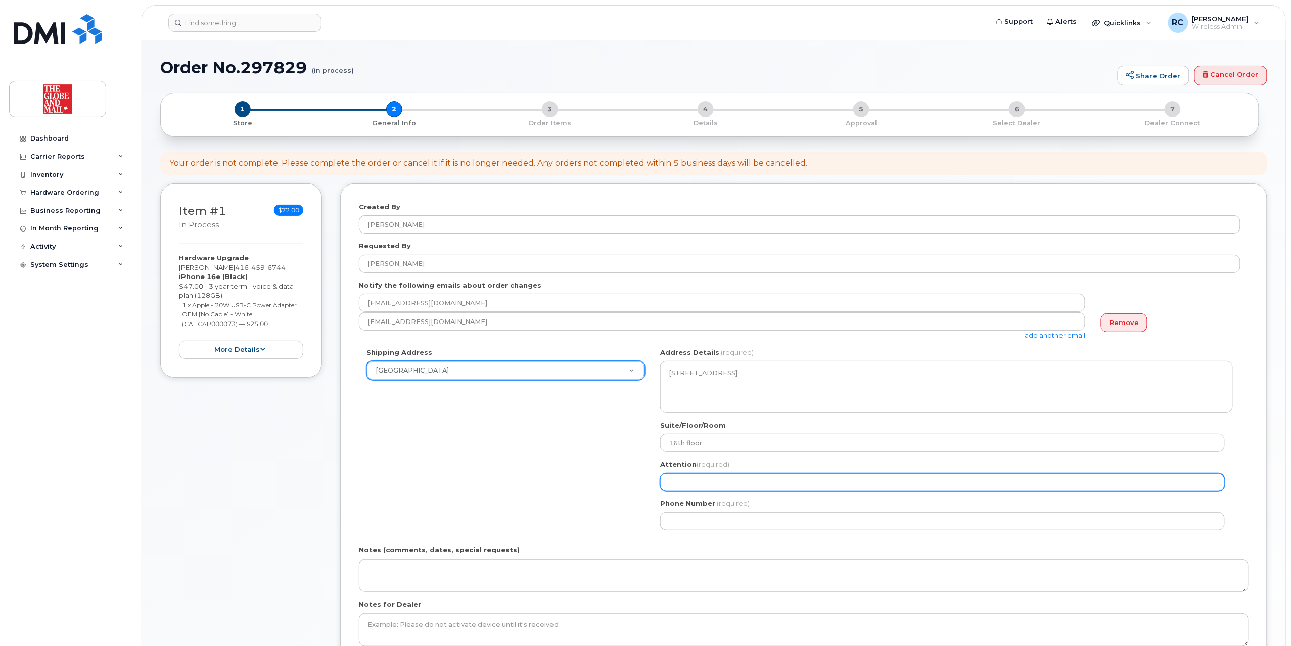
click at [756, 484] on input "Attention (required)" at bounding box center [942, 482] width 565 height 18
type input "IT Support"
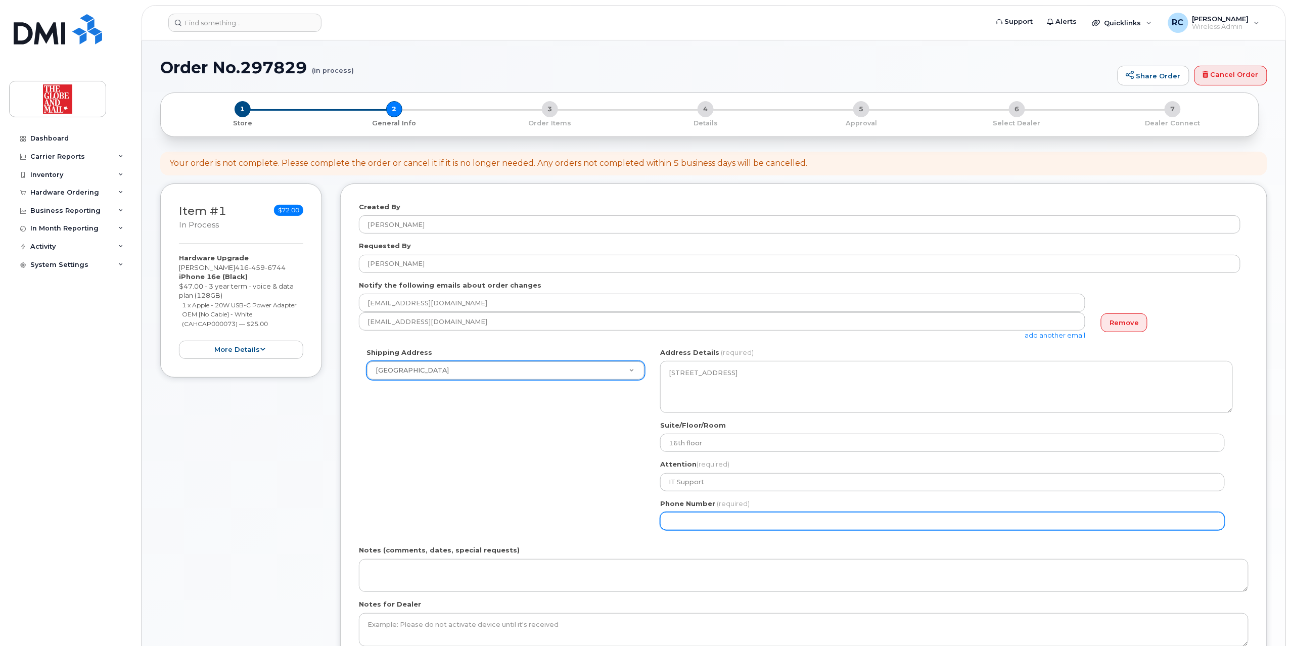
click at [784, 520] on input "Phone Number" at bounding box center [942, 521] width 565 height 18
select select
click at [731, 528] on input "4168" at bounding box center [942, 521] width 565 height 18
type input "416585729"
select select
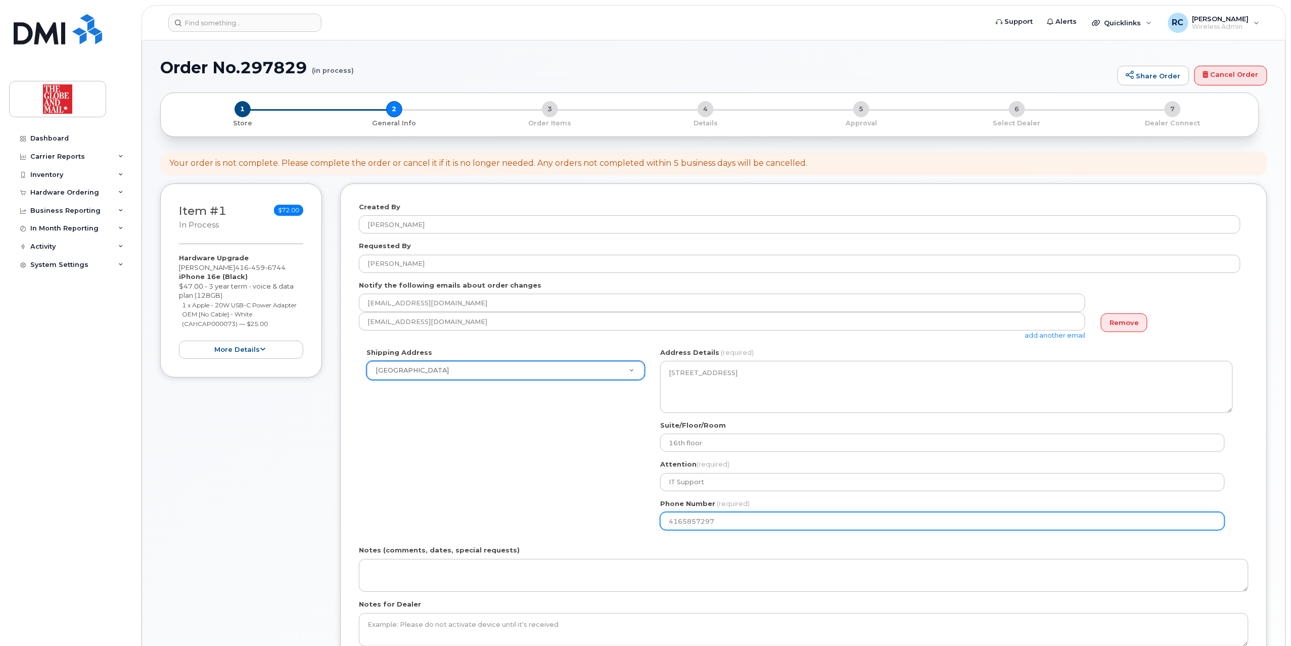
type input "4165857297"
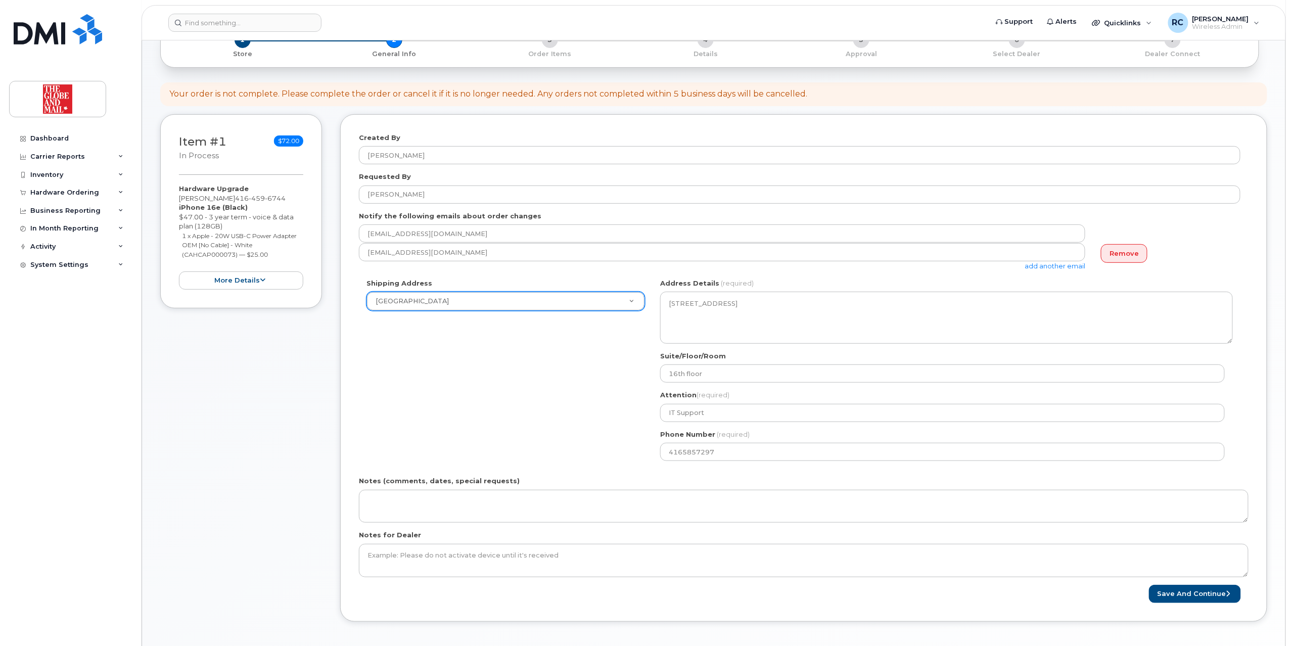
scroll to position [134, 0]
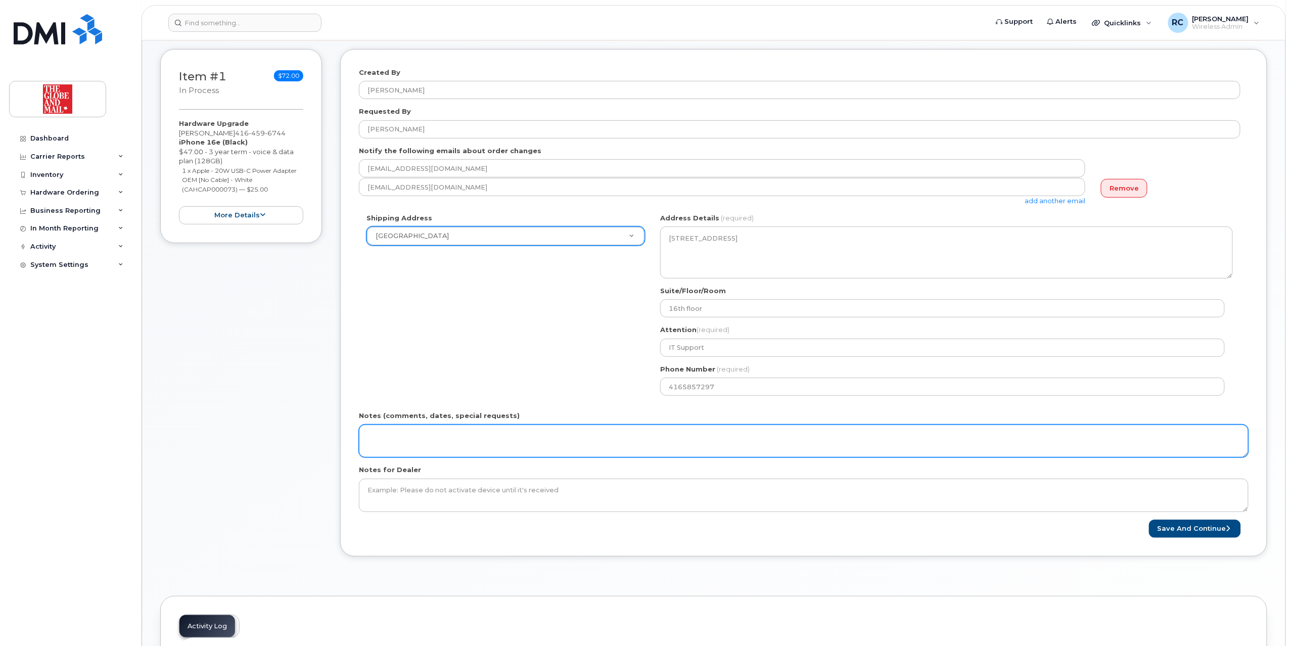
click at [436, 451] on textarea "Notes (comments, dates, special requests)" at bounding box center [803, 441] width 889 height 33
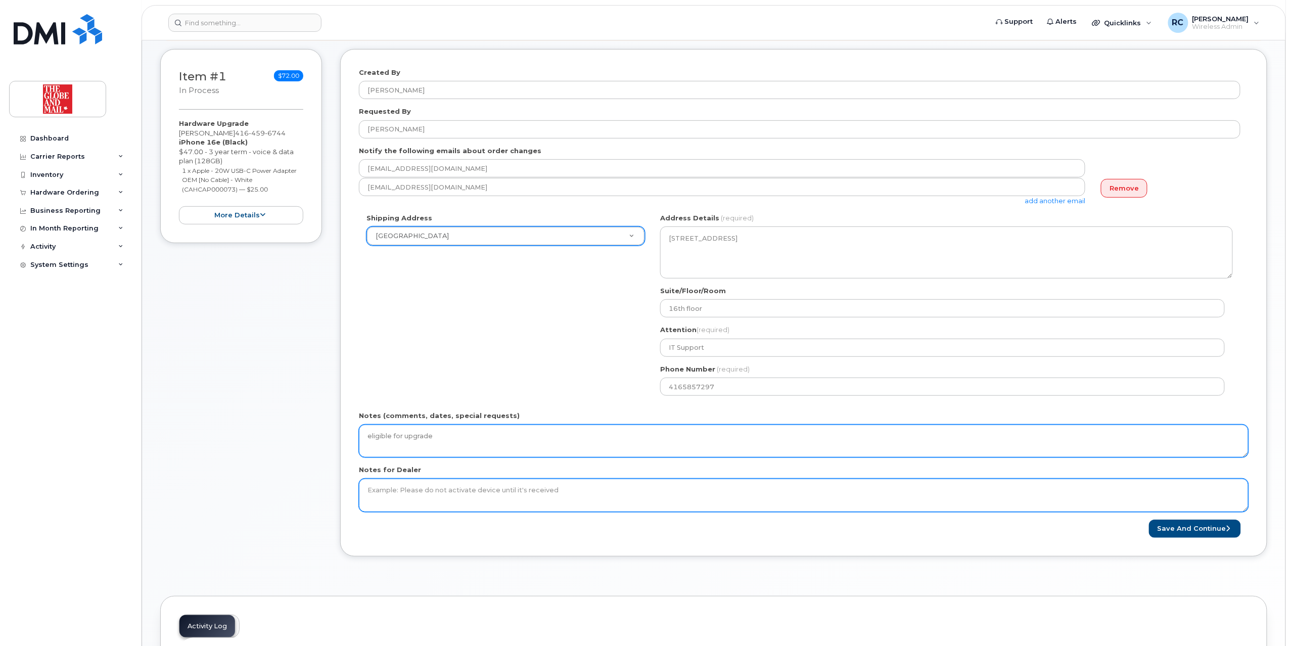
type textarea "eligible for upgrade"
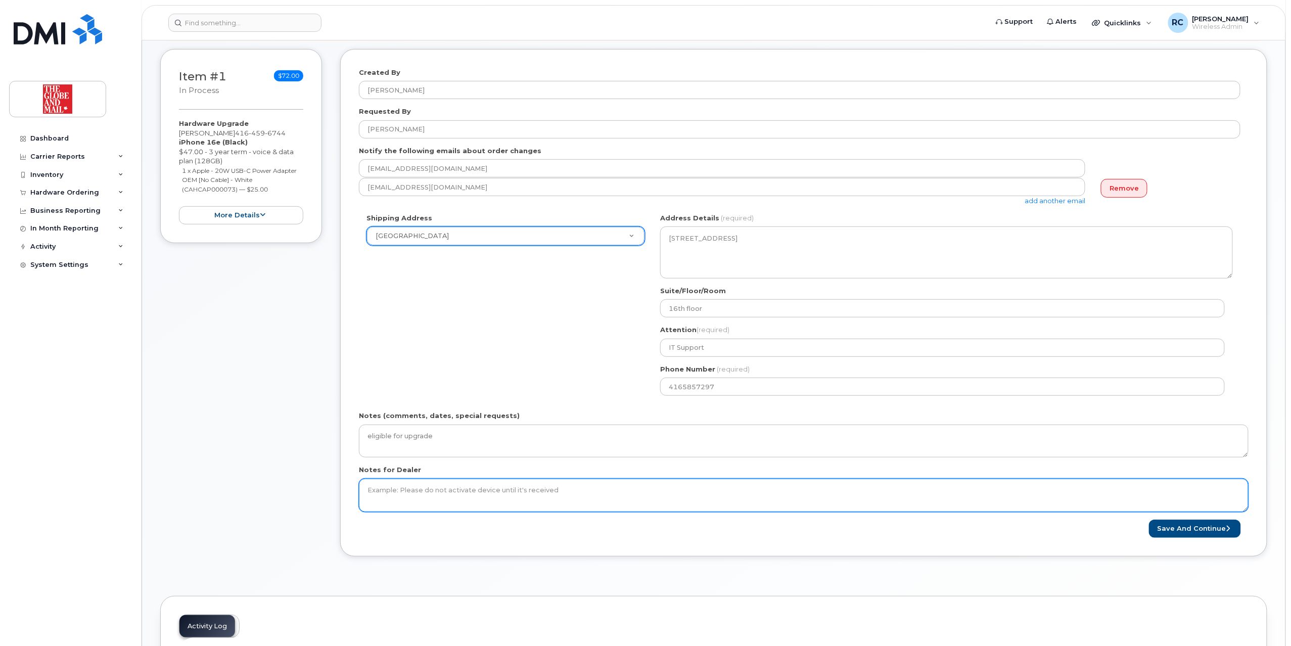
click at [1185, 506] on textarea "Notes for Dealer" at bounding box center [803, 495] width 889 height 33
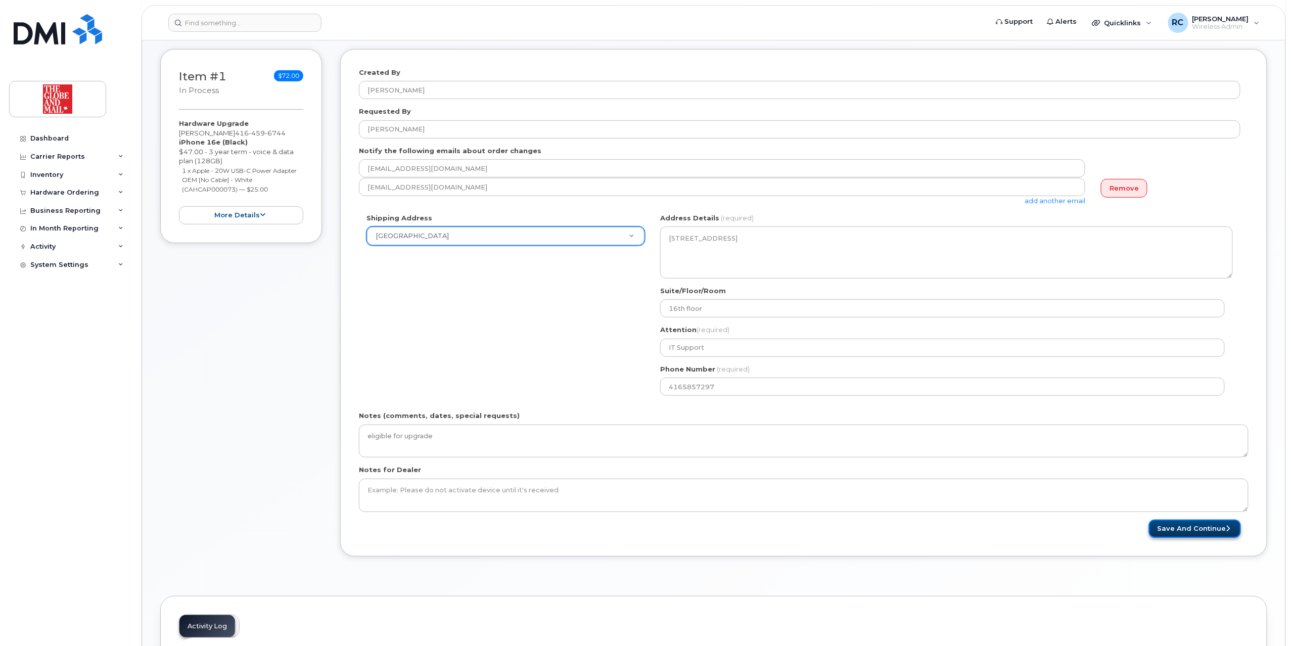
click at [1175, 532] on button "Save and Continue" at bounding box center [1195, 529] width 92 height 19
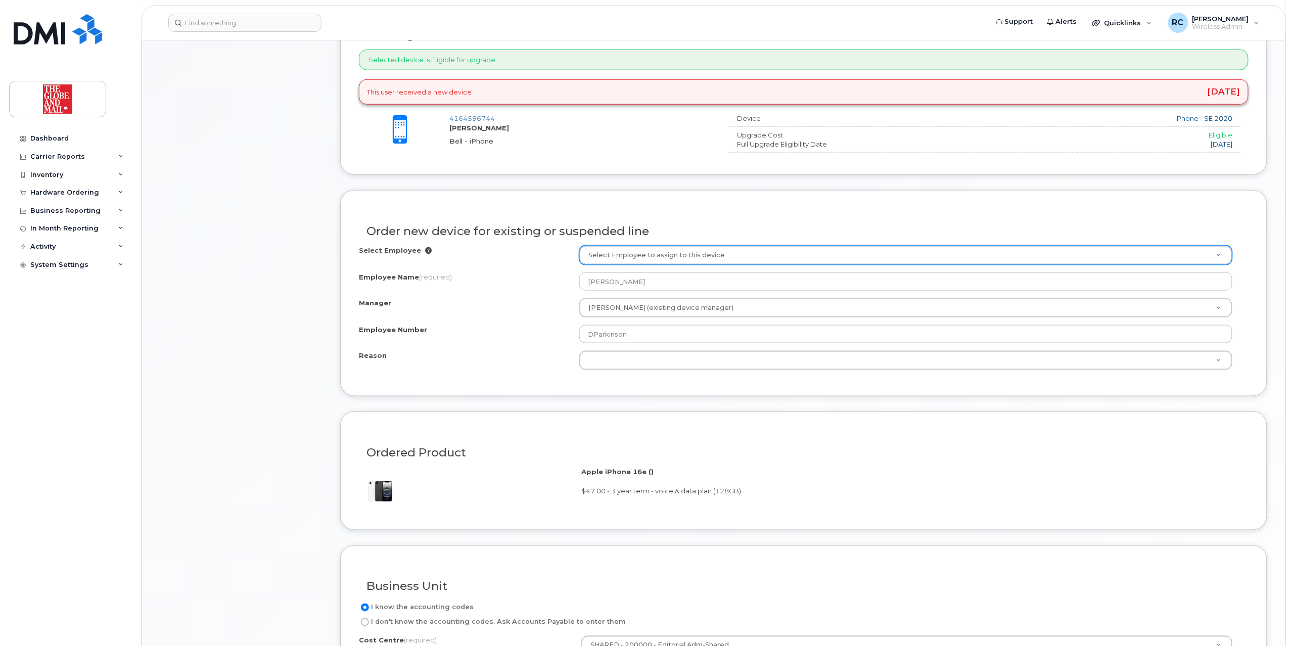
scroll to position [472, 0]
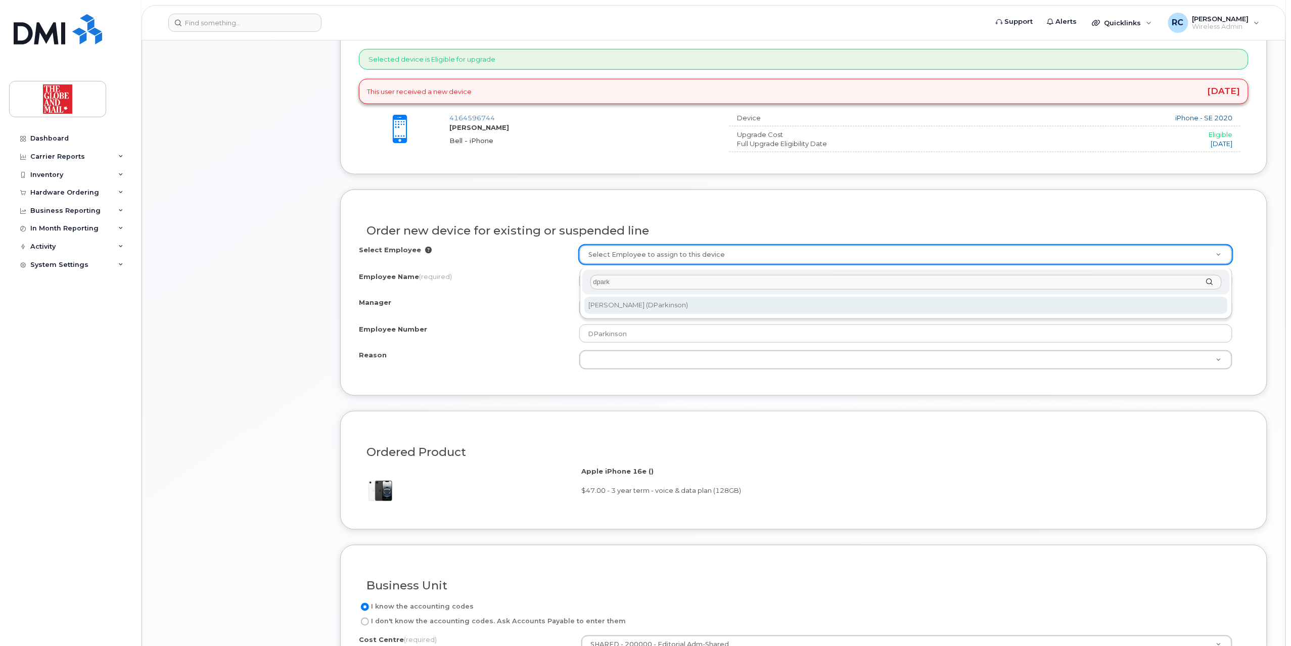
type input "dpark"
type input "90549"
type input "[PERSON_NAME]"
select select "90512"
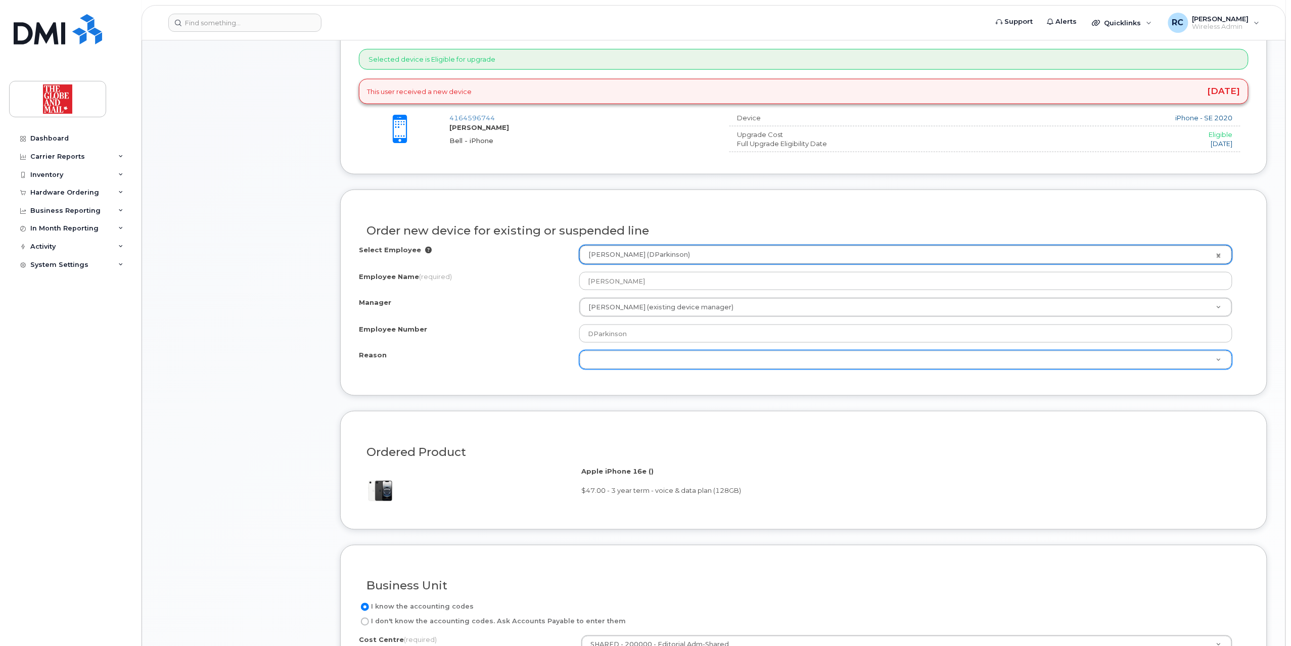
drag, startPoint x: 591, startPoint y: 368, endPoint x: 668, endPoint y: 386, distance: 78.3
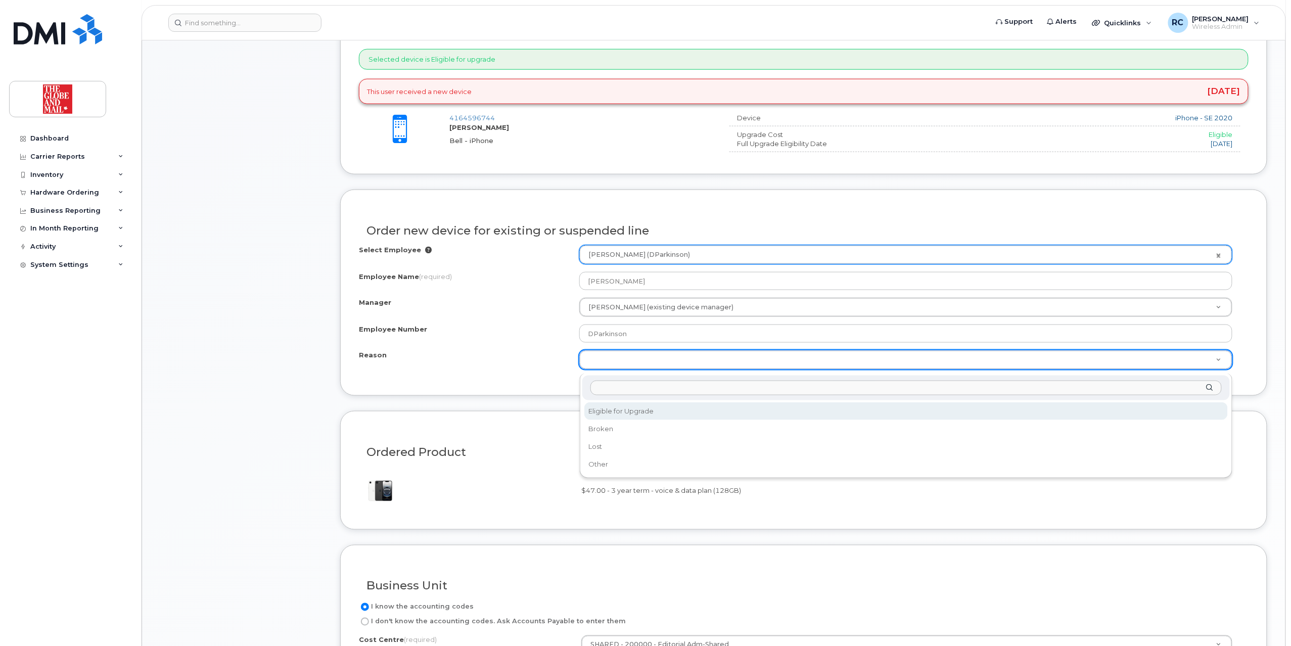
select select "eligible_for_upgrade"
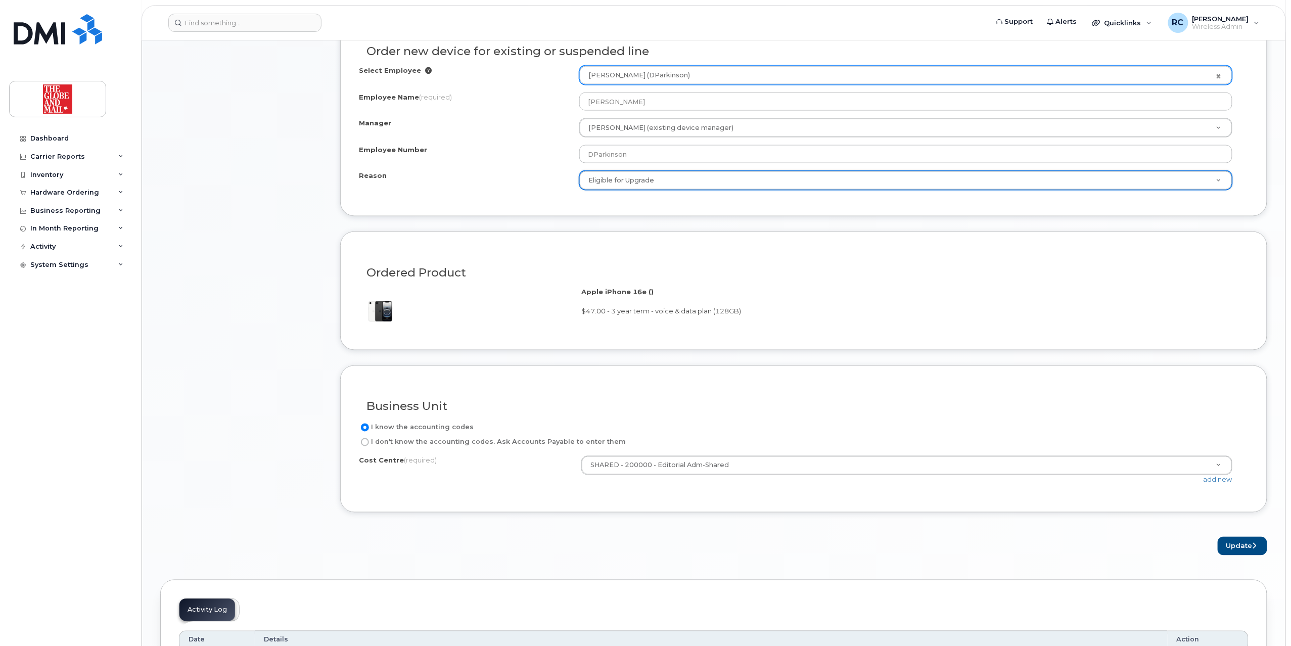
scroll to position [674, 0]
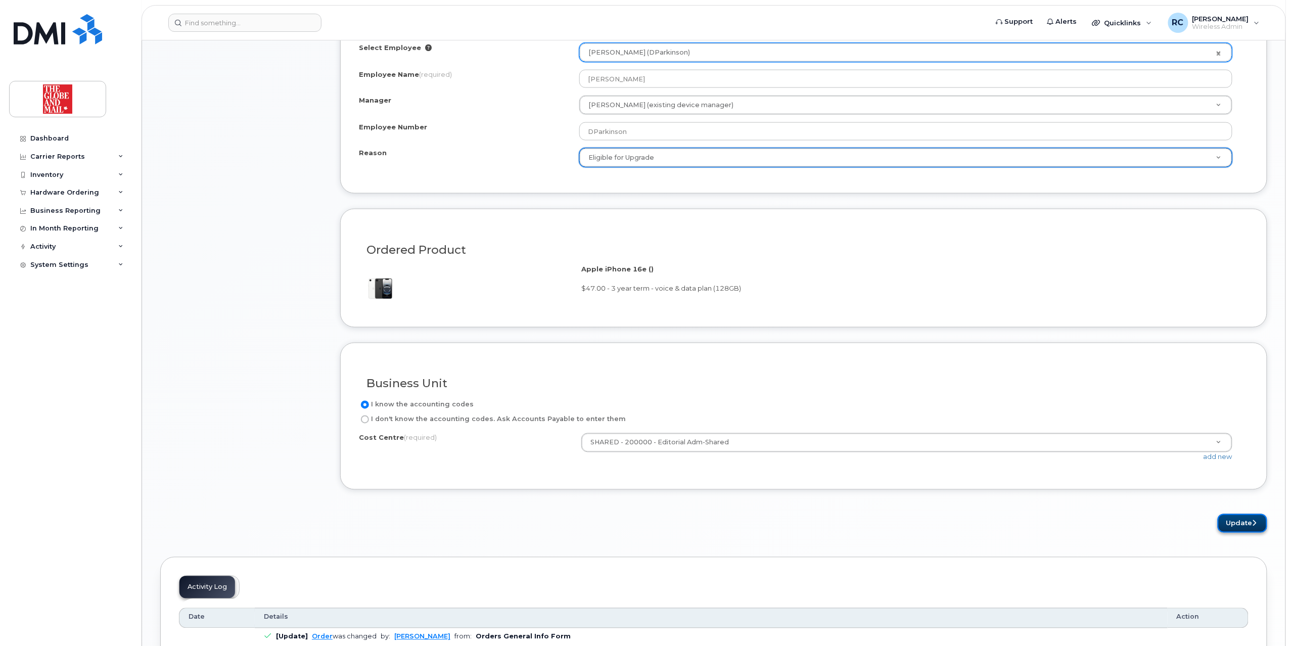
click at [1244, 533] on button "Update" at bounding box center [1242, 523] width 50 height 19
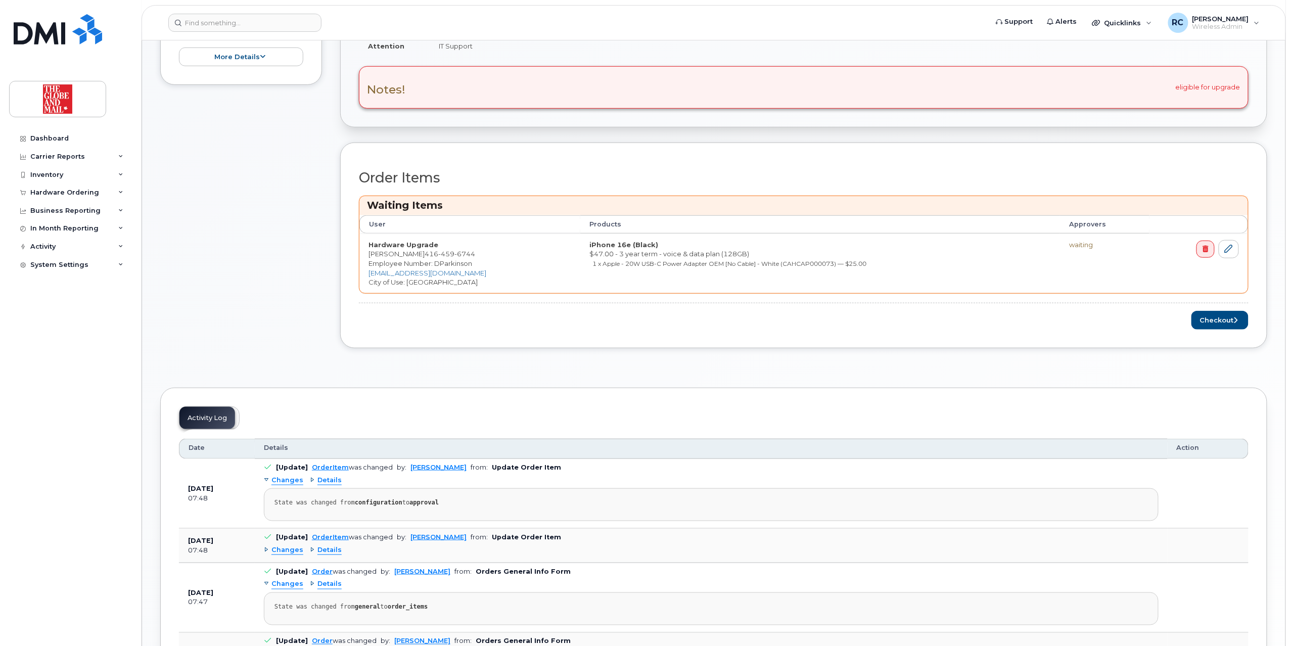
scroll to position [337, 0]
click at [1222, 324] on button "Checkout" at bounding box center [1219, 319] width 57 height 19
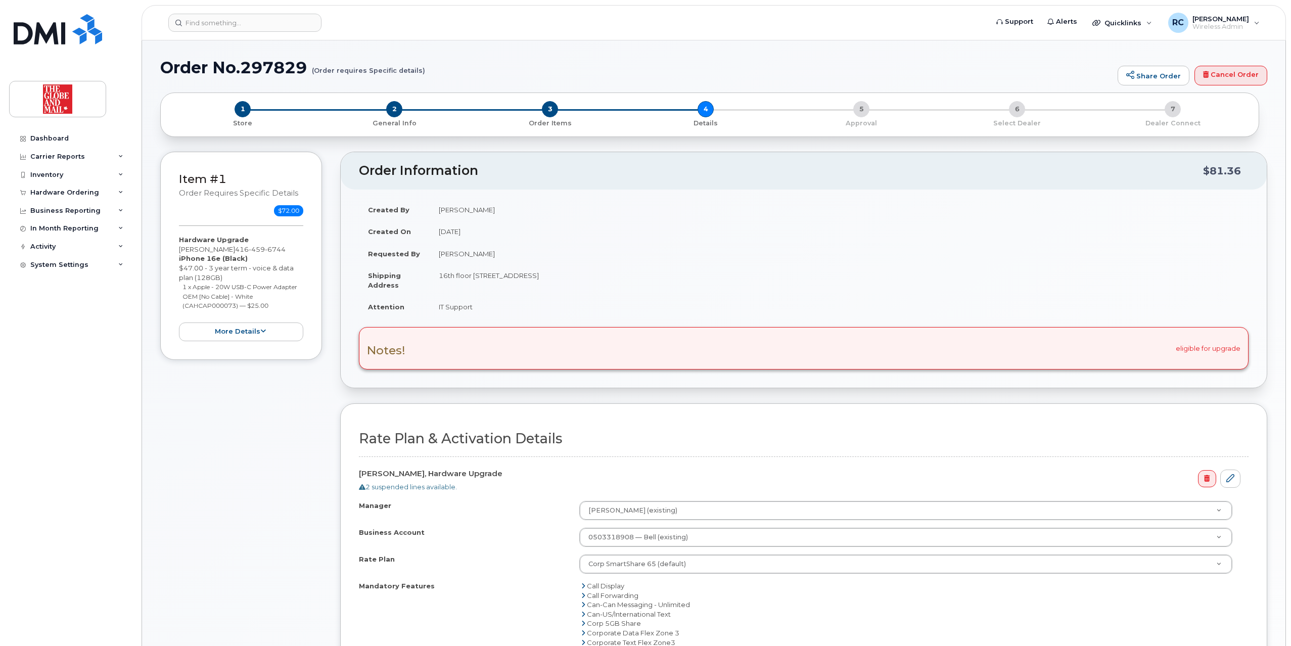
select select
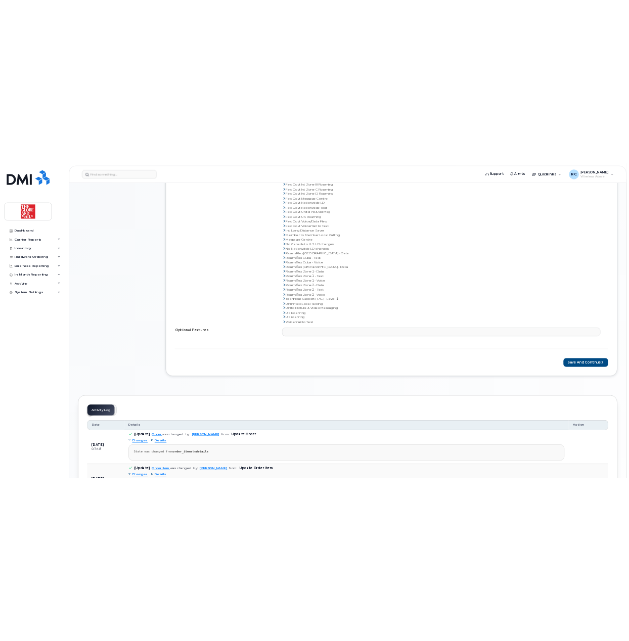
scroll to position [741, 0]
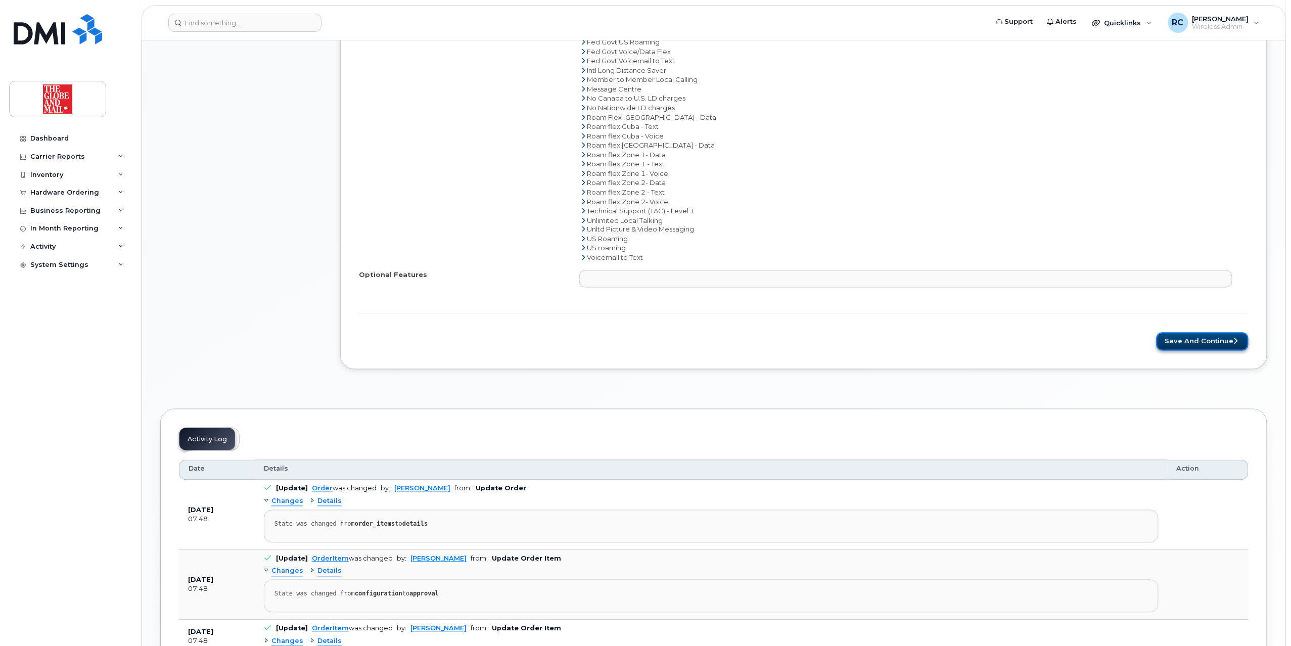
click at [1193, 339] on button "Save and Continue" at bounding box center [1202, 342] width 92 height 19
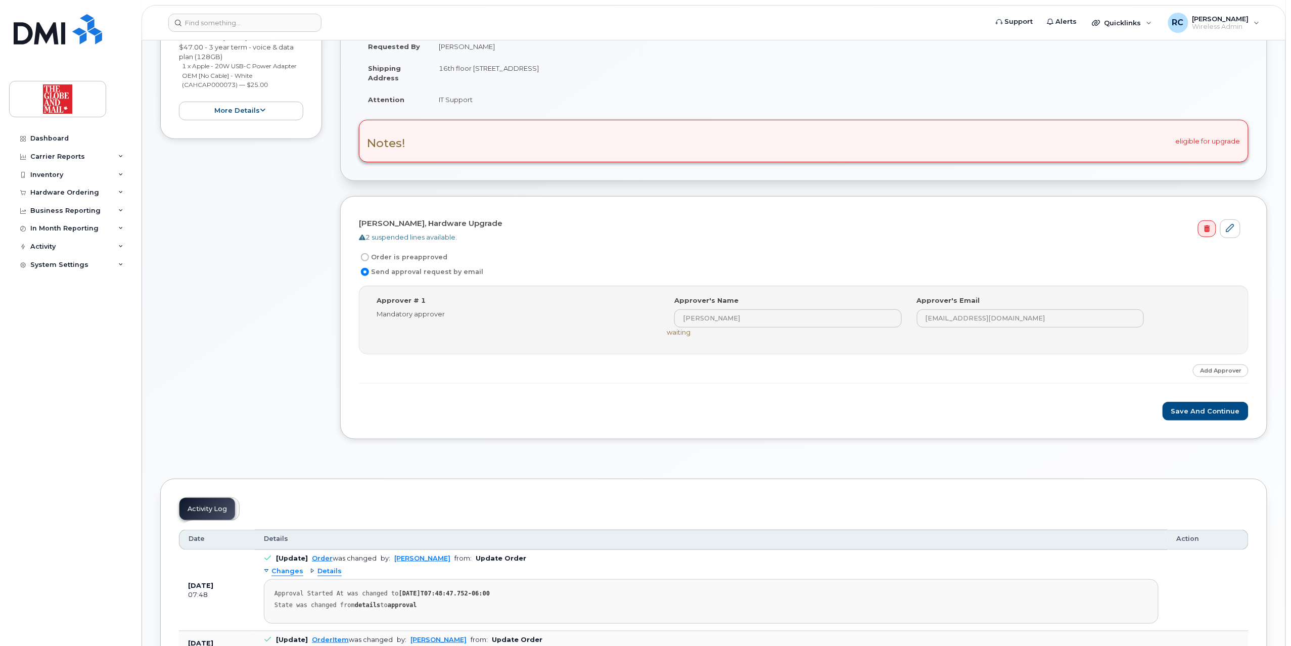
scroll to position [134, 0]
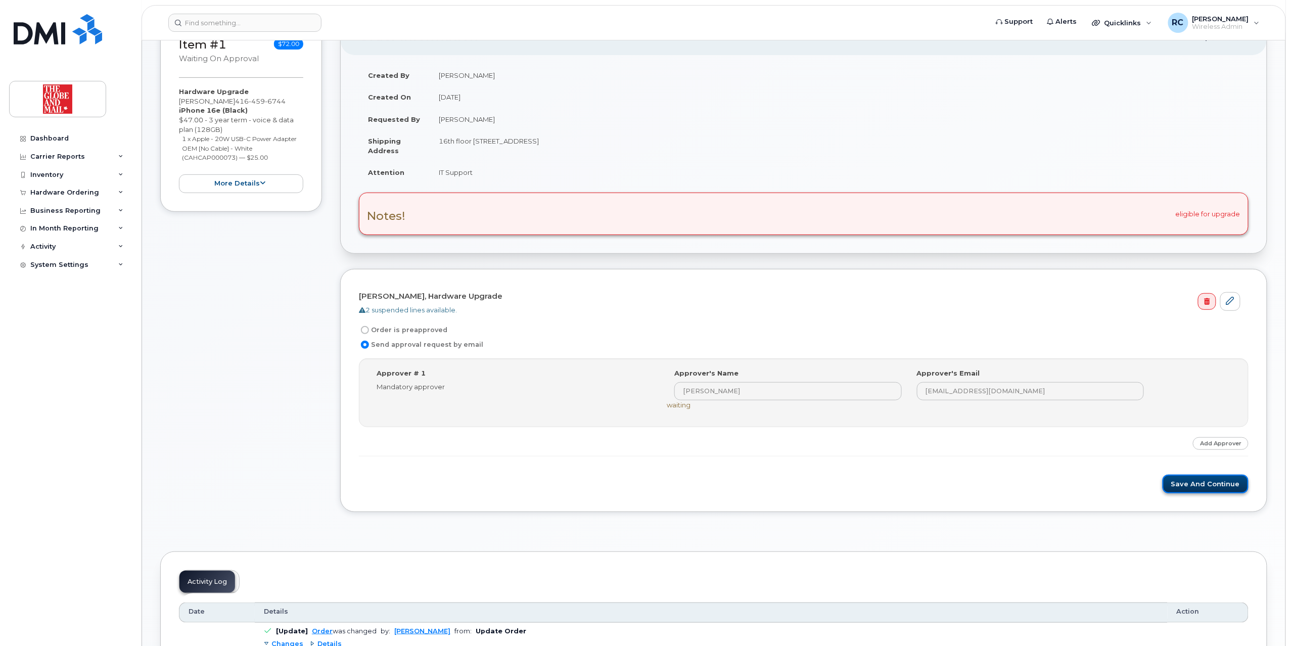
click at [628, 482] on button "Save and Continue" at bounding box center [1205, 484] width 86 height 19
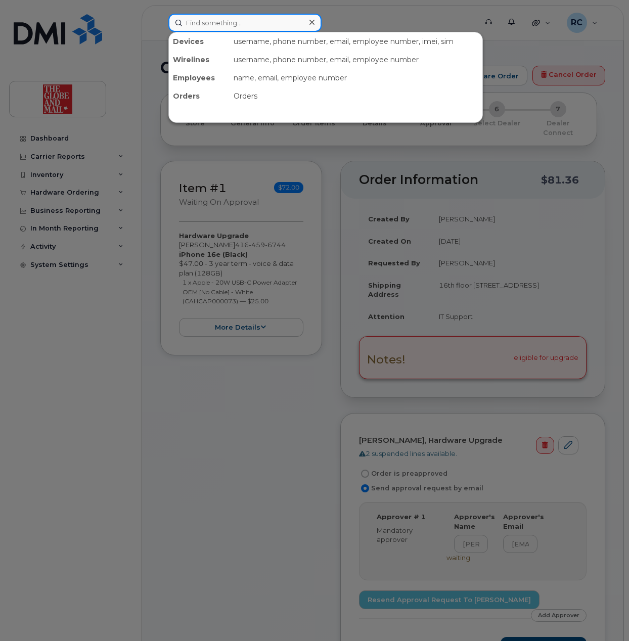
click at [227, 20] on input at bounding box center [244, 23] width 153 height 18
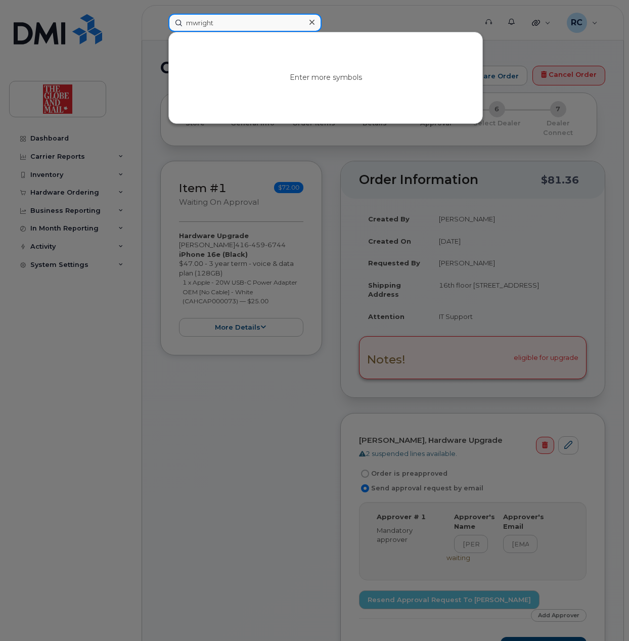
type input "mwright"
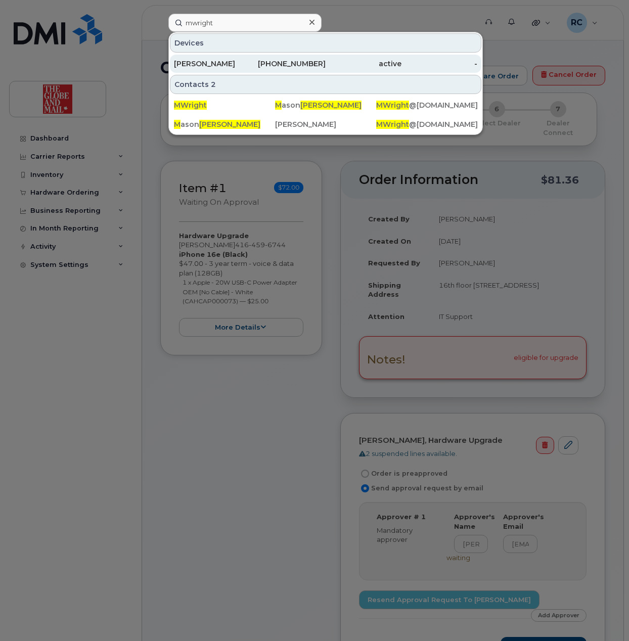
click at [224, 64] on div "[PERSON_NAME]" at bounding box center [212, 64] width 76 height 10
